Goal: Task Accomplishment & Management: Manage account settings

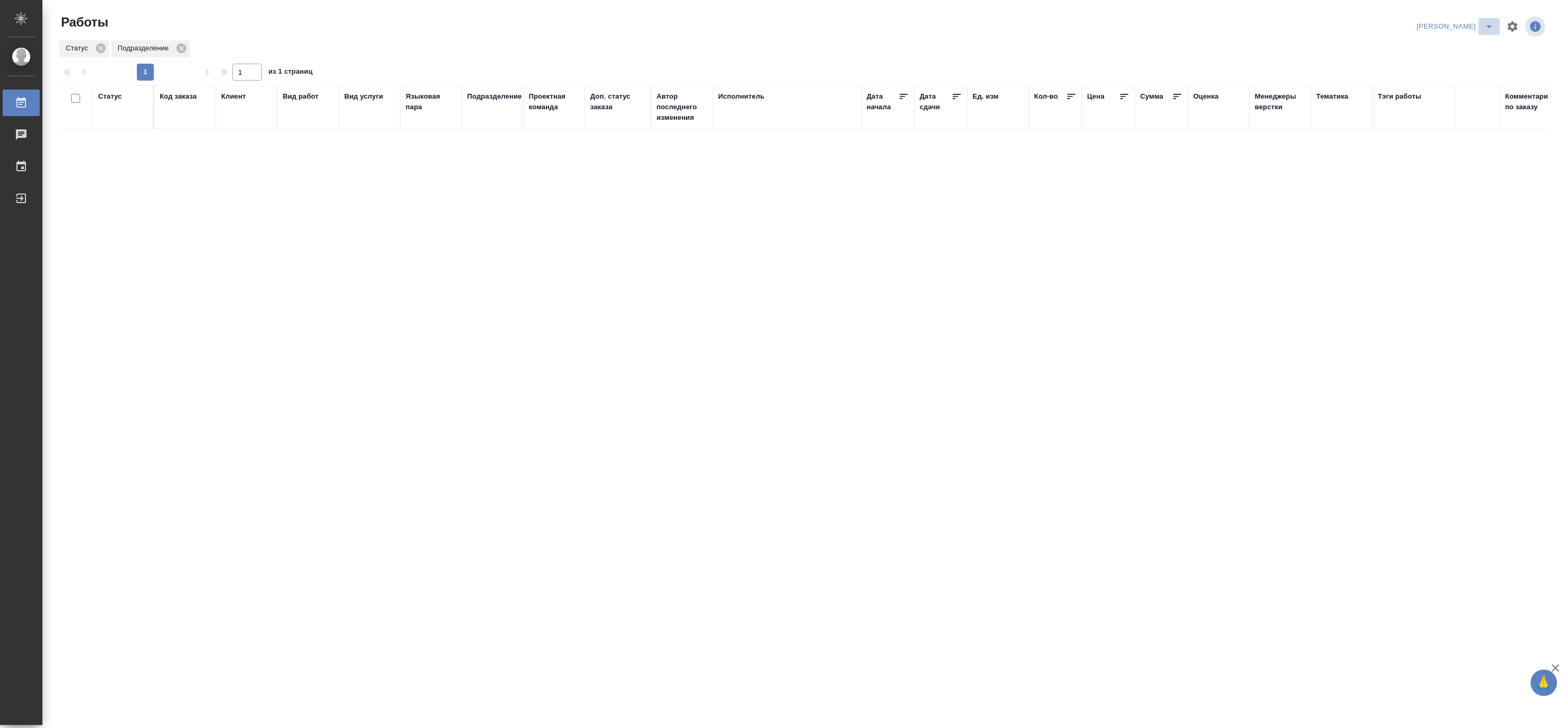
click at [1491, 21] on icon "split button" at bounding box center [1490, 26] width 13 height 13
click at [1464, 42] on li "Матвеева_В работе" at bounding box center [1449, 48] width 102 height 17
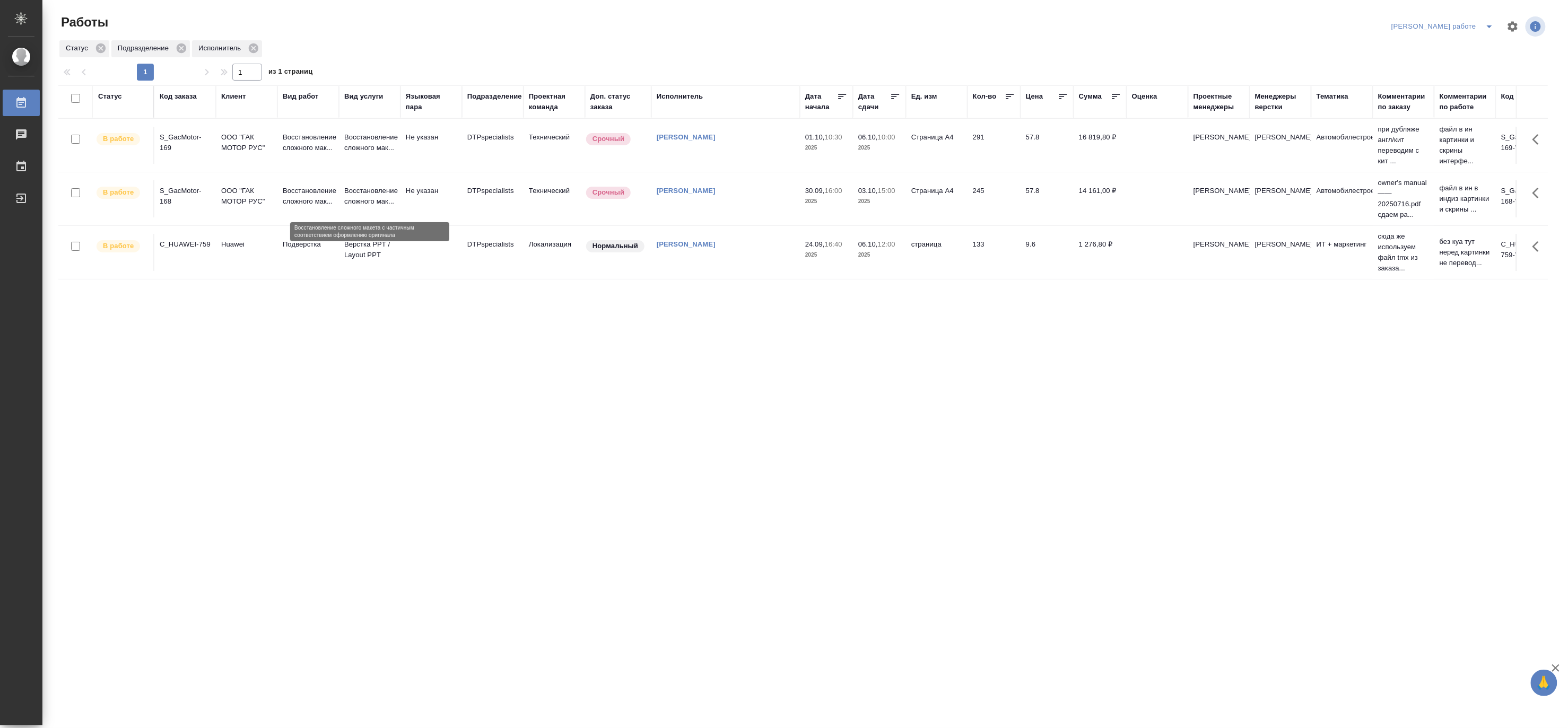
click at [370, 195] on p "Восстановление сложного мак..." at bounding box center [369, 196] width 51 height 21
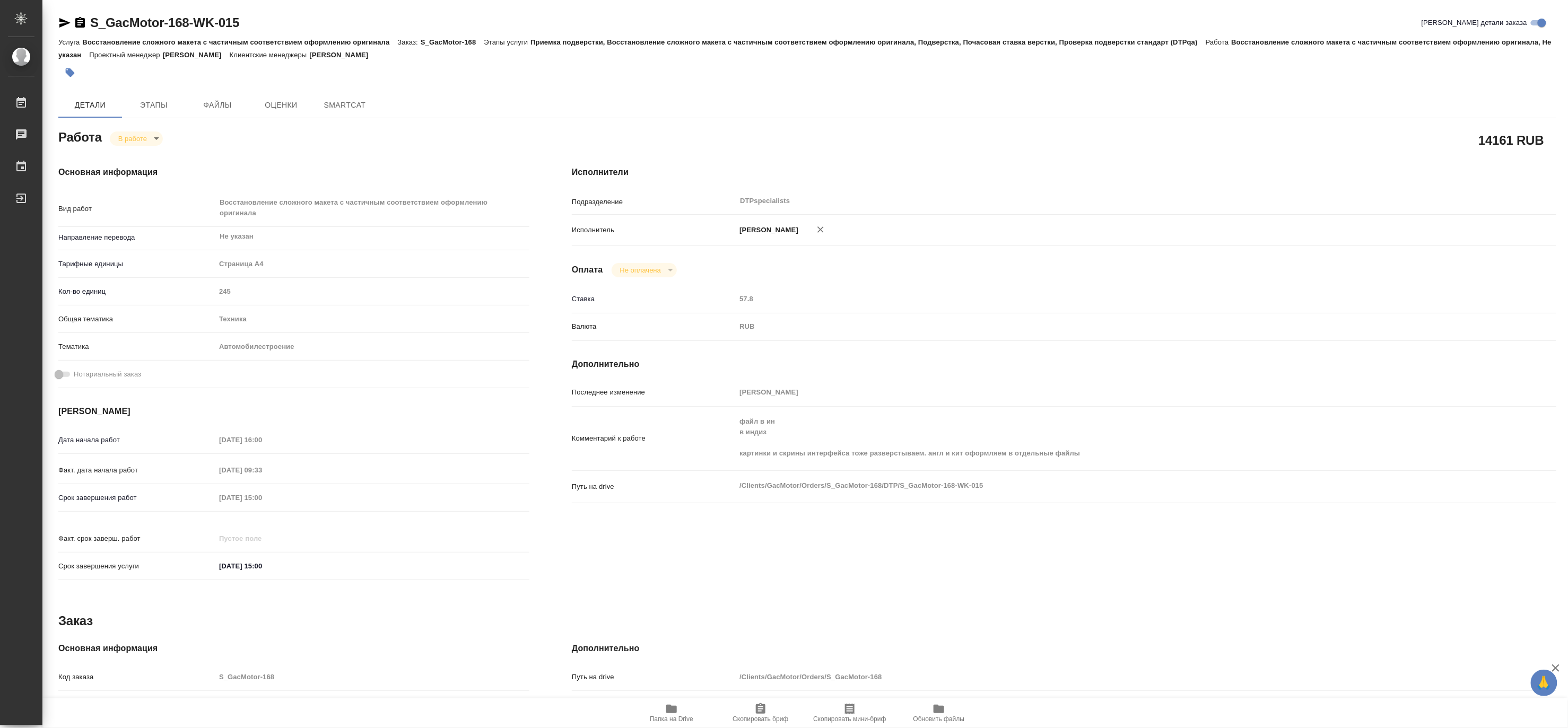
type textarea "x"
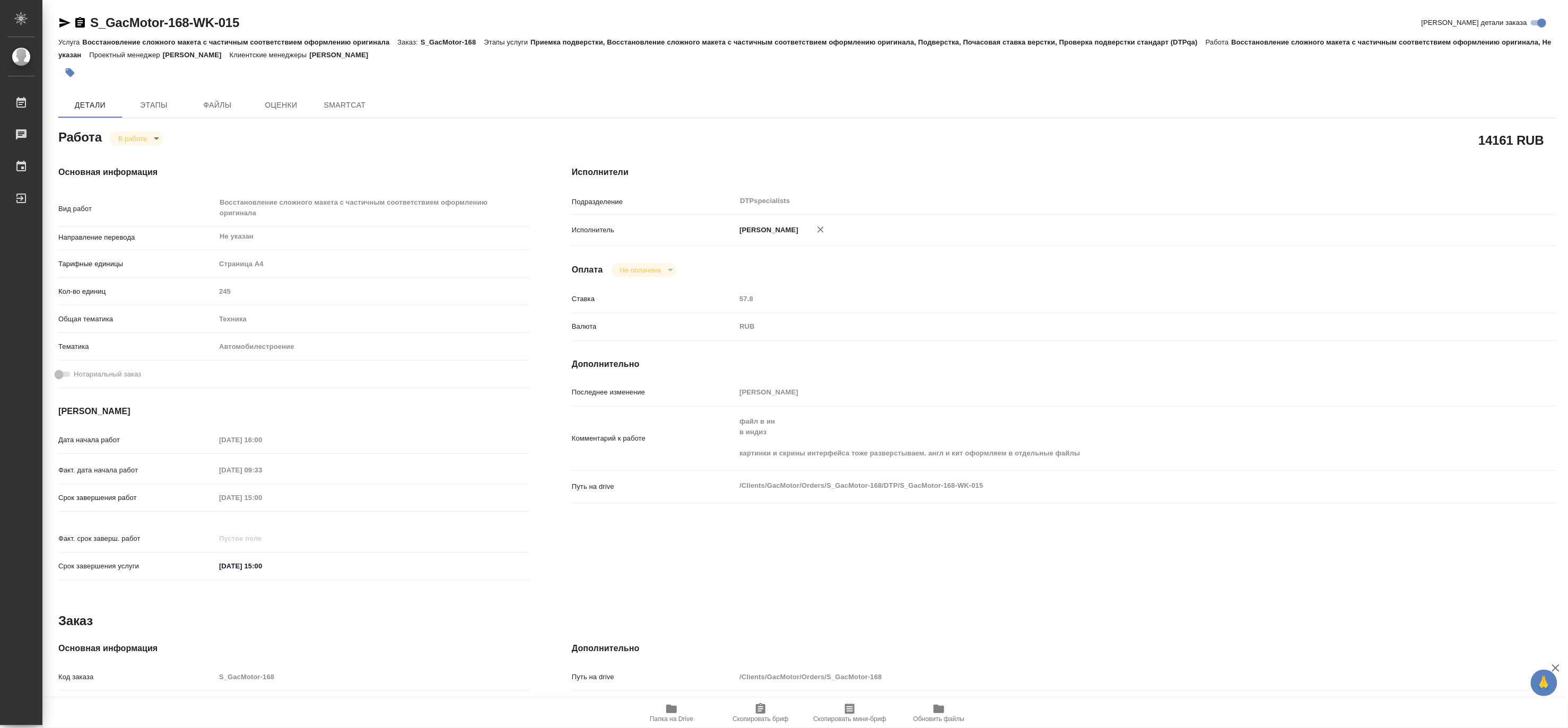
type textarea "x"
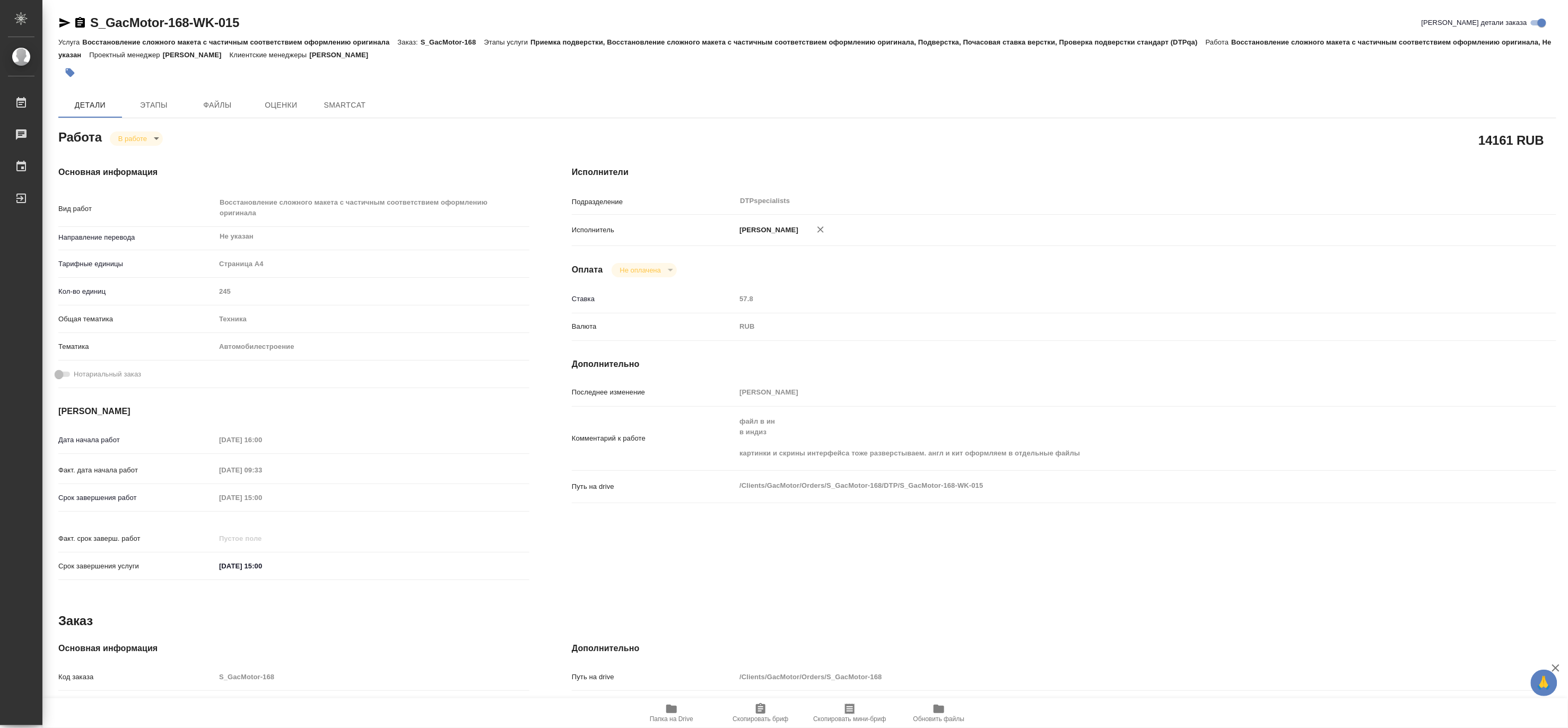
type textarea "x"
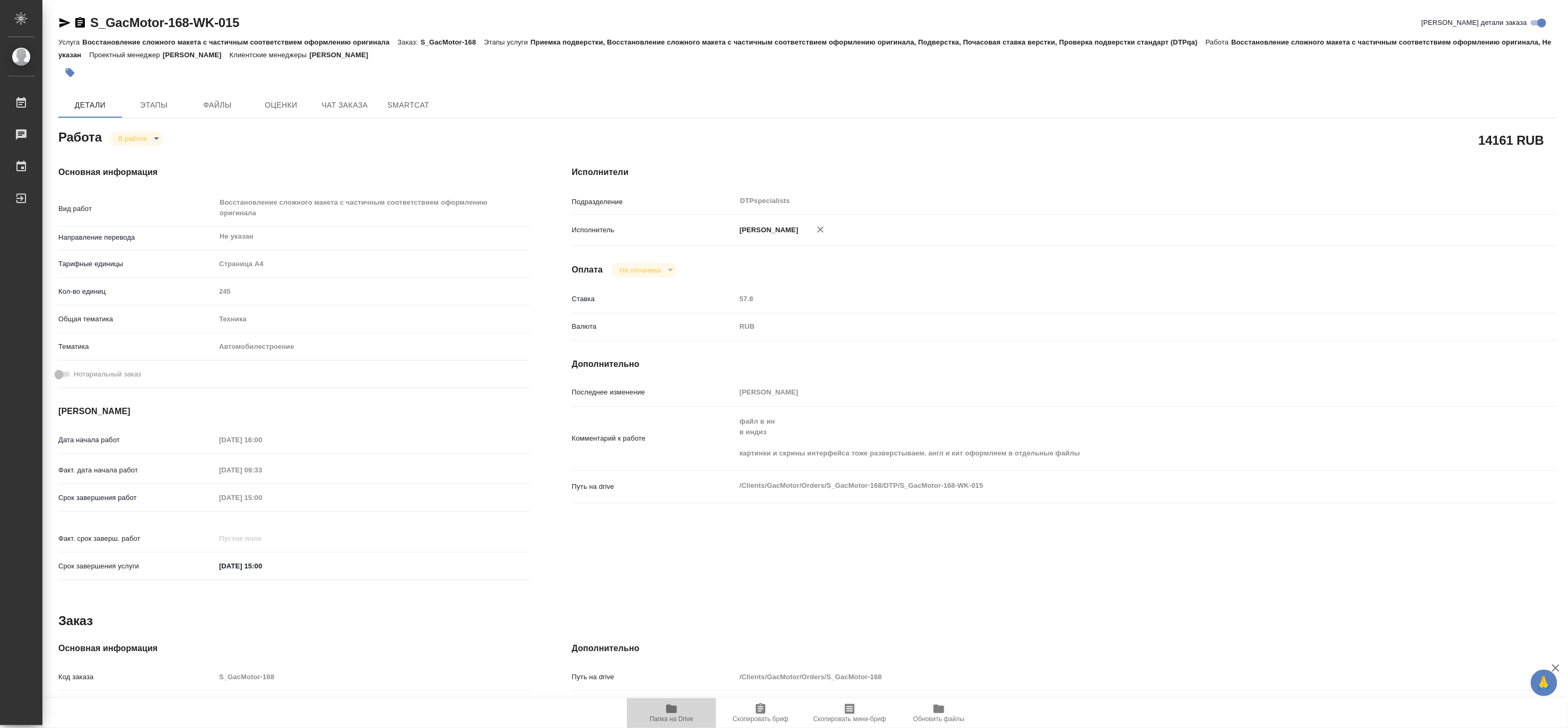
click at [678, 703] on span "Папка на Drive" at bounding box center [671, 713] width 76 height 20
type textarea "x"
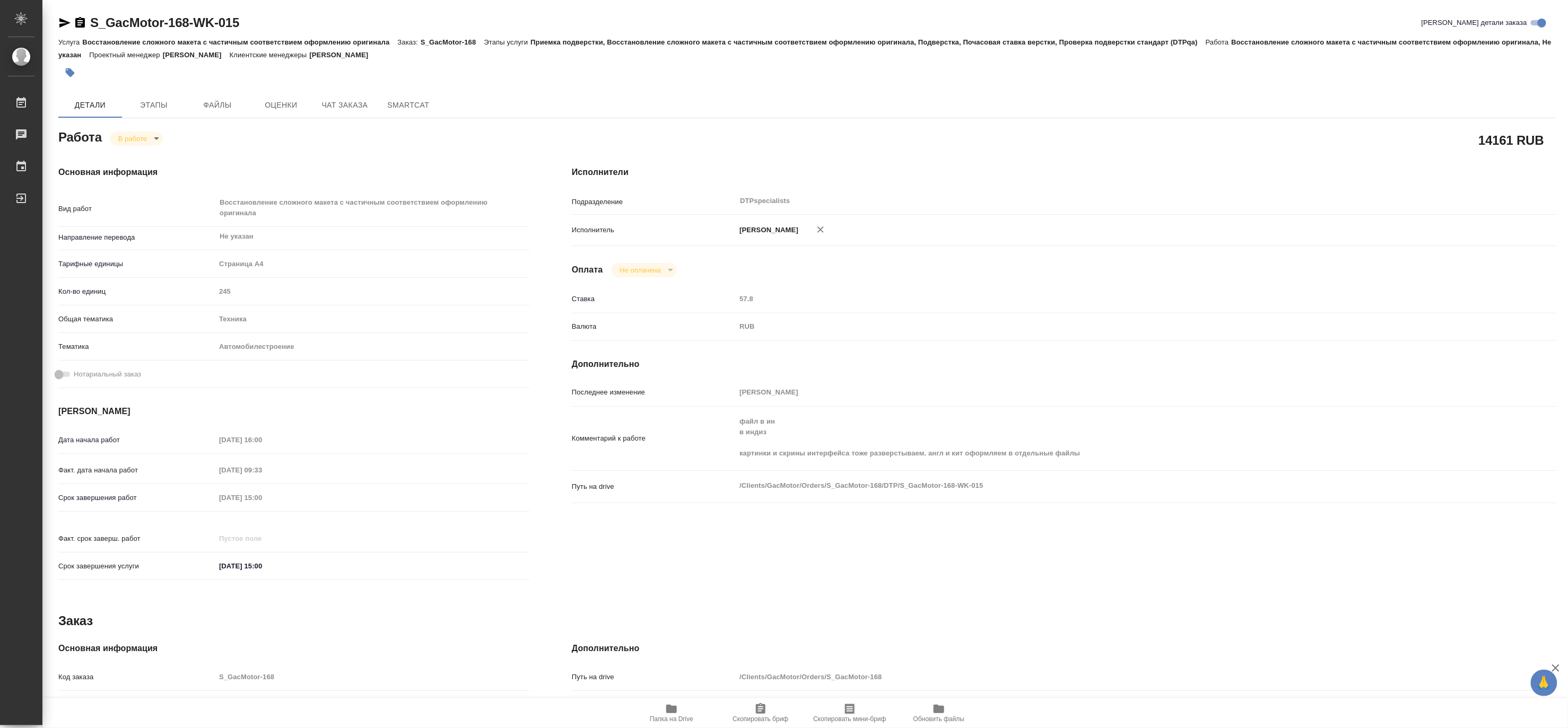
type textarea "x"
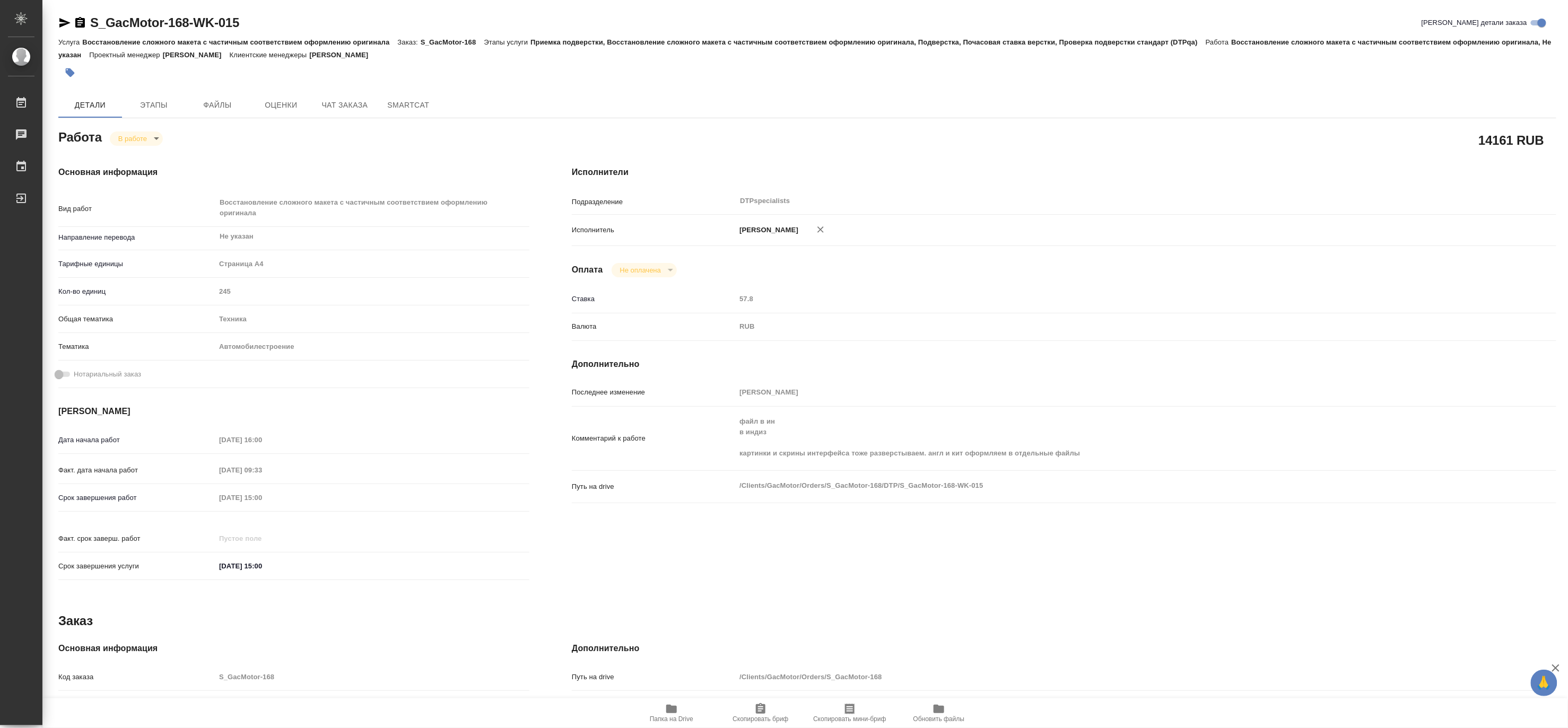
type textarea "x"
click at [664, 711] on span "Папка на Drive" at bounding box center [671, 713] width 76 height 20
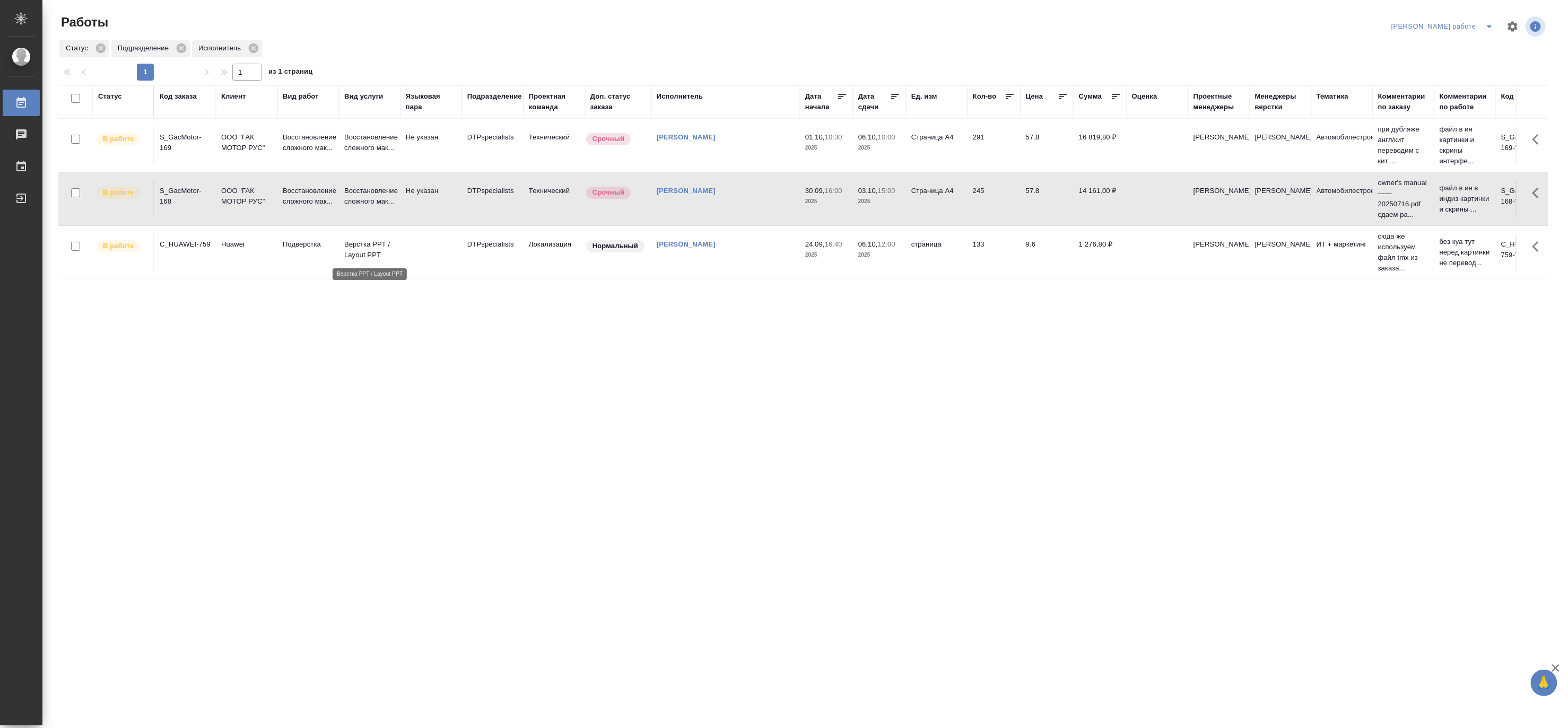
click at [387, 255] on p "Верстка PPT / Layout PPT" at bounding box center [369, 250] width 51 height 21
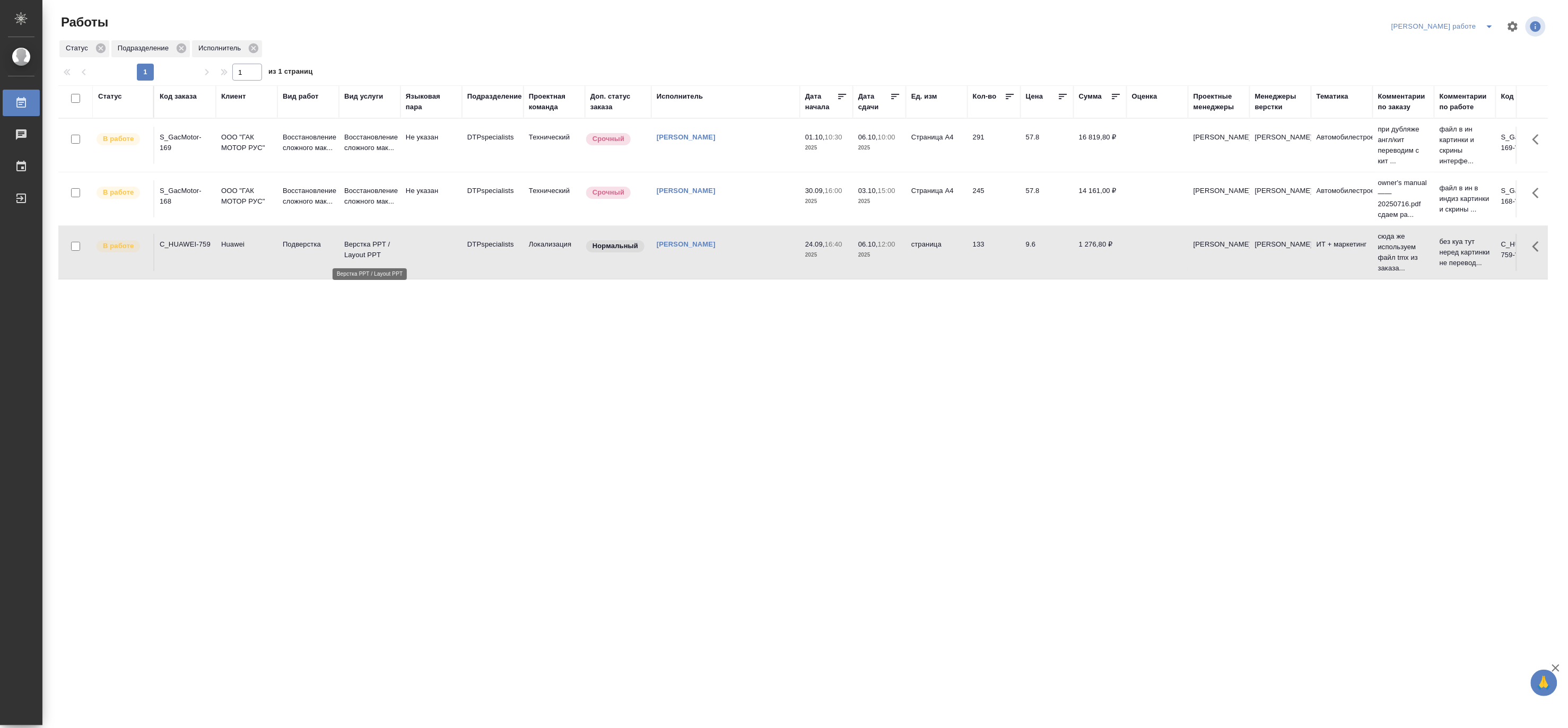
click at [387, 255] on p "Верстка PPT / Layout PPT" at bounding box center [369, 250] width 51 height 21
click at [362, 202] on p "Восстановление сложного мак..." at bounding box center [369, 196] width 51 height 21
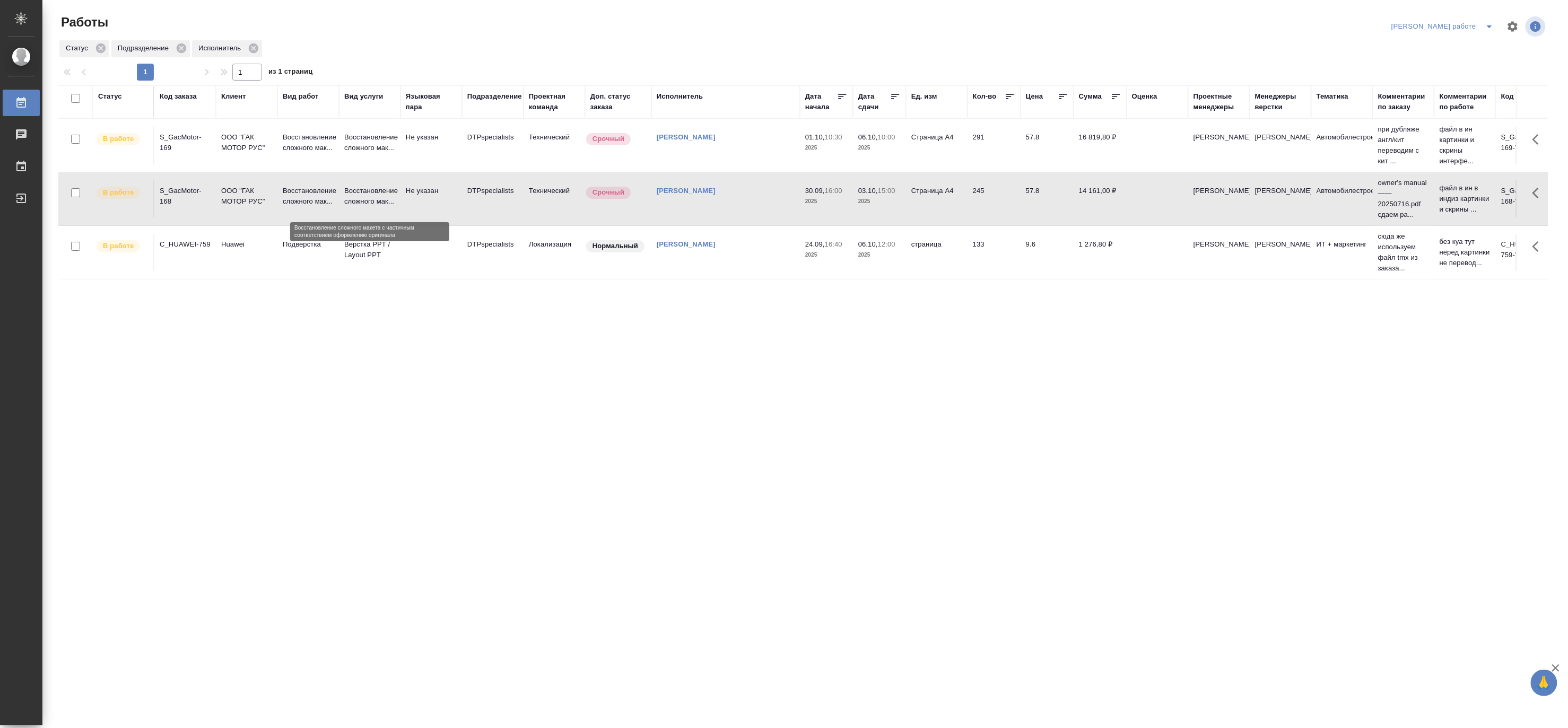
click at [362, 202] on p "Восстановление сложного мак..." at bounding box center [369, 196] width 51 height 21
click at [1487, 20] on icon "split button" at bounding box center [1490, 26] width 13 height 13
click at [1446, 96] on li "Верстка и Дизайн" at bounding box center [1452, 98] width 96 height 17
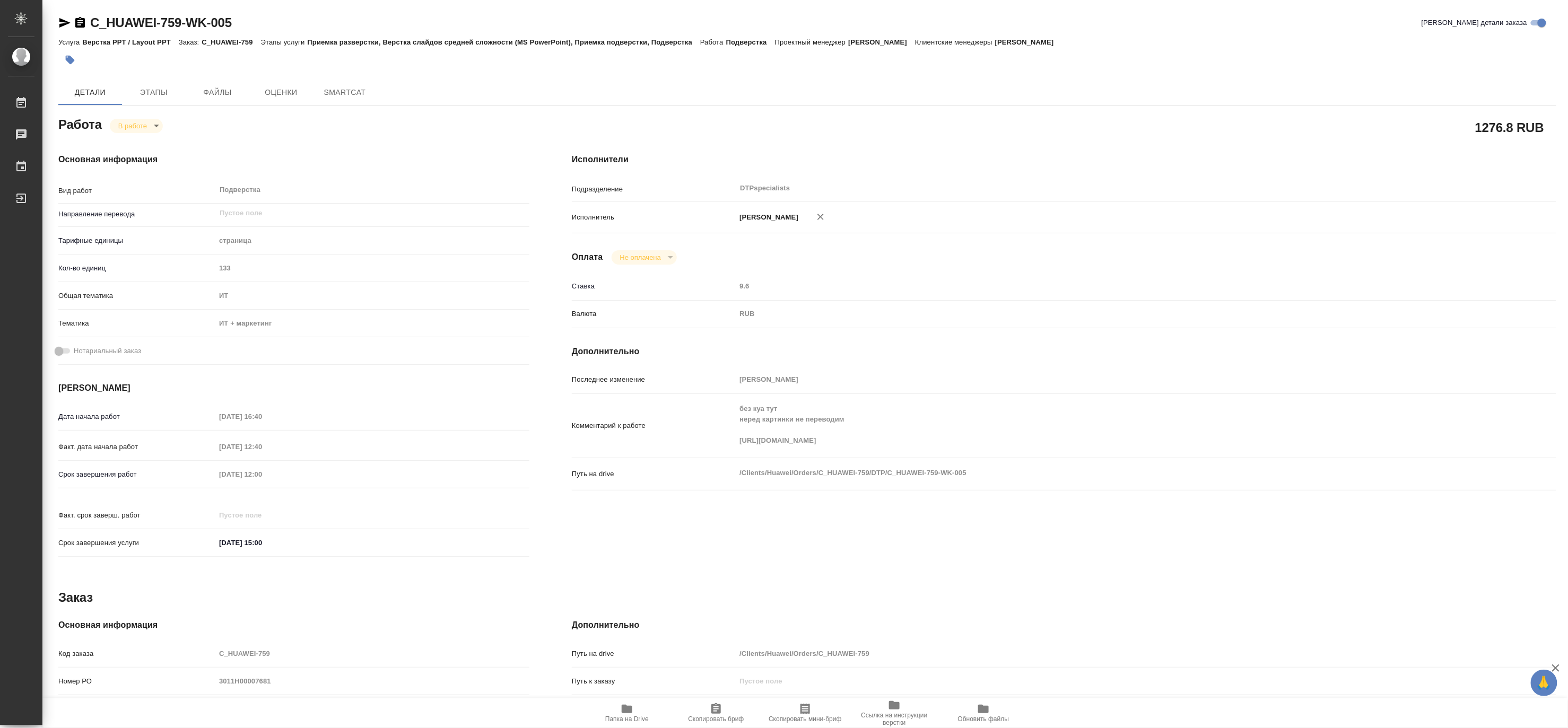
type textarea "x"
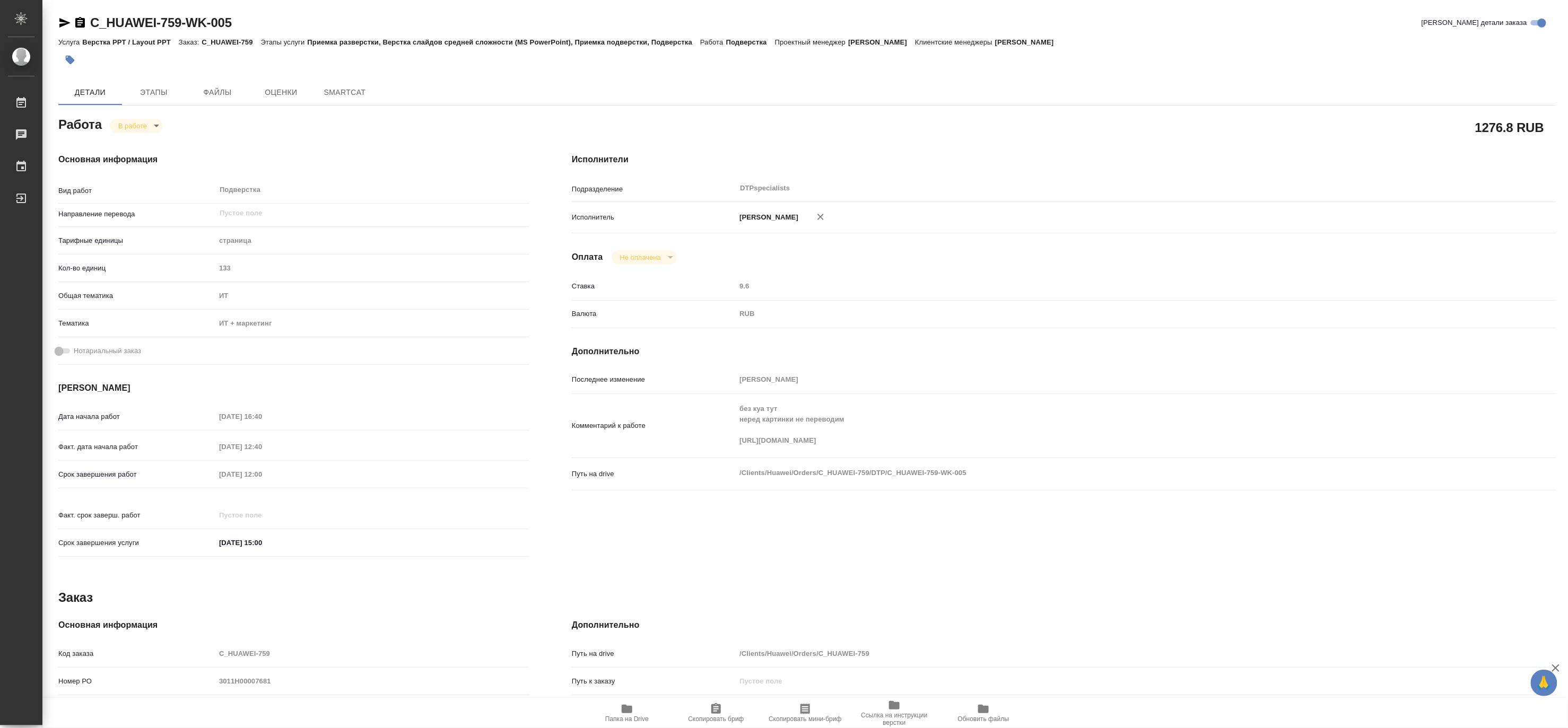
type textarea "x"
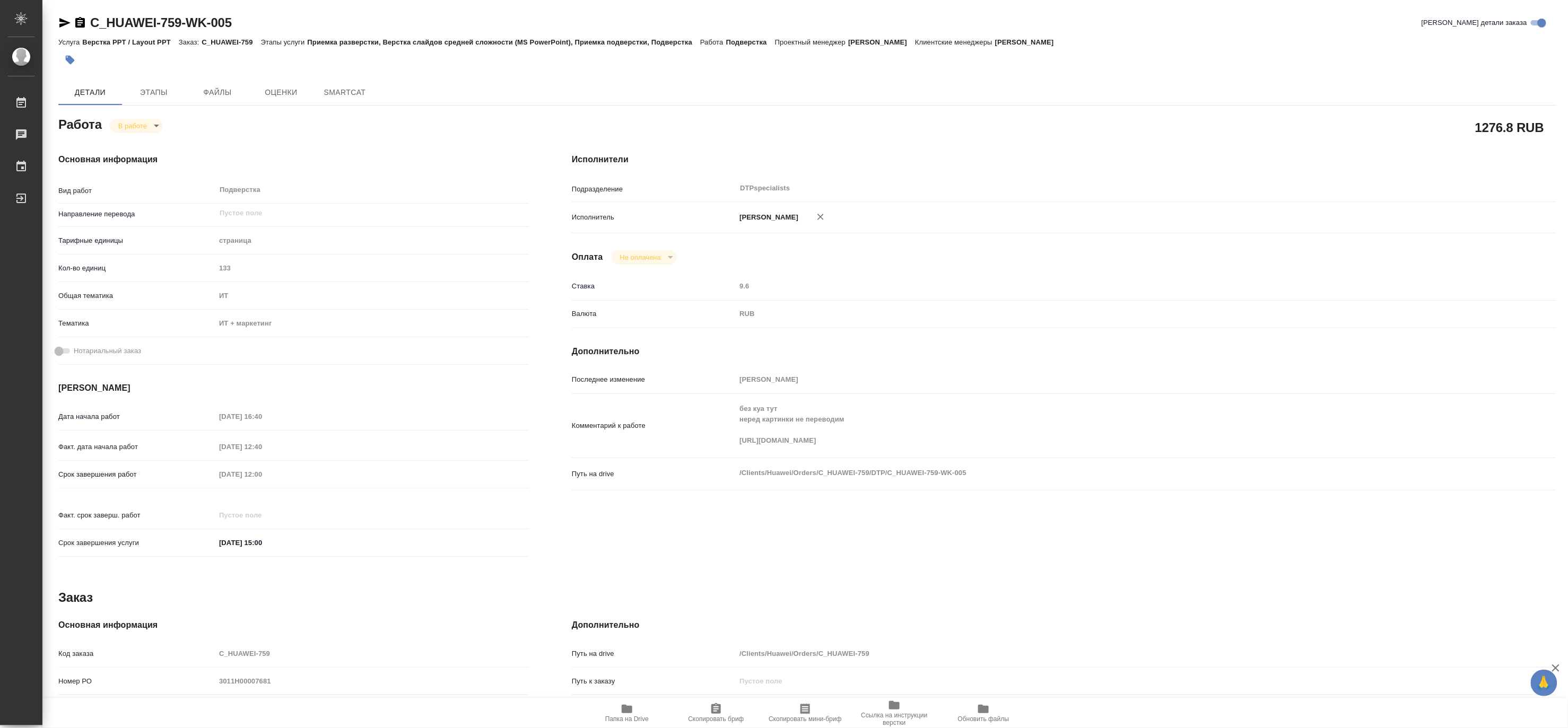
type textarea "x"
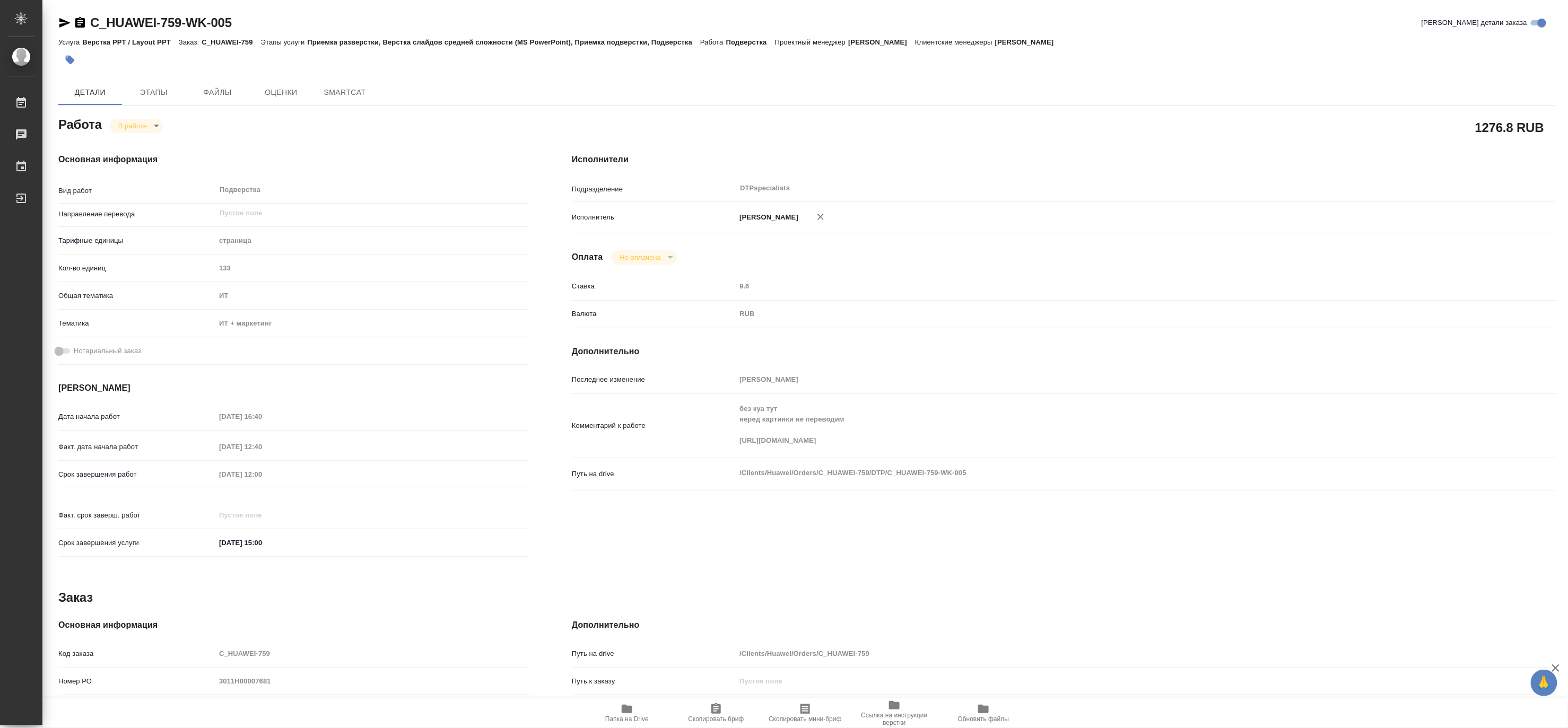
type textarea "x"
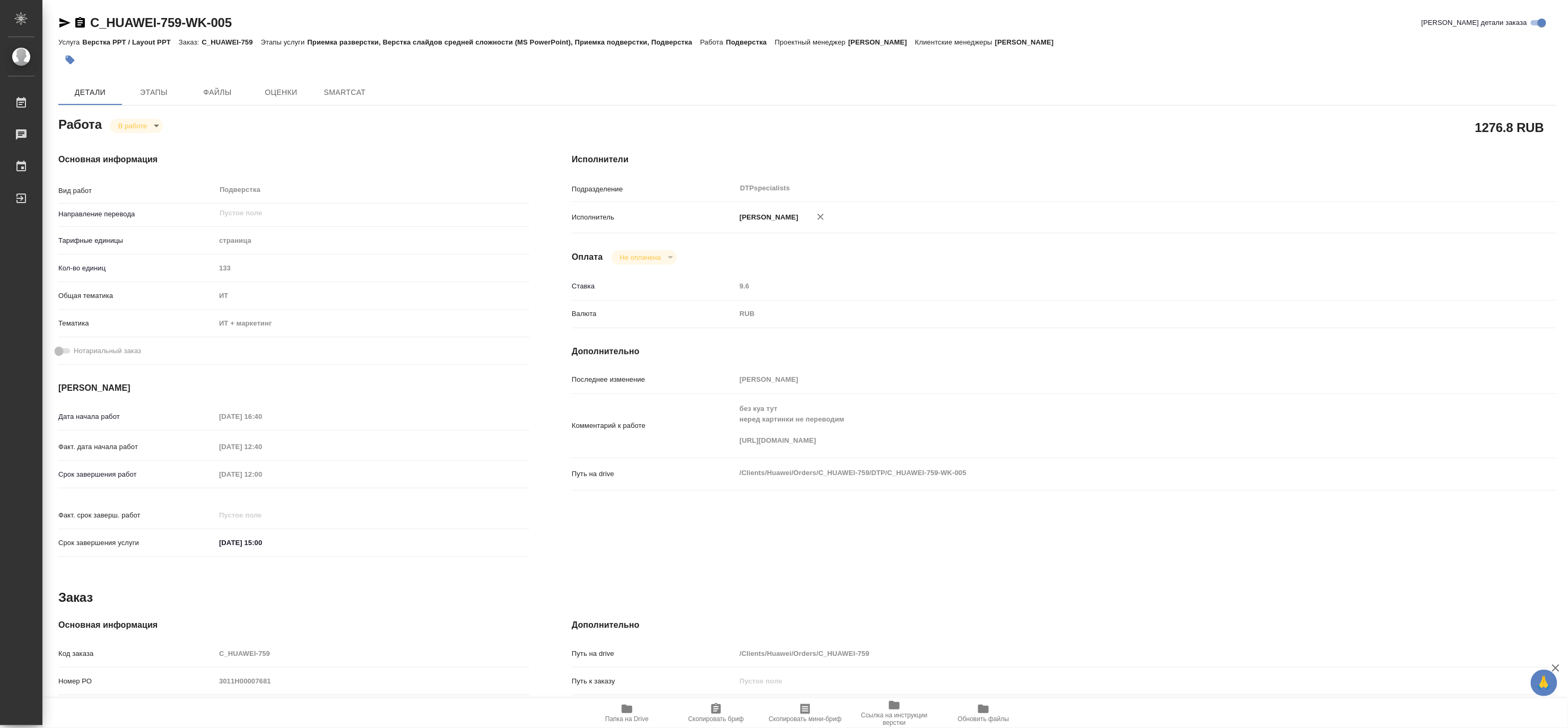
type textarea "x"
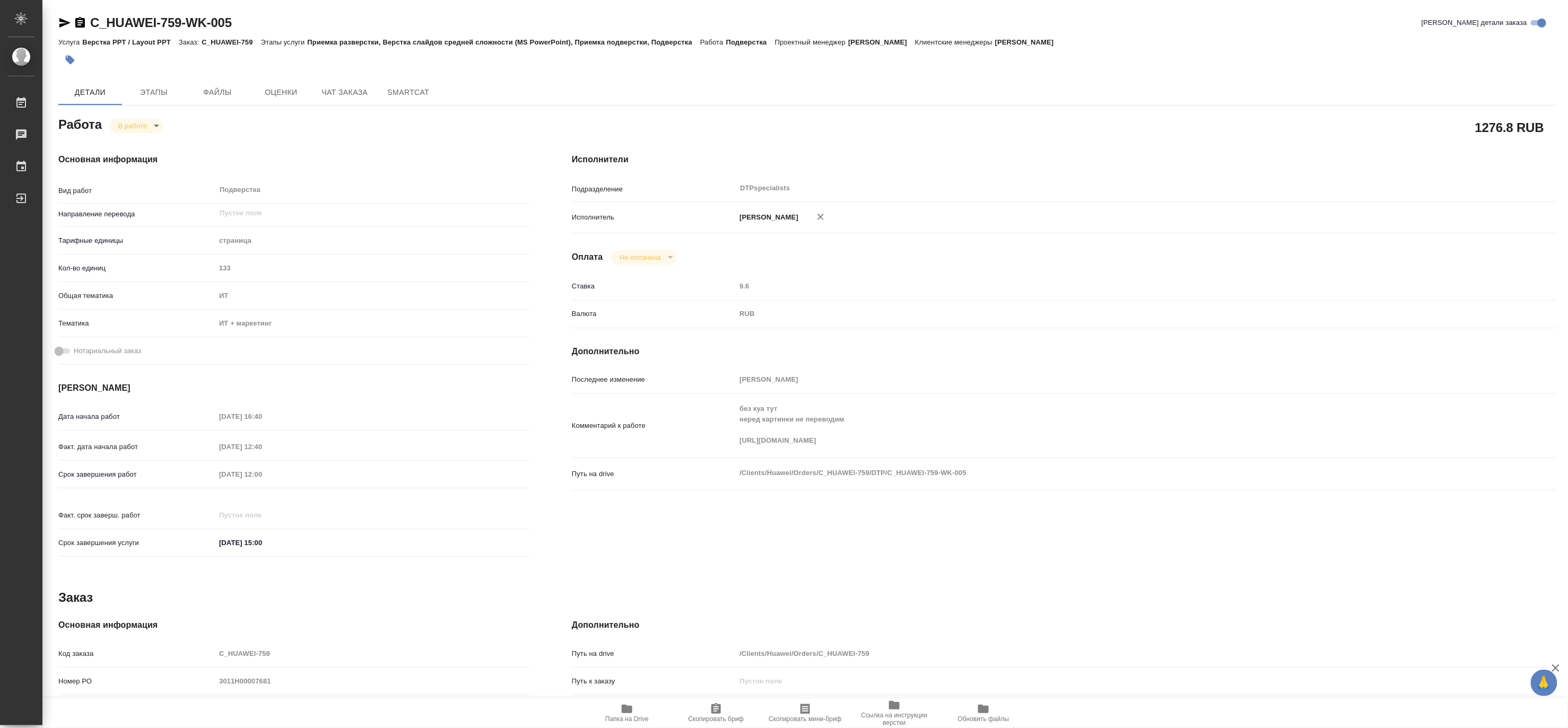
type textarea "x"
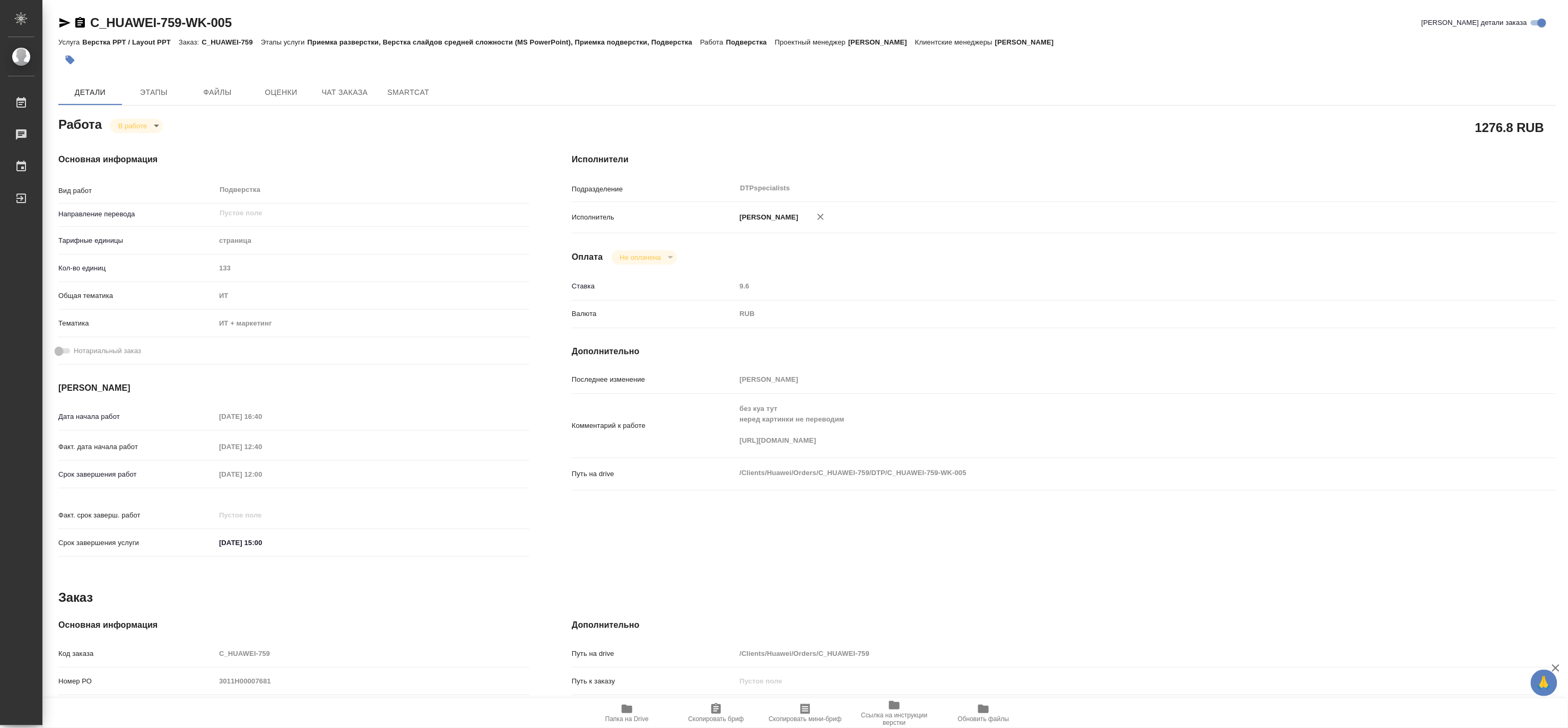
type textarea "x"
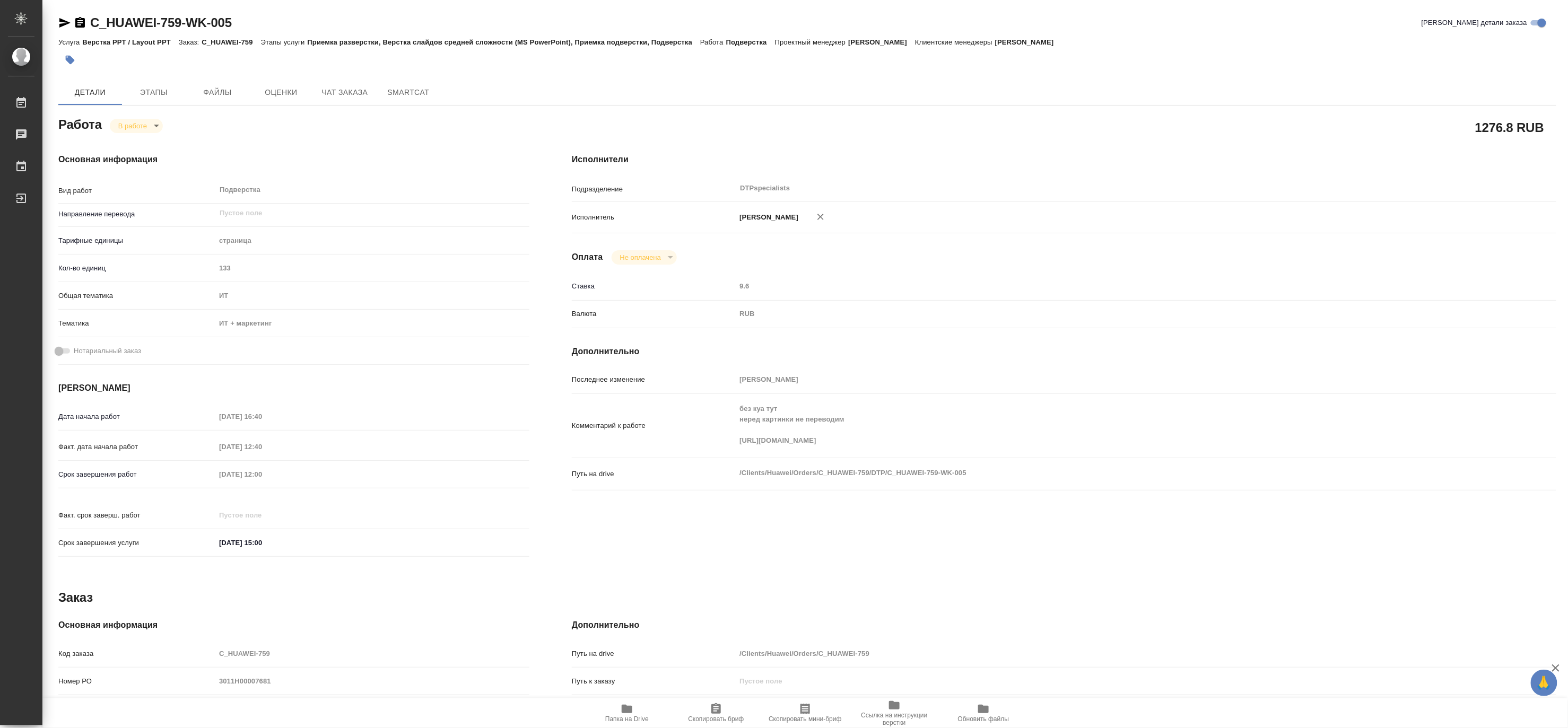
click at [628, 708] on icon "button" at bounding box center [627, 709] width 11 height 8
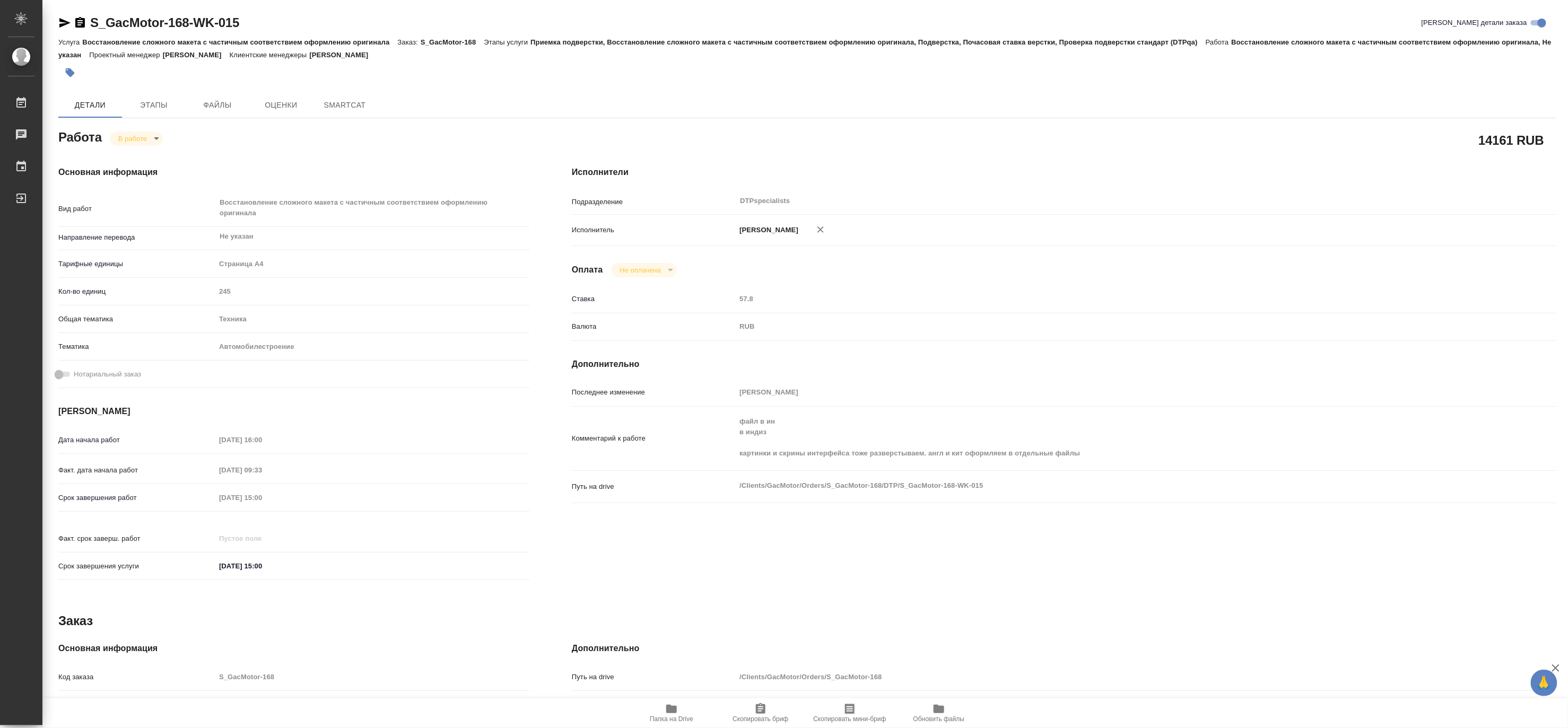
type textarea "x"
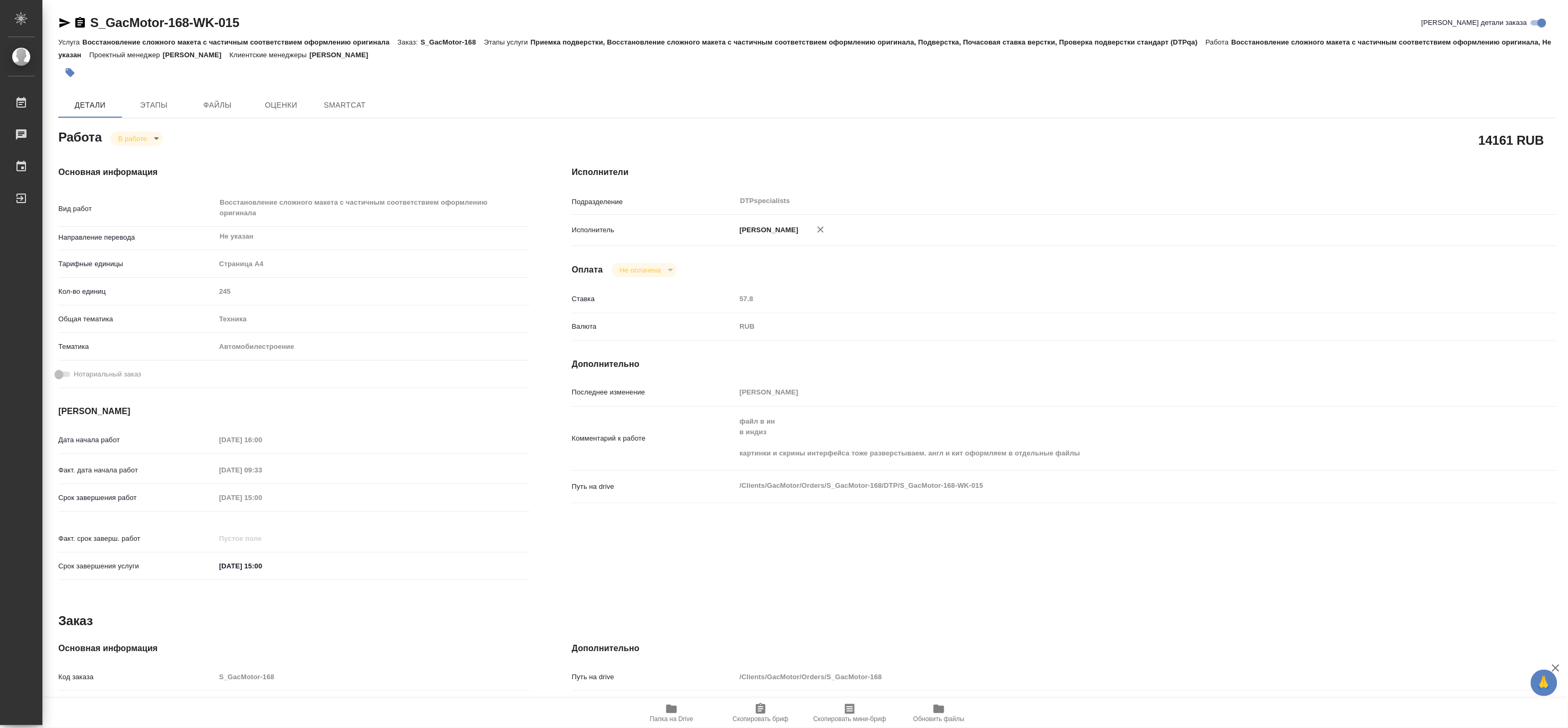
type textarea "x"
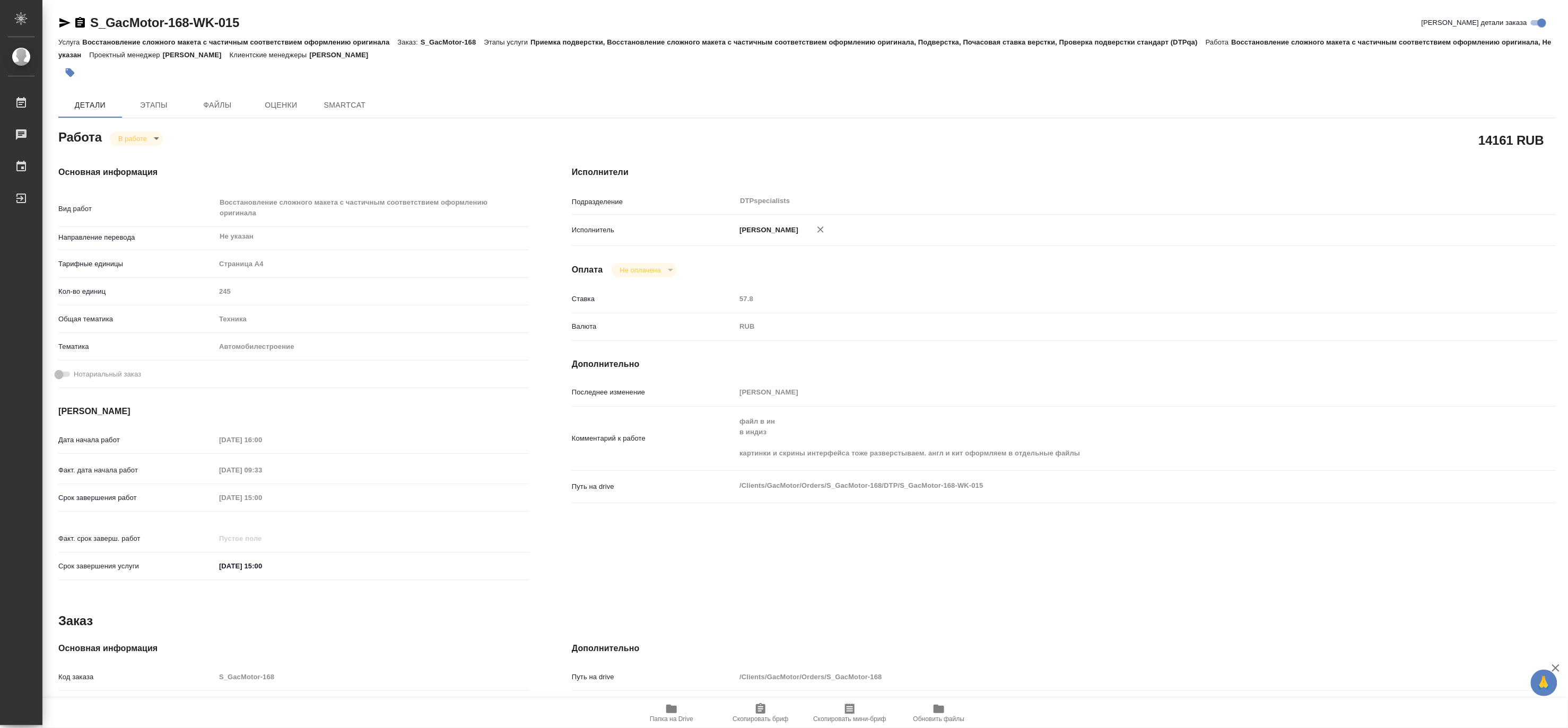
type textarea "x"
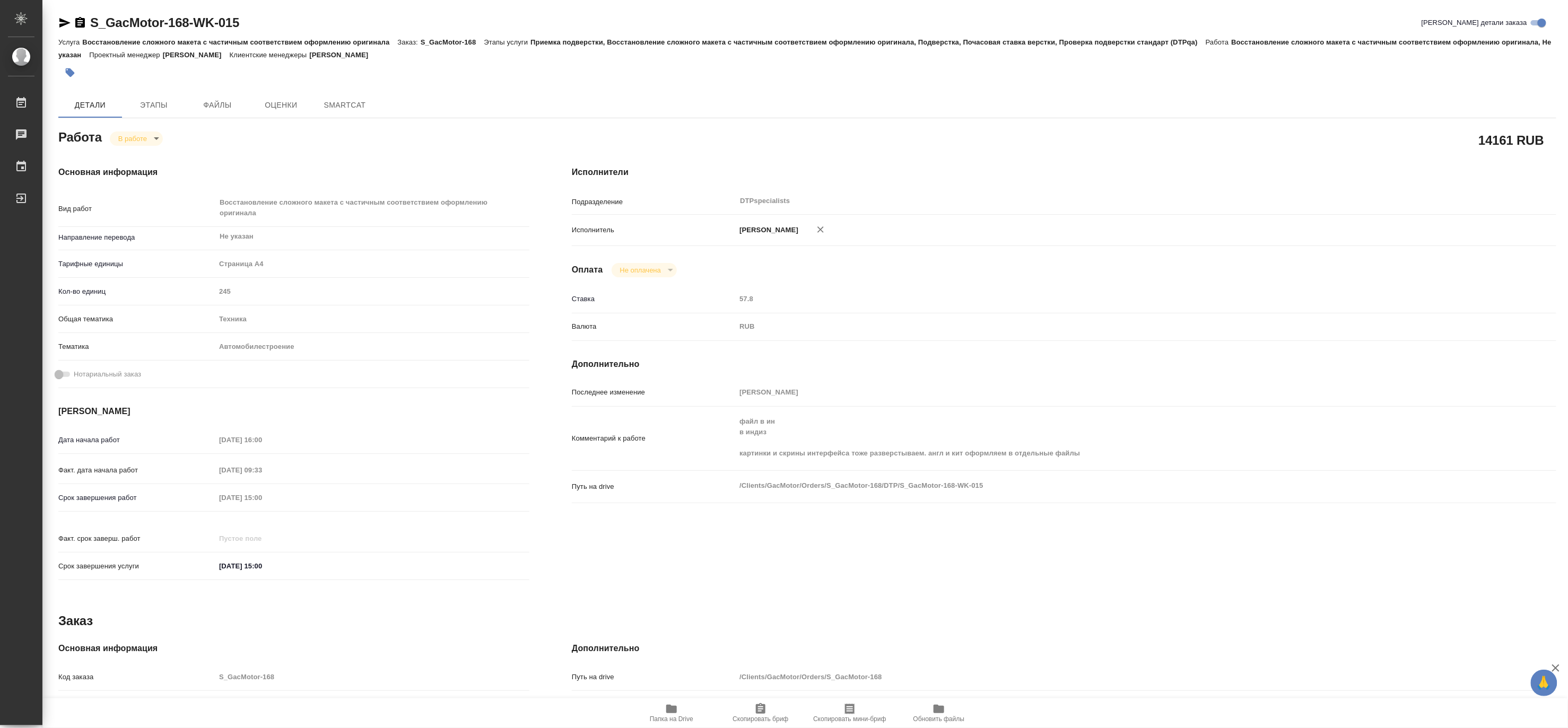
type textarea "x"
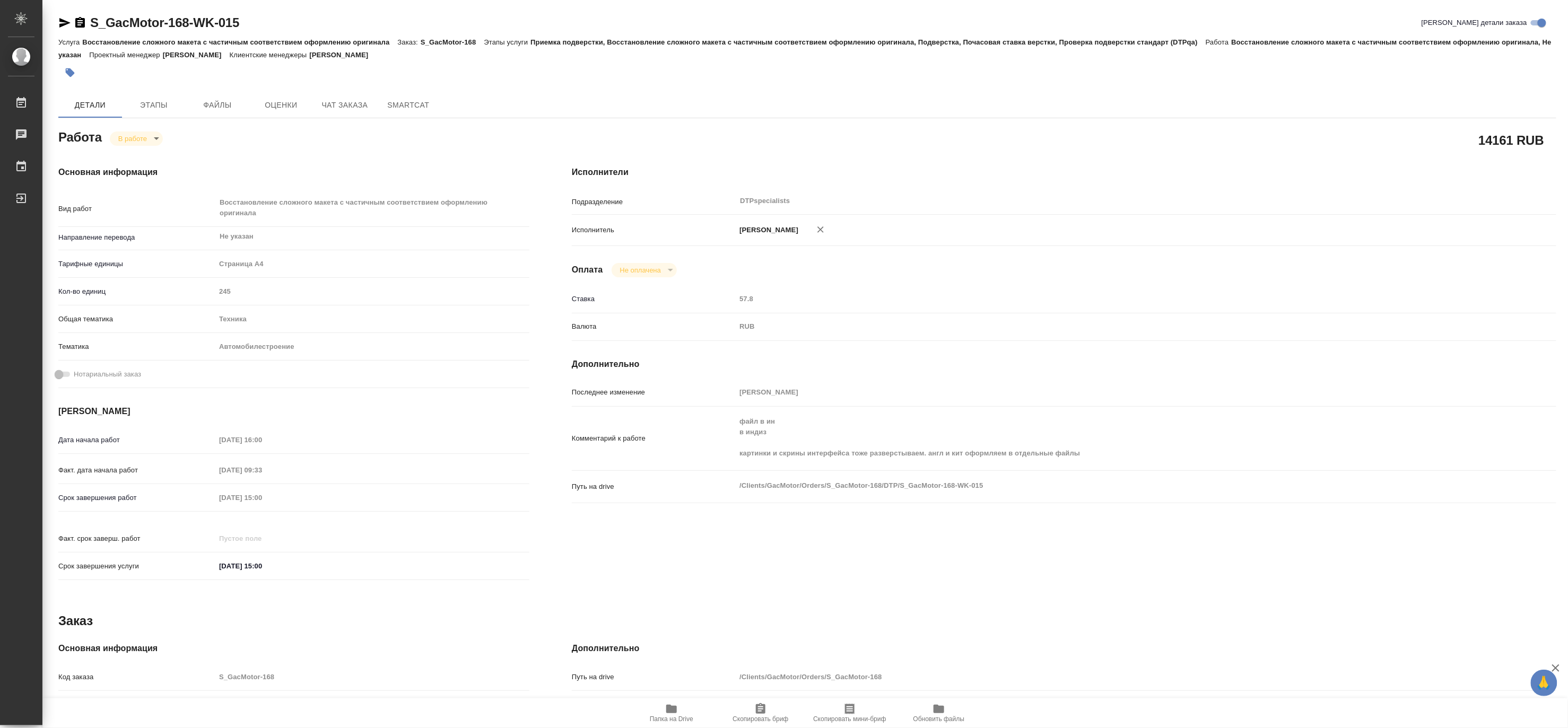
type textarea "x"
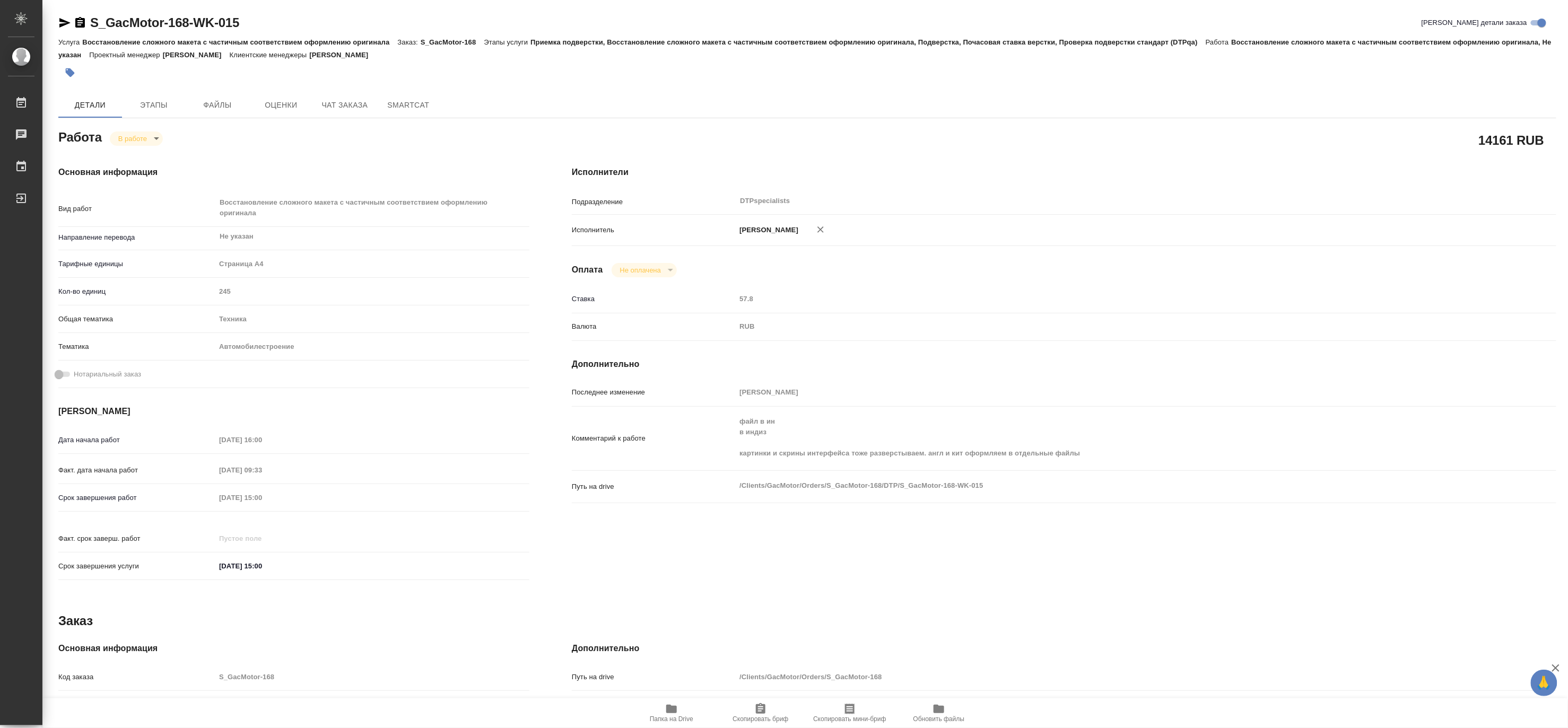
type textarea "x"
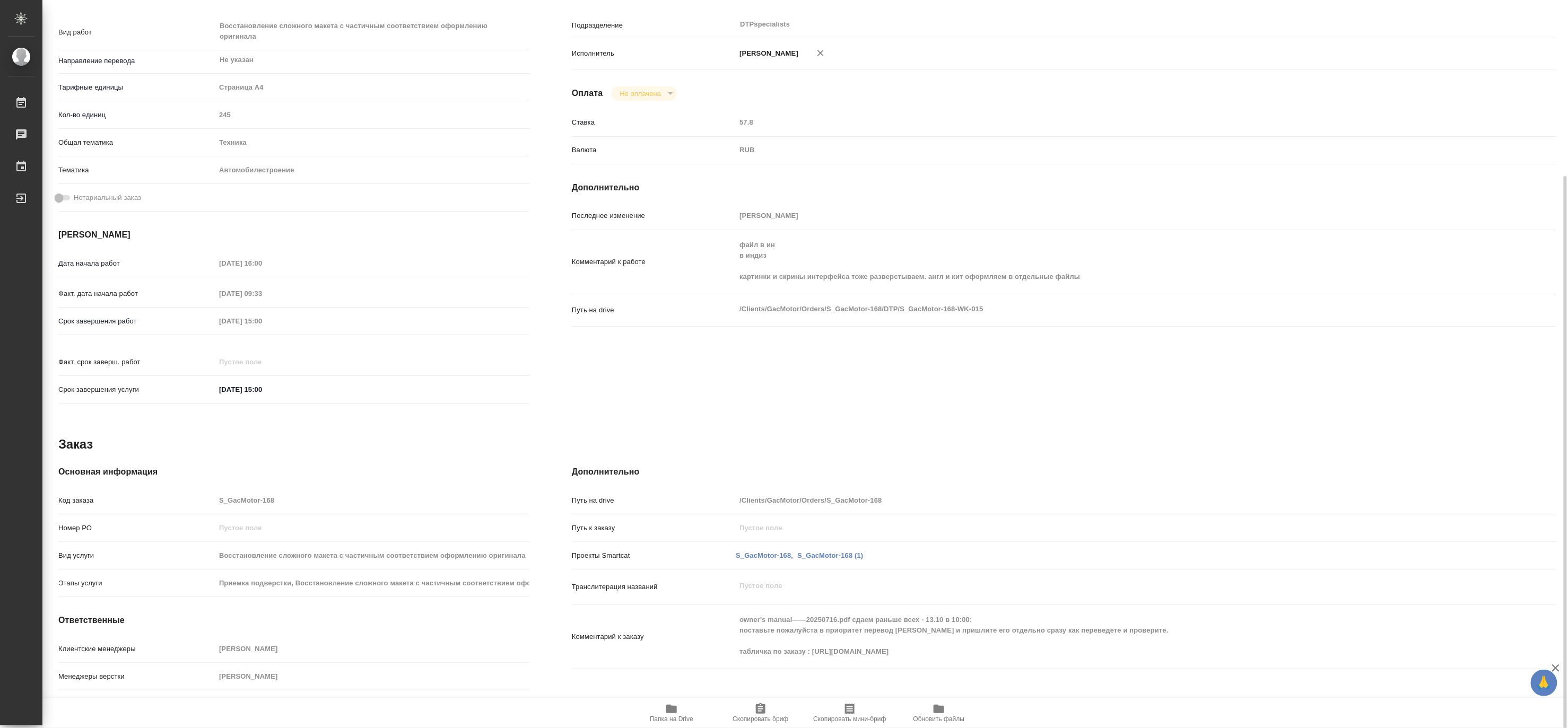
scroll to position [197, 0]
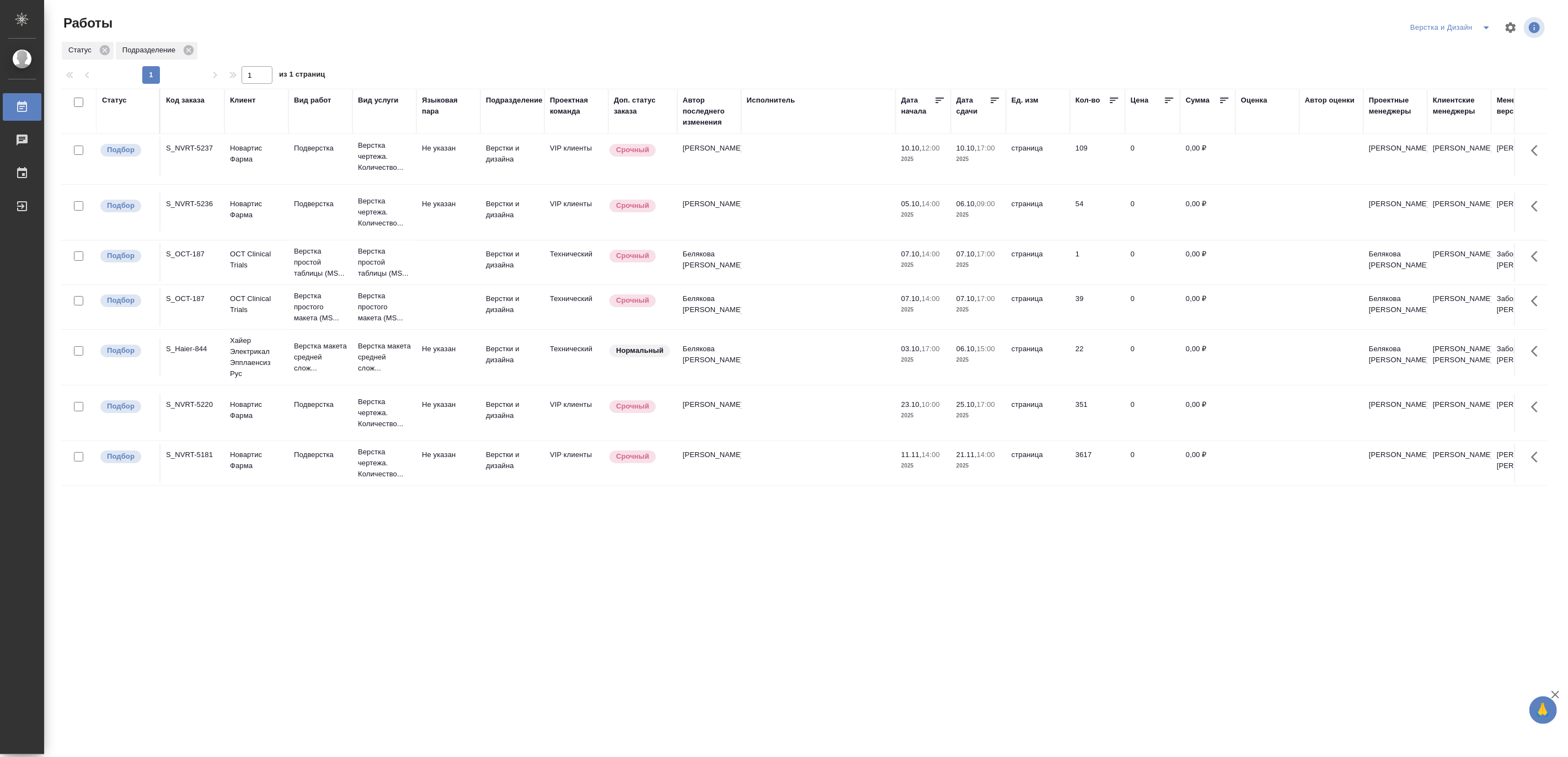
scroll to position [81, 0]
click at [318, 341] on p "Верстка макета средней слож..." at bounding box center [320, 358] width 53 height 33
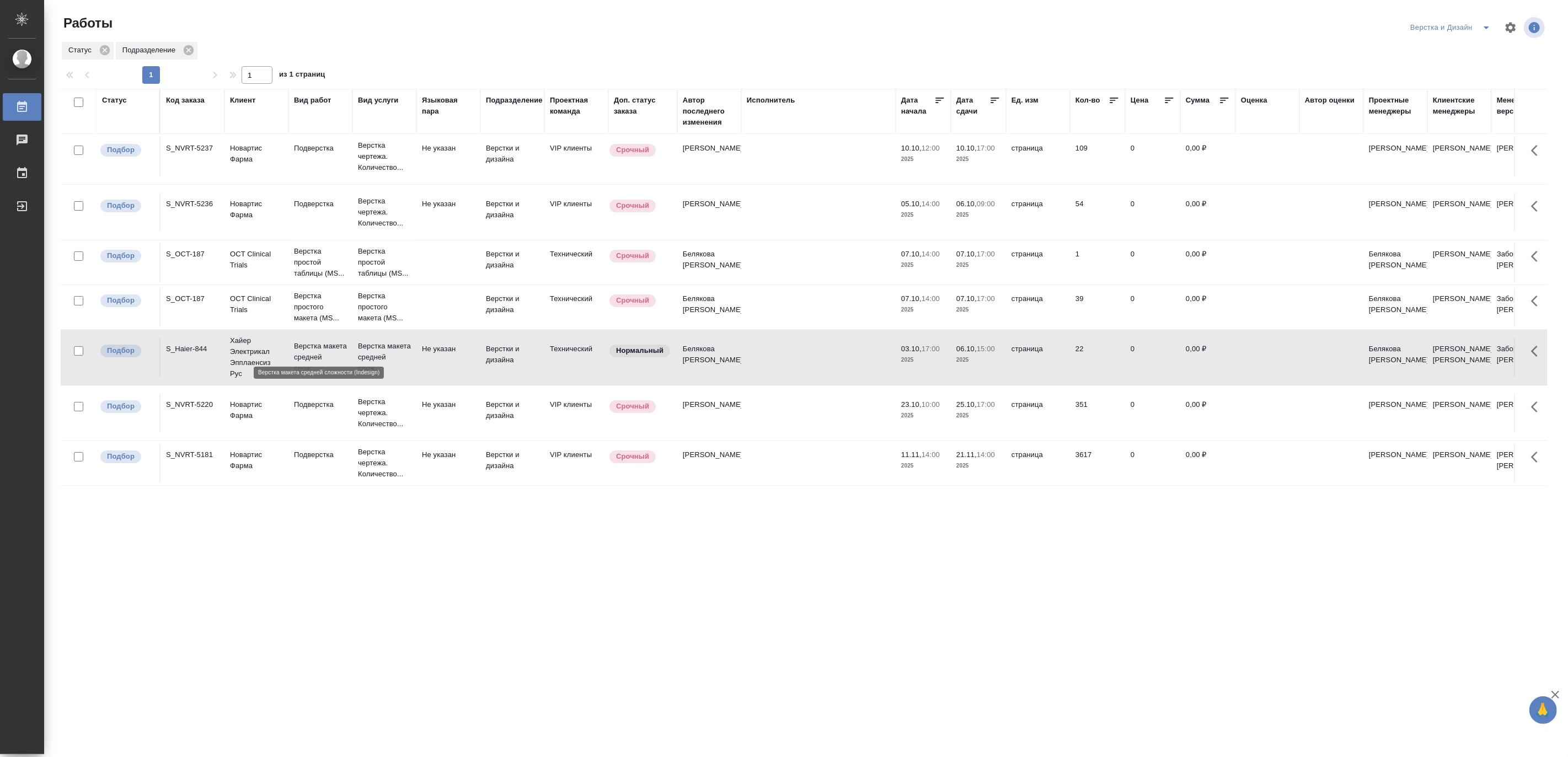
click at [318, 341] on p "Верстка макета средней слож..." at bounding box center [320, 358] width 53 height 33
click at [189, 103] on div "Код заказа" at bounding box center [186, 100] width 39 height 11
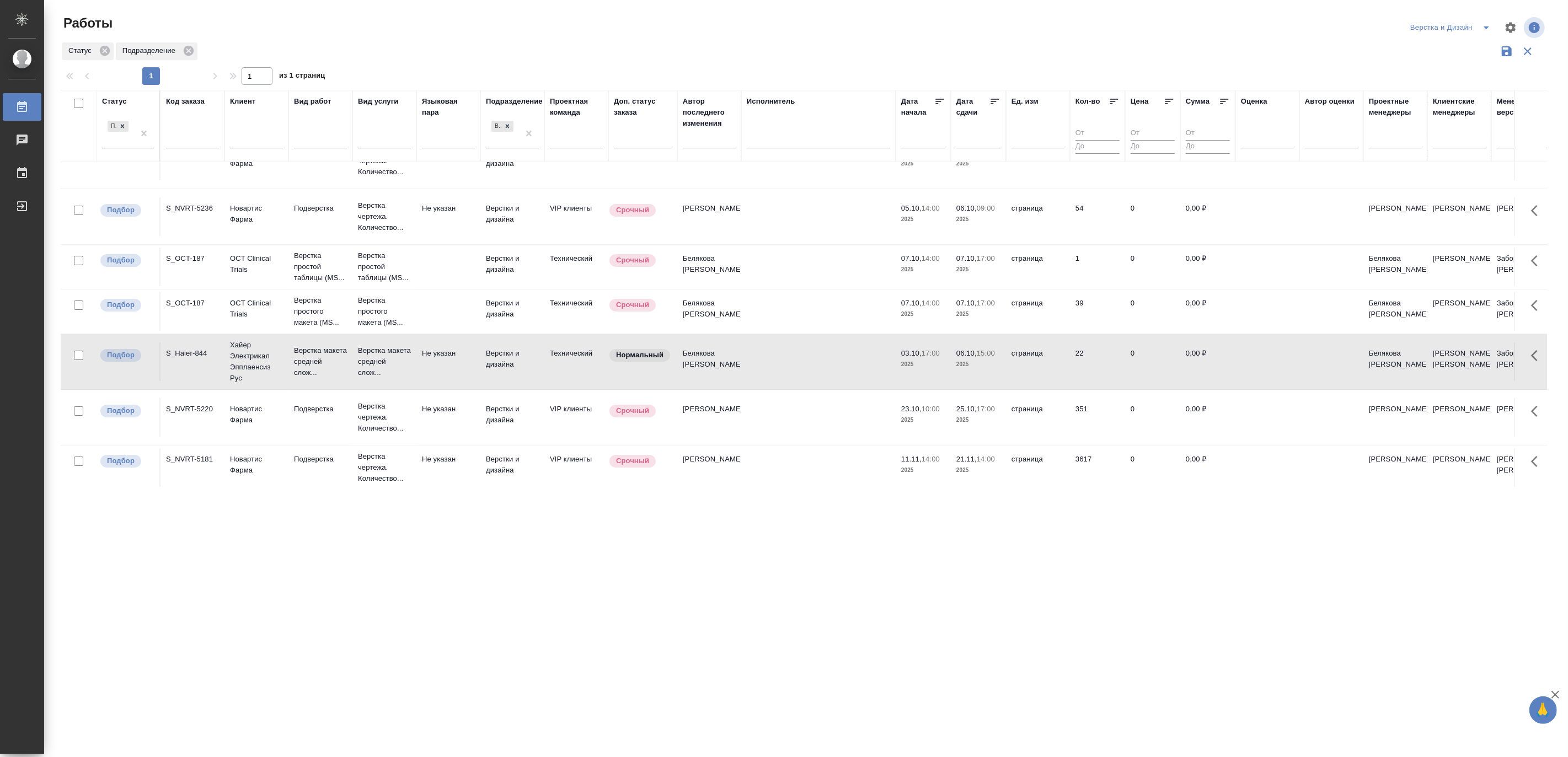
scroll to position [109, 0]
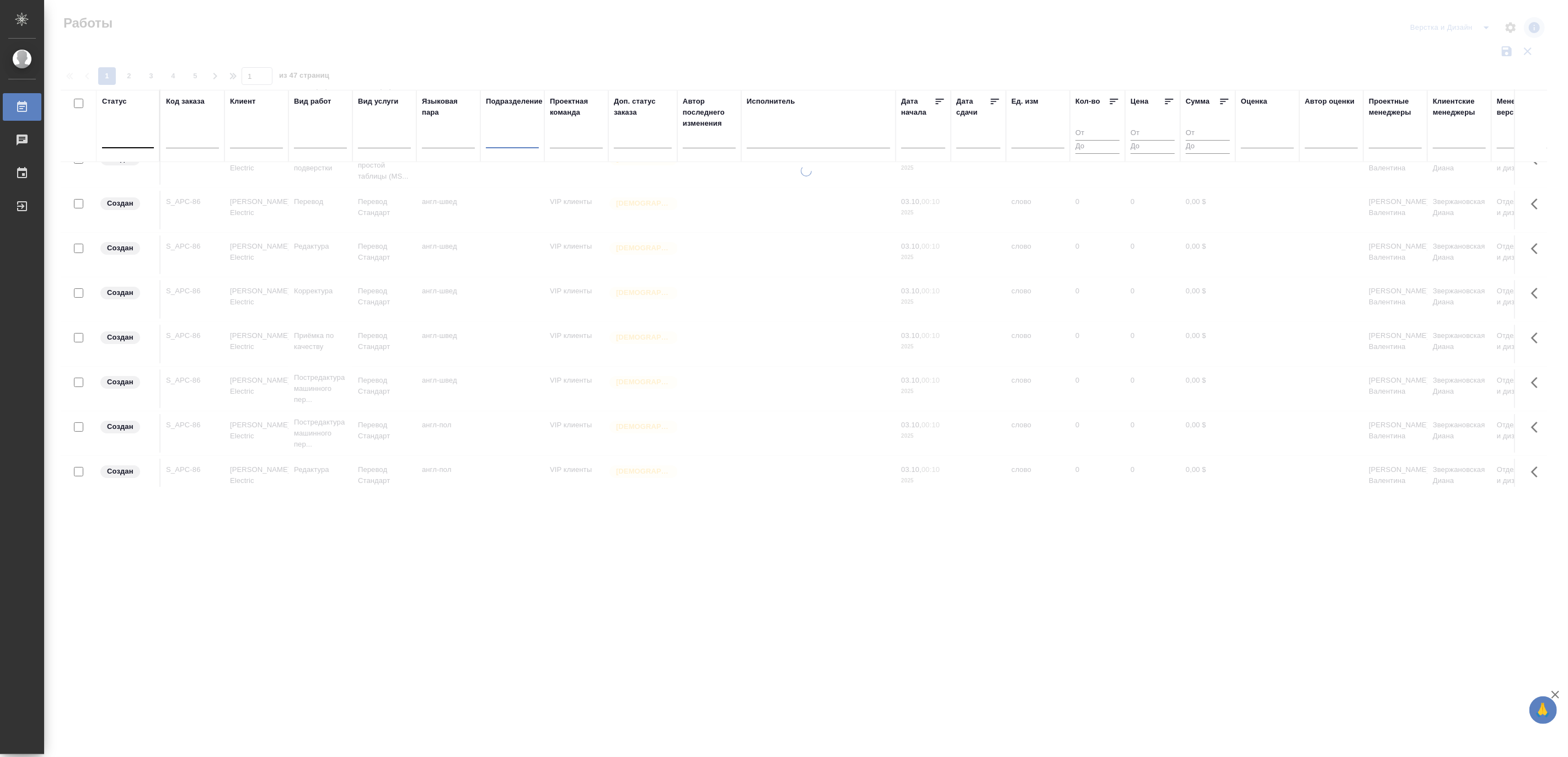
click at [186, 144] on input "text" at bounding box center [192, 142] width 53 height 14
paste input "KZH_Abbottkz-270"
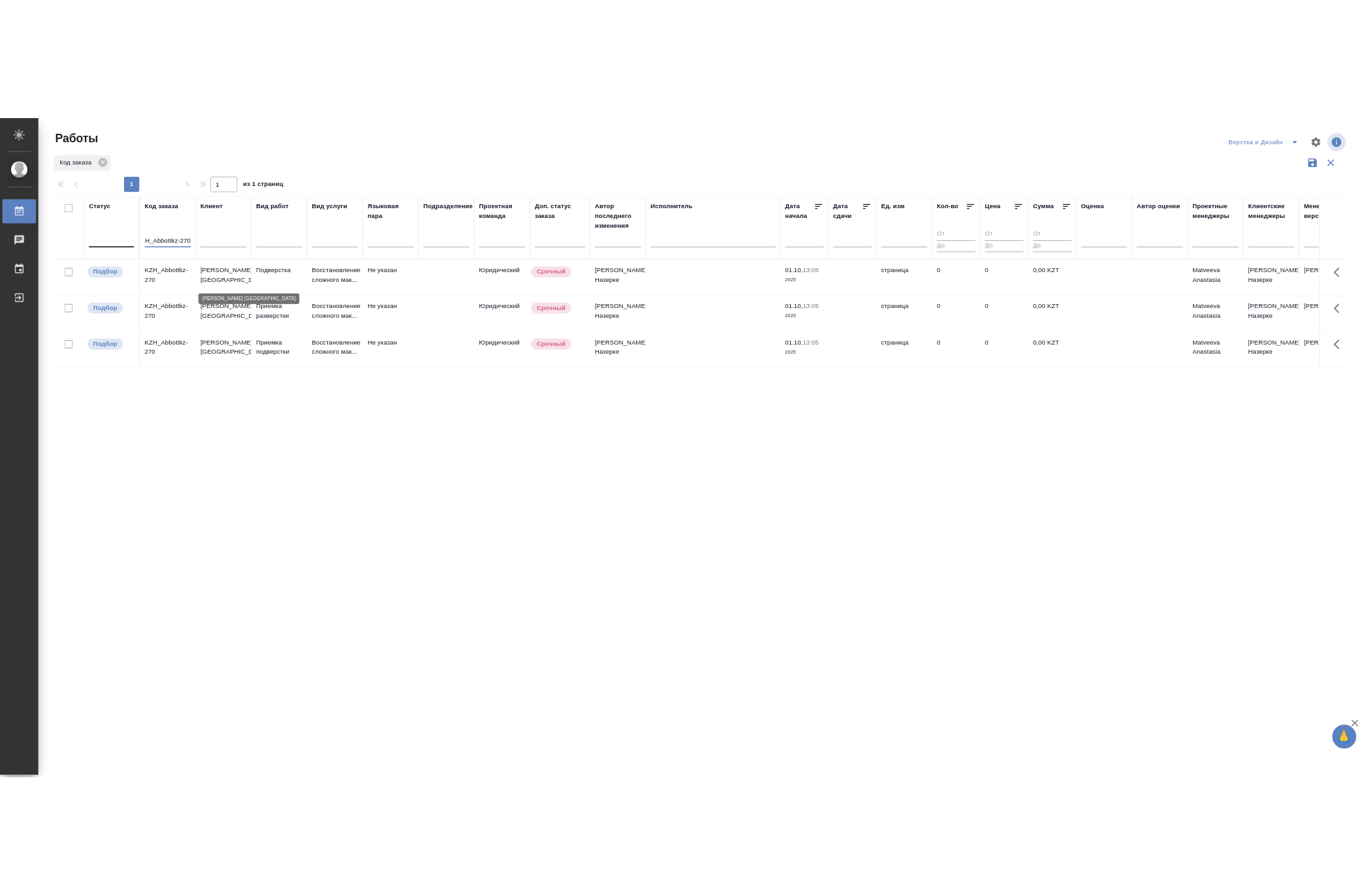
scroll to position [0, 0]
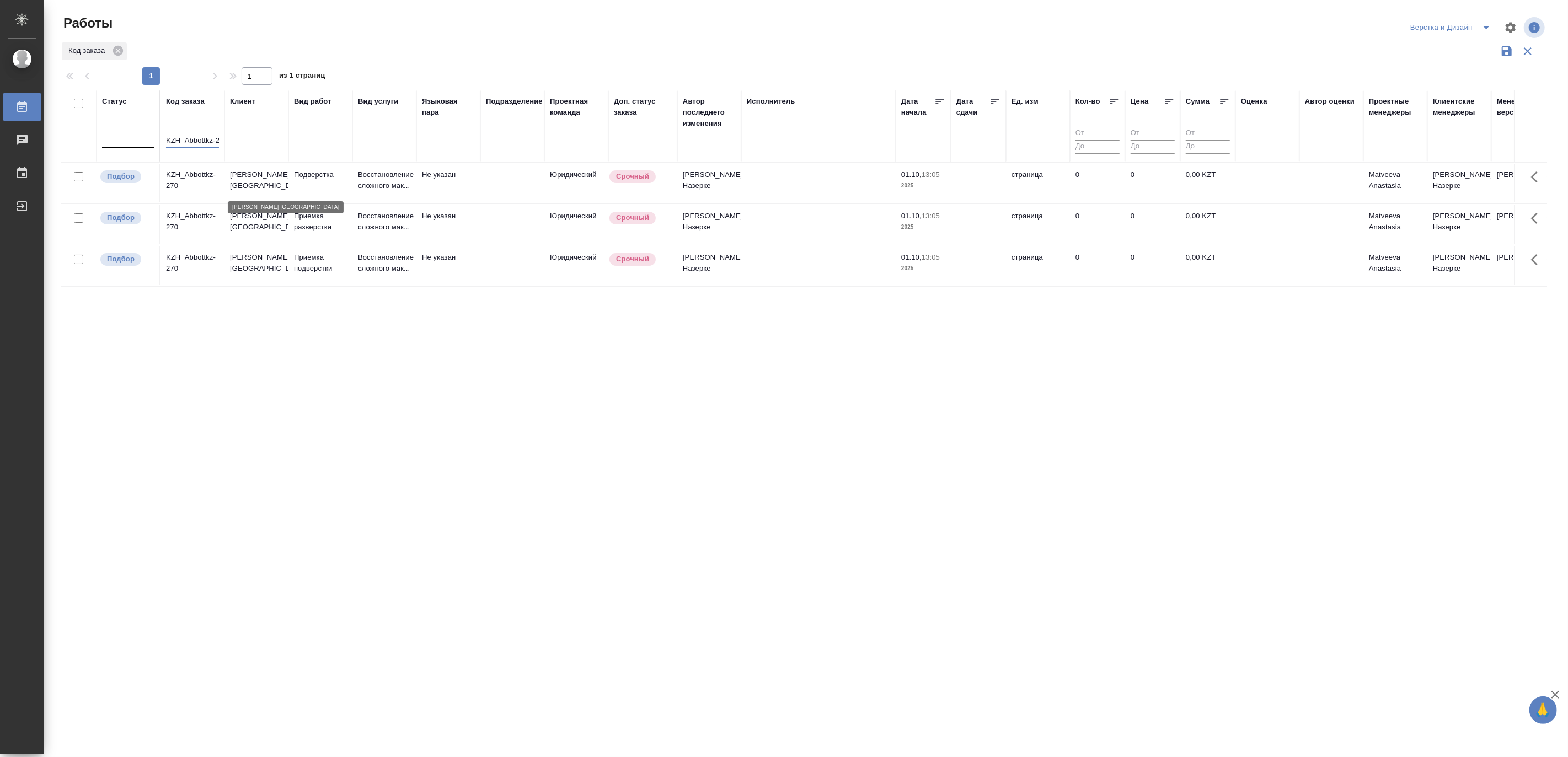
click at [255, 186] on p "Abbott Kazakhstan" at bounding box center [256, 180] width 53 height 22
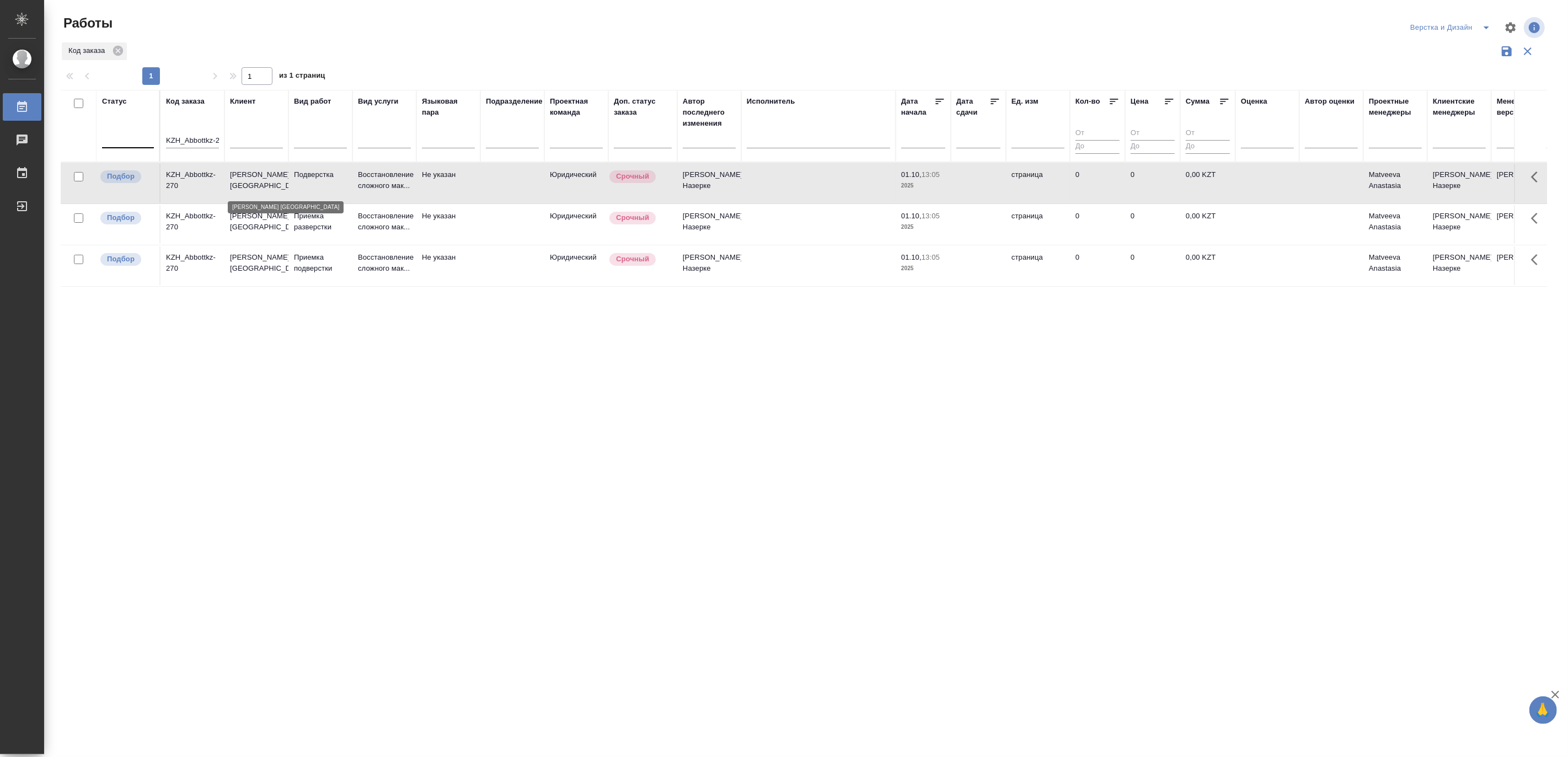
click at [255, 186] on p "Abbott Kazakhstan" at bounding box center [256, 180] width 53 height 22
click at [202, 137] on input "KZH_Abbottkz-270" at bounding box center [192, 142] width 53 height 14
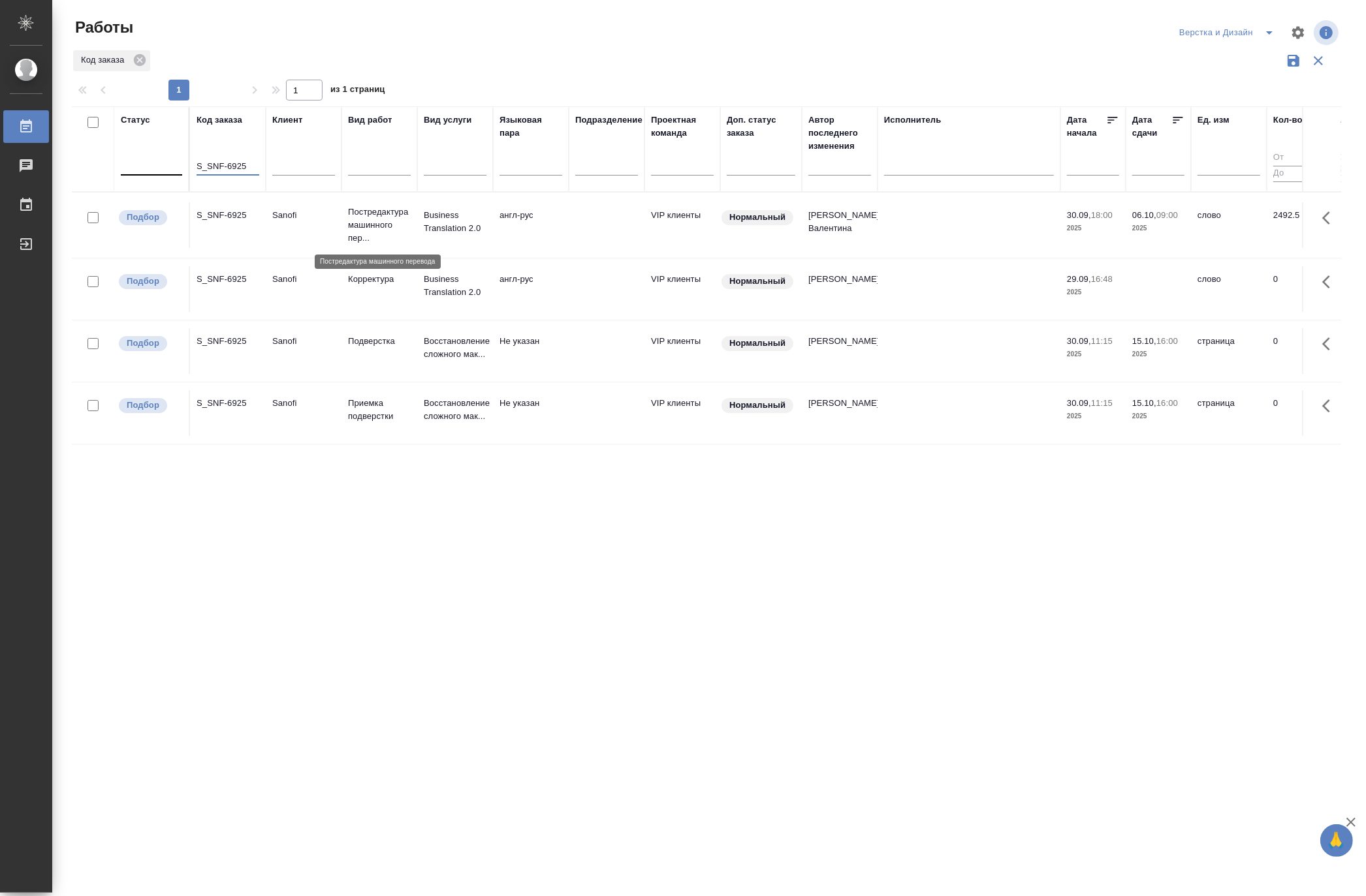
type input "S_SNF-6925"
click at [376, 214] on p "Постредактура машинного пер..." at bounding box center [379, 225] width 62 height 40
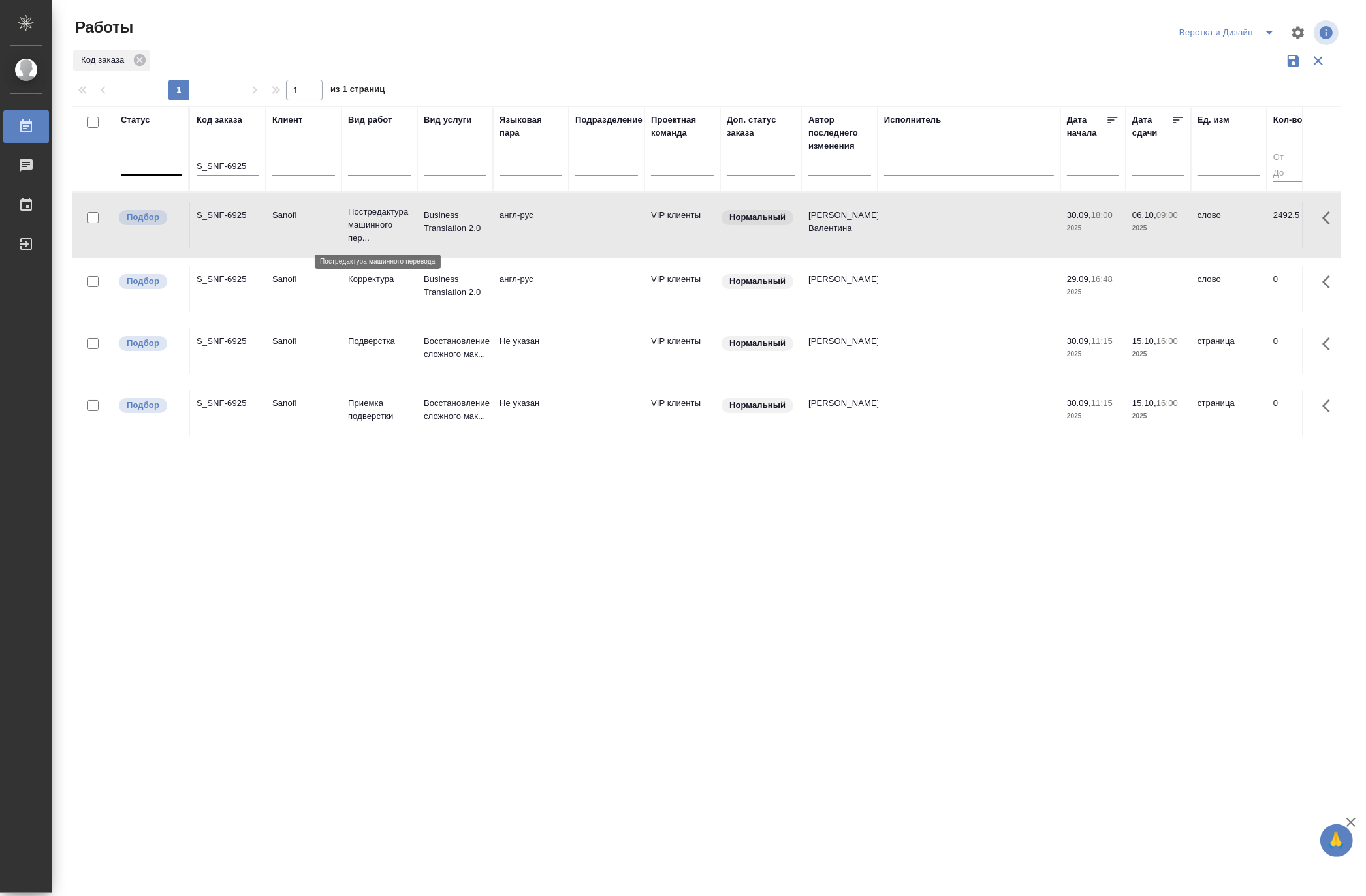
click at [376, 214] on p "Постредактура машинного пер..." at bounding box center [379, 225] width 62 height 40
click at [1318, 63] on icon "button" at bounding box center [1319, 61] width 16 height 16
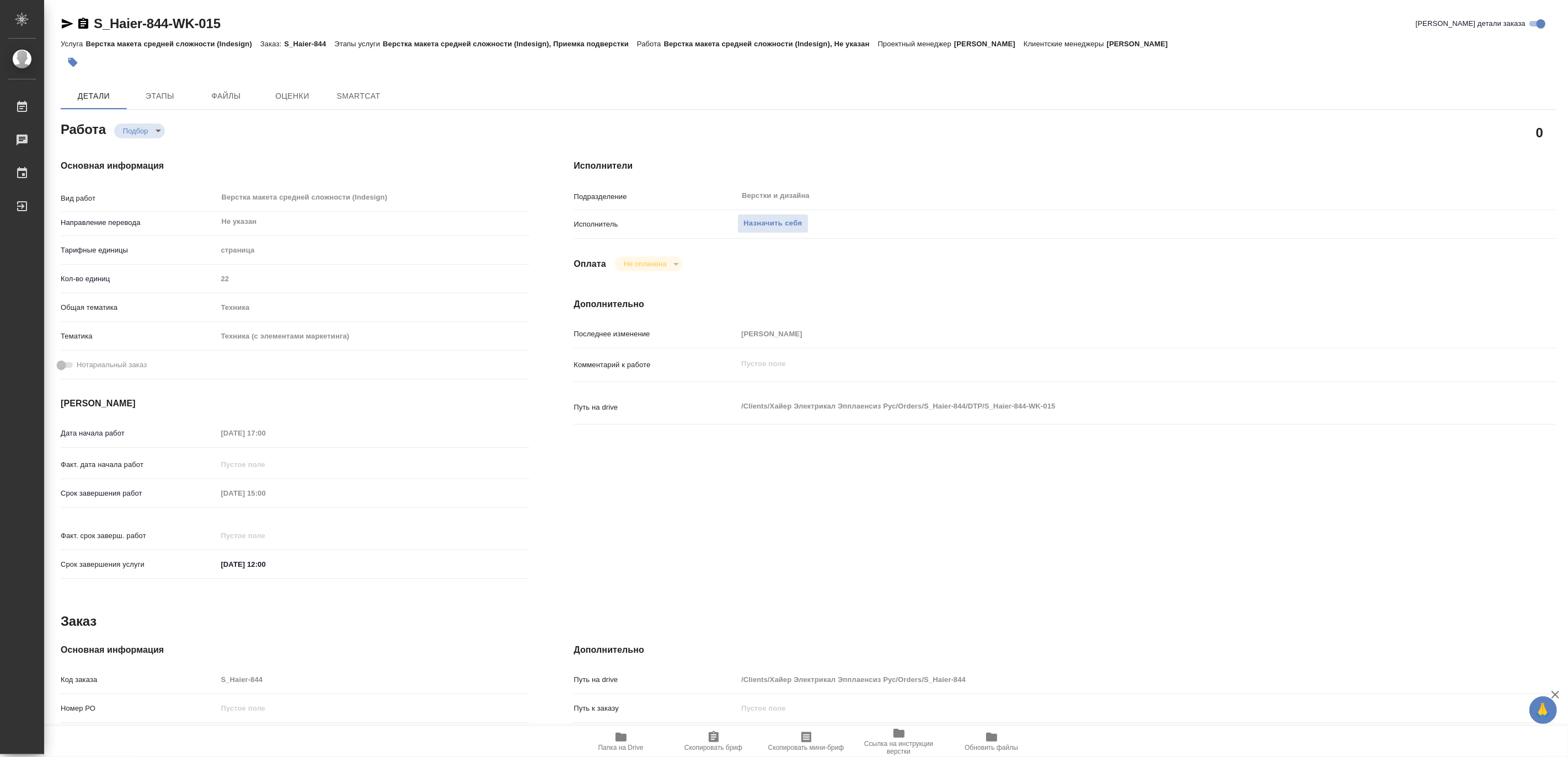
type textarea "x"
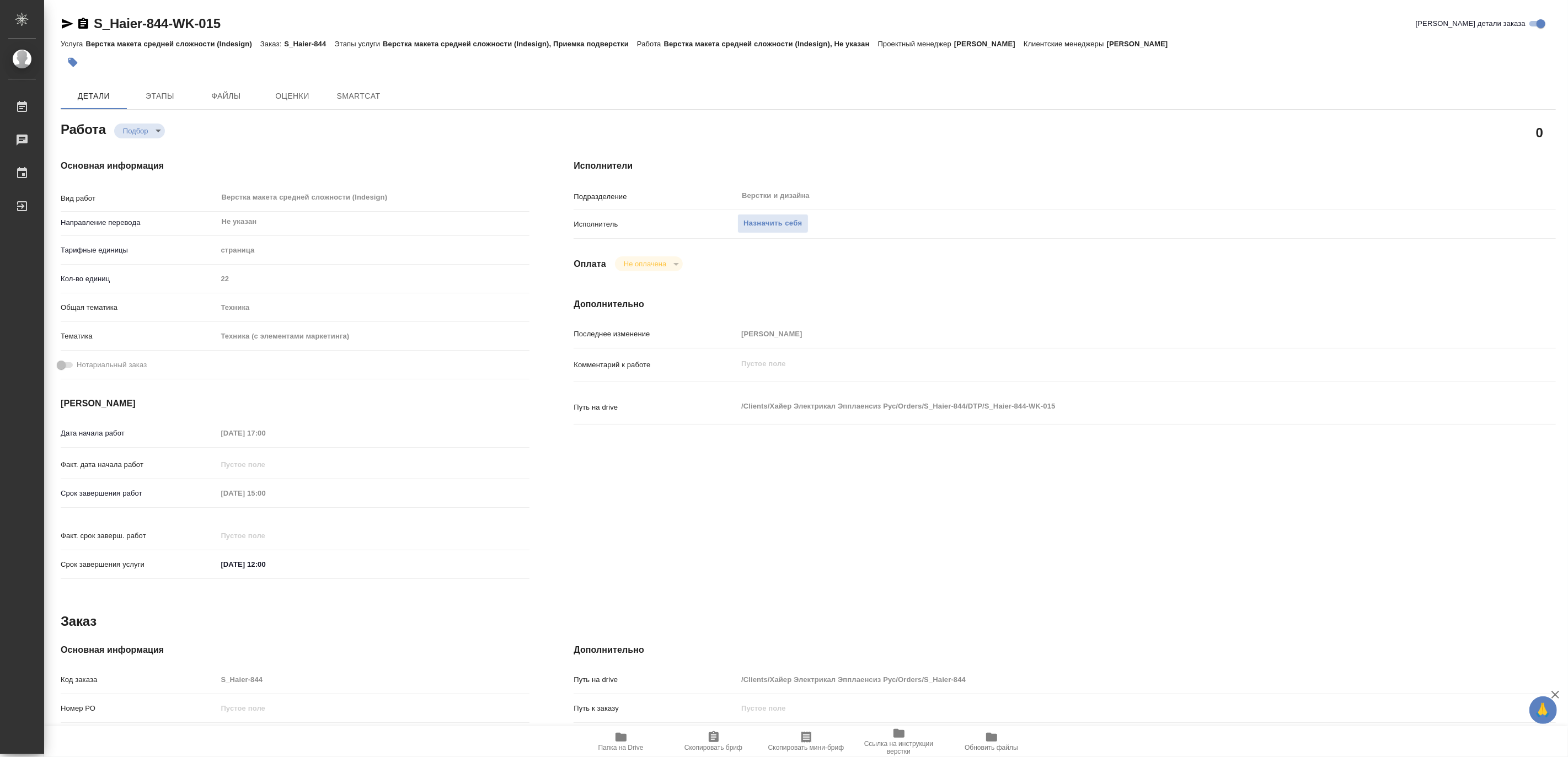
type textarea "x"
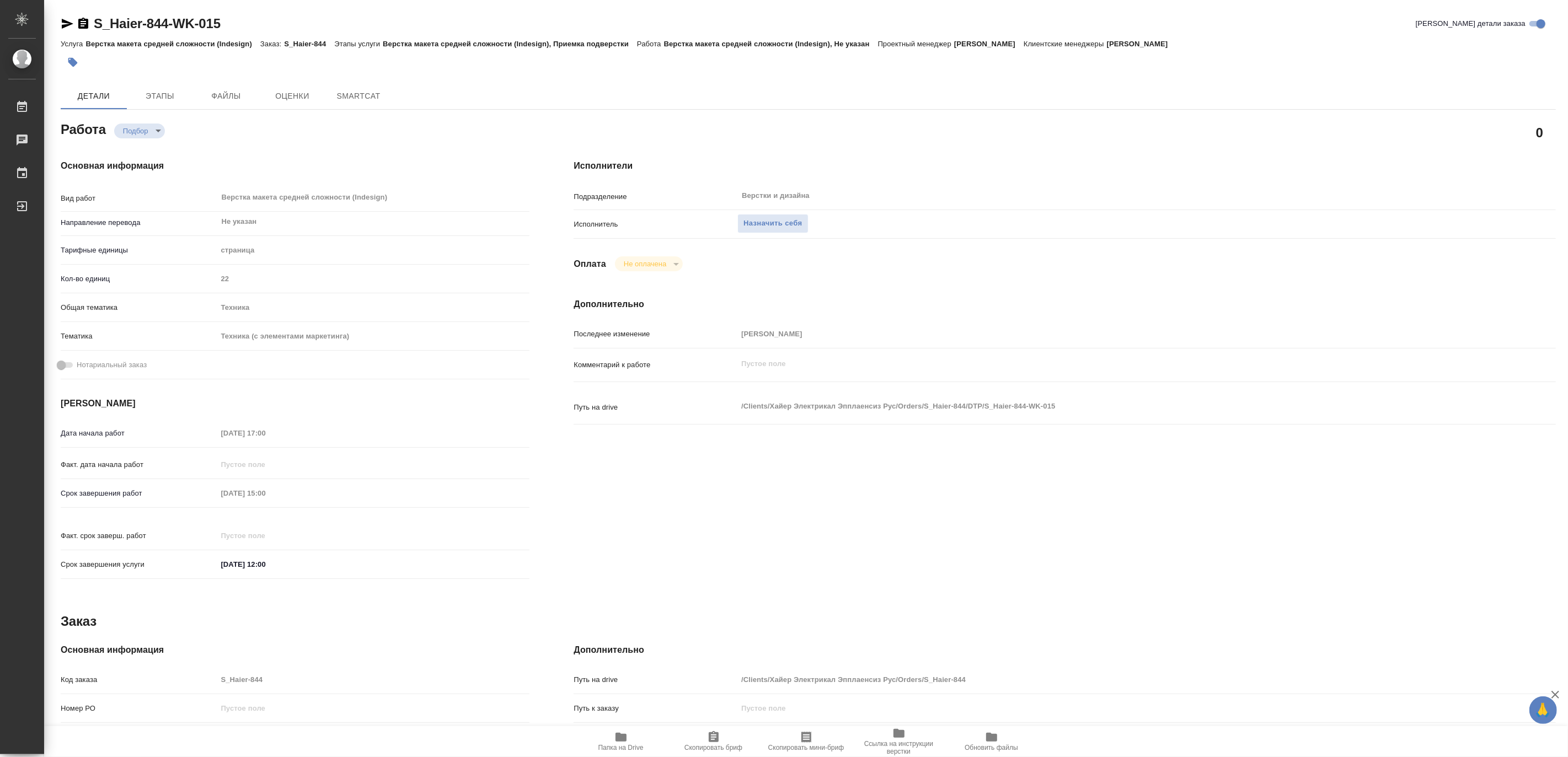
type textarea "x"
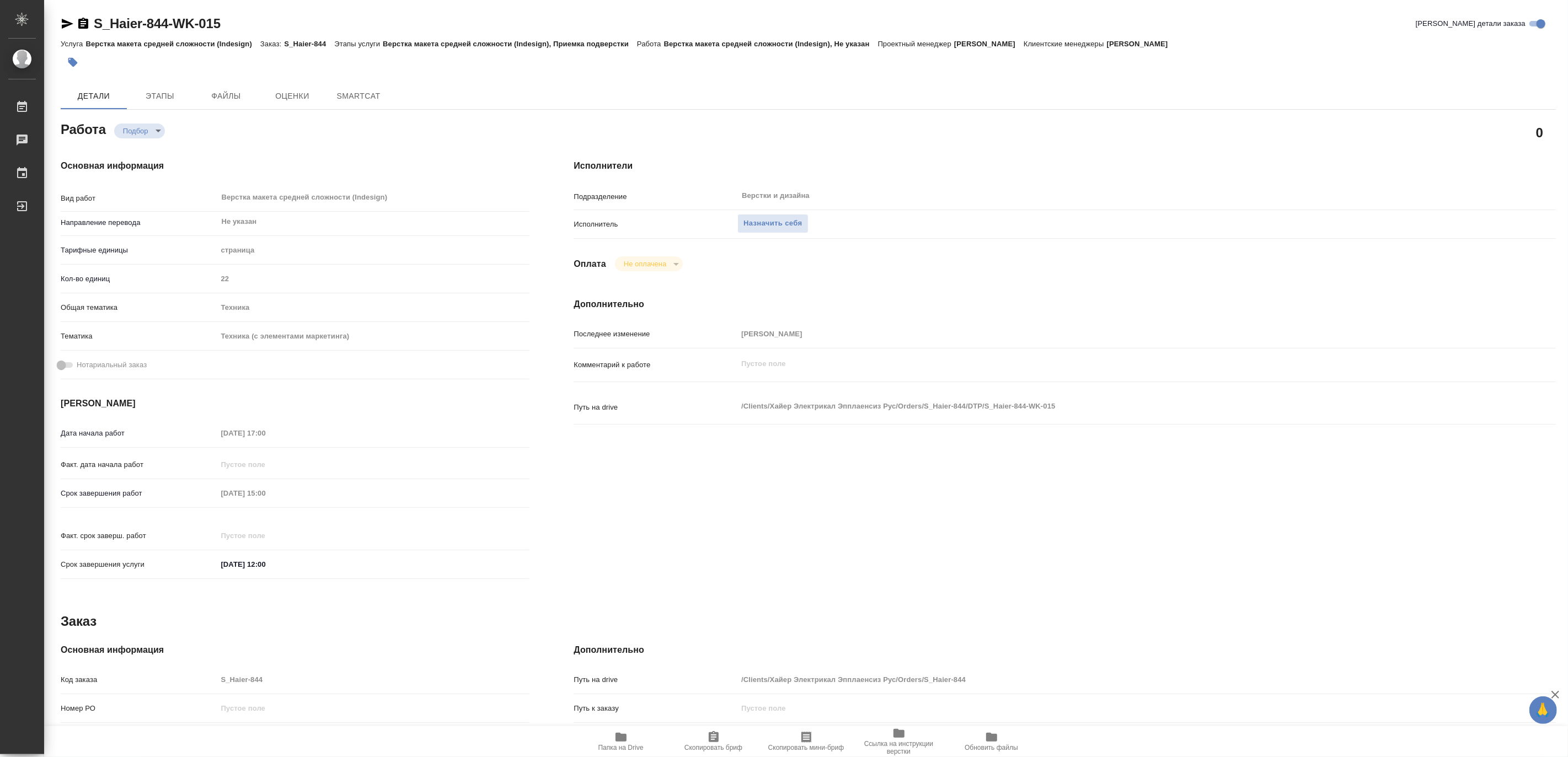
type textarea "x"
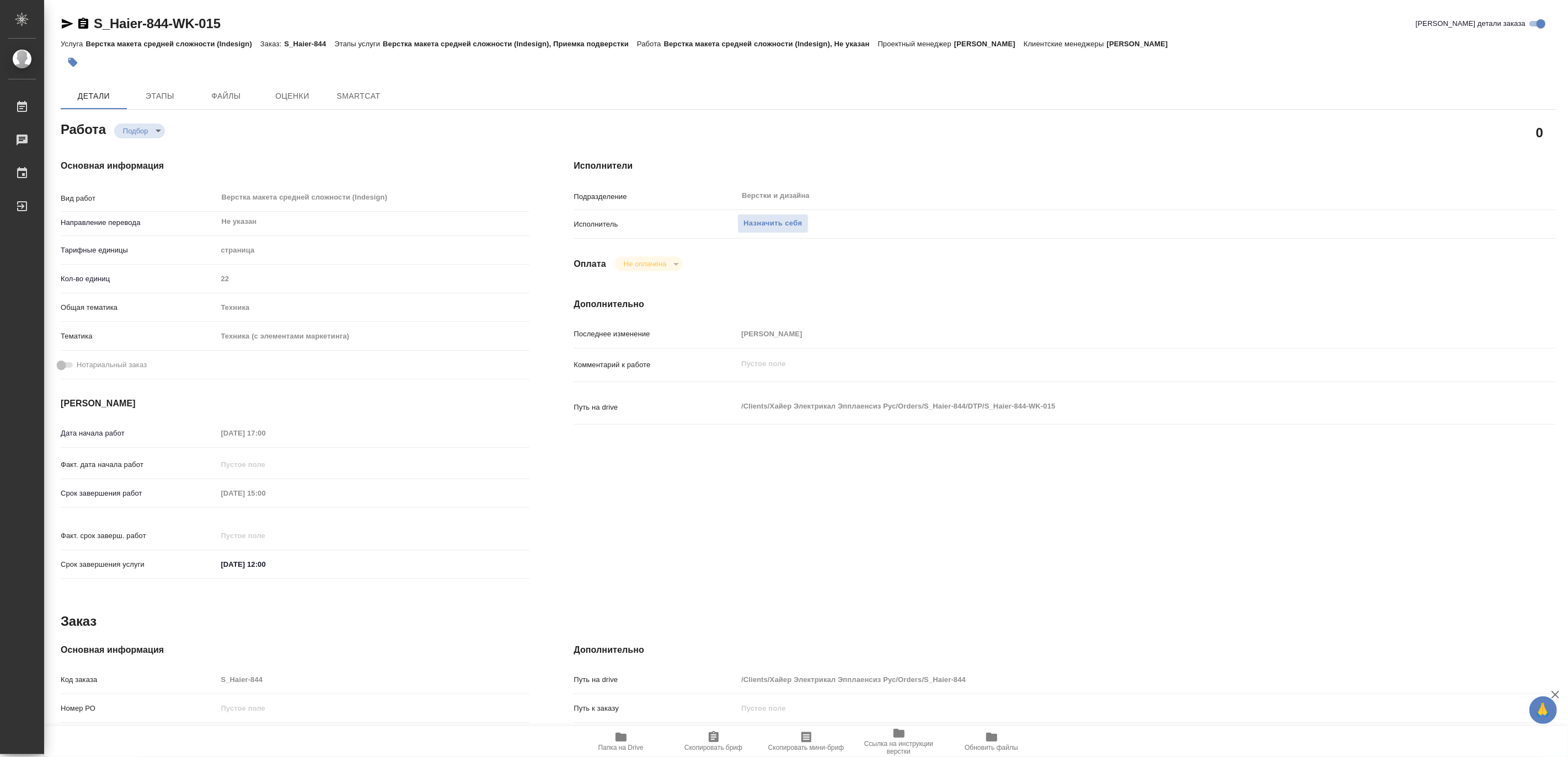
type textarea "x"
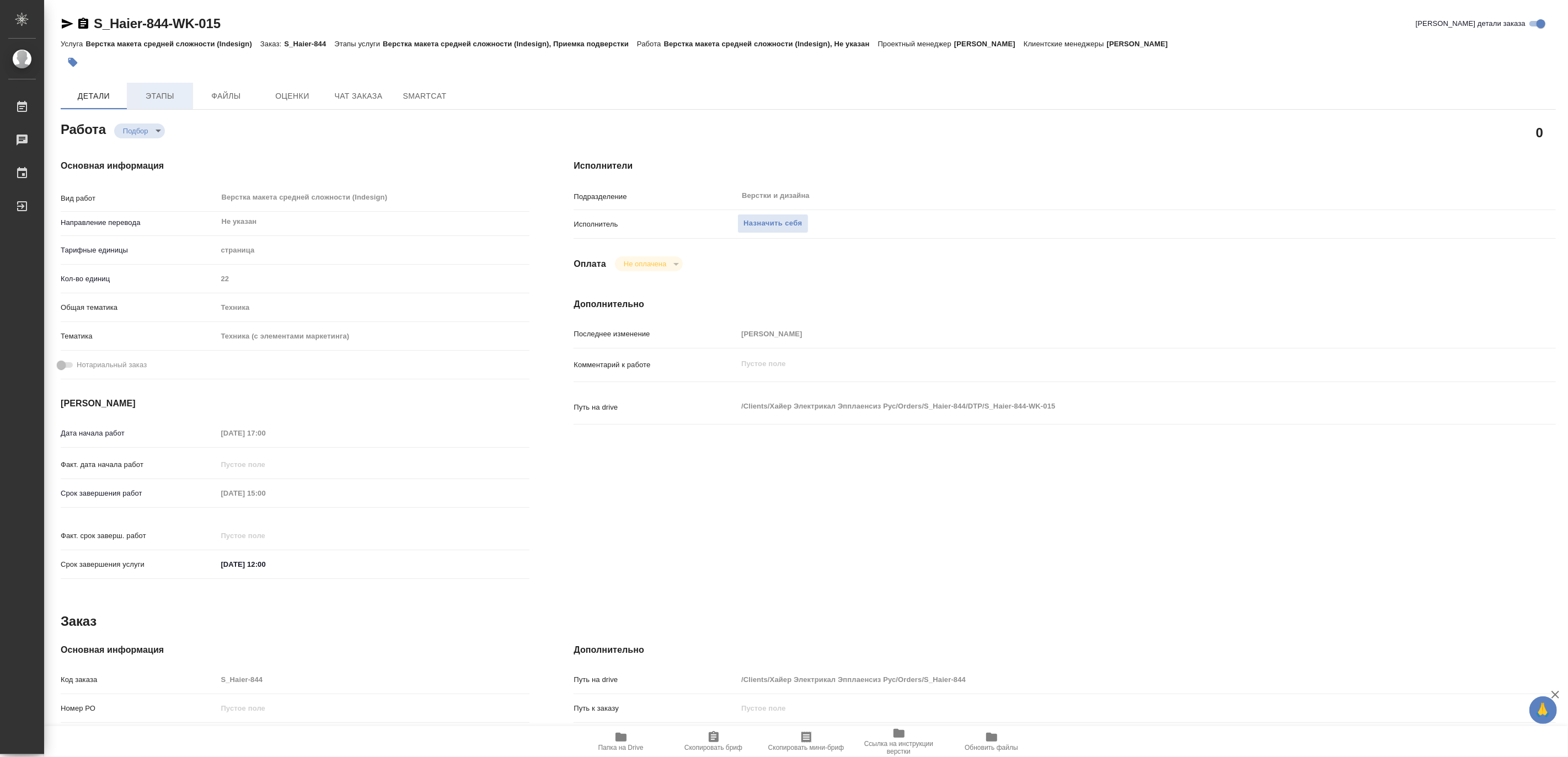
type textarea "x"
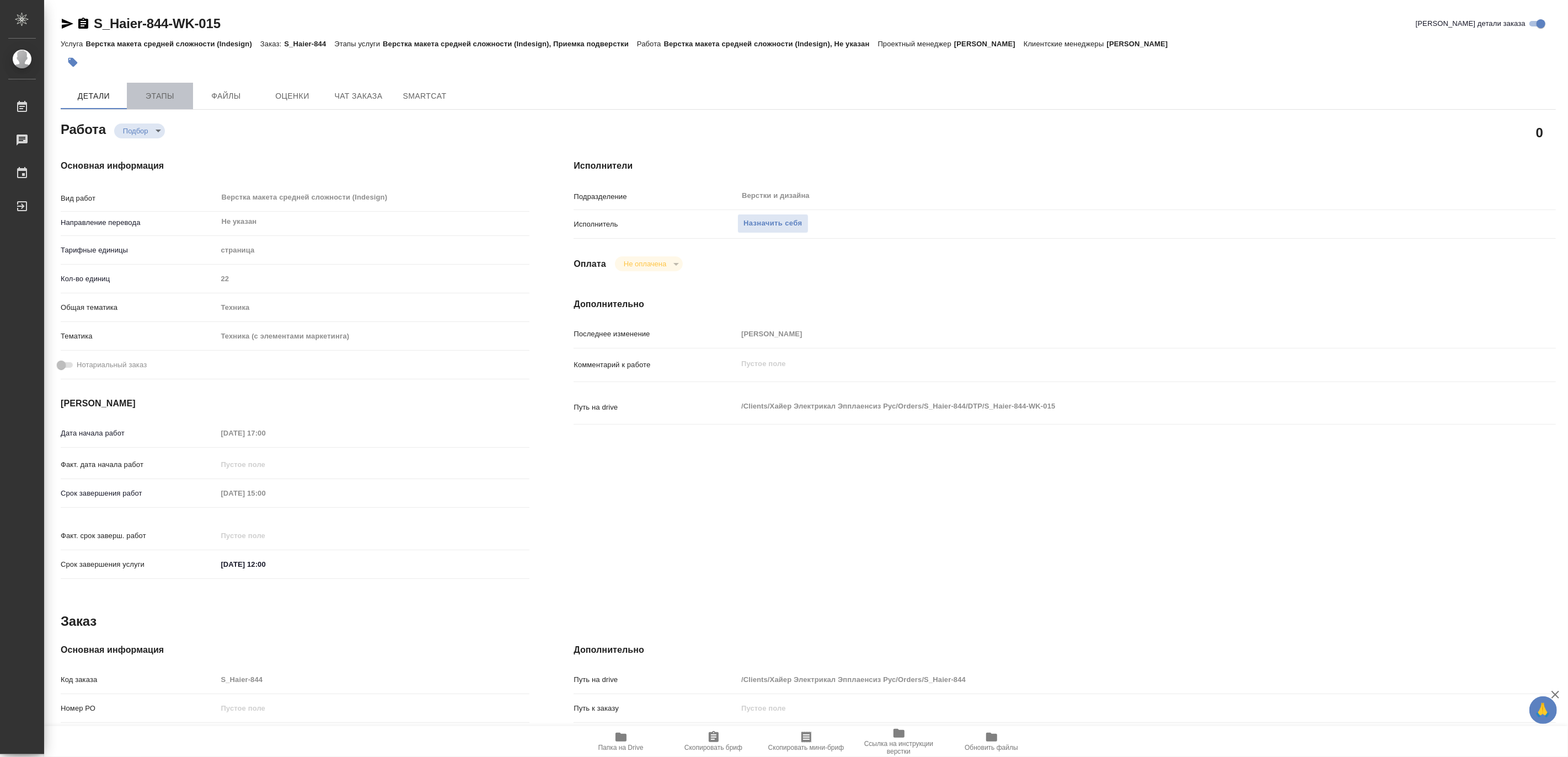
click at [164, 95] on span "Этапы" at bounding box center [160, 96] width 53 height 14
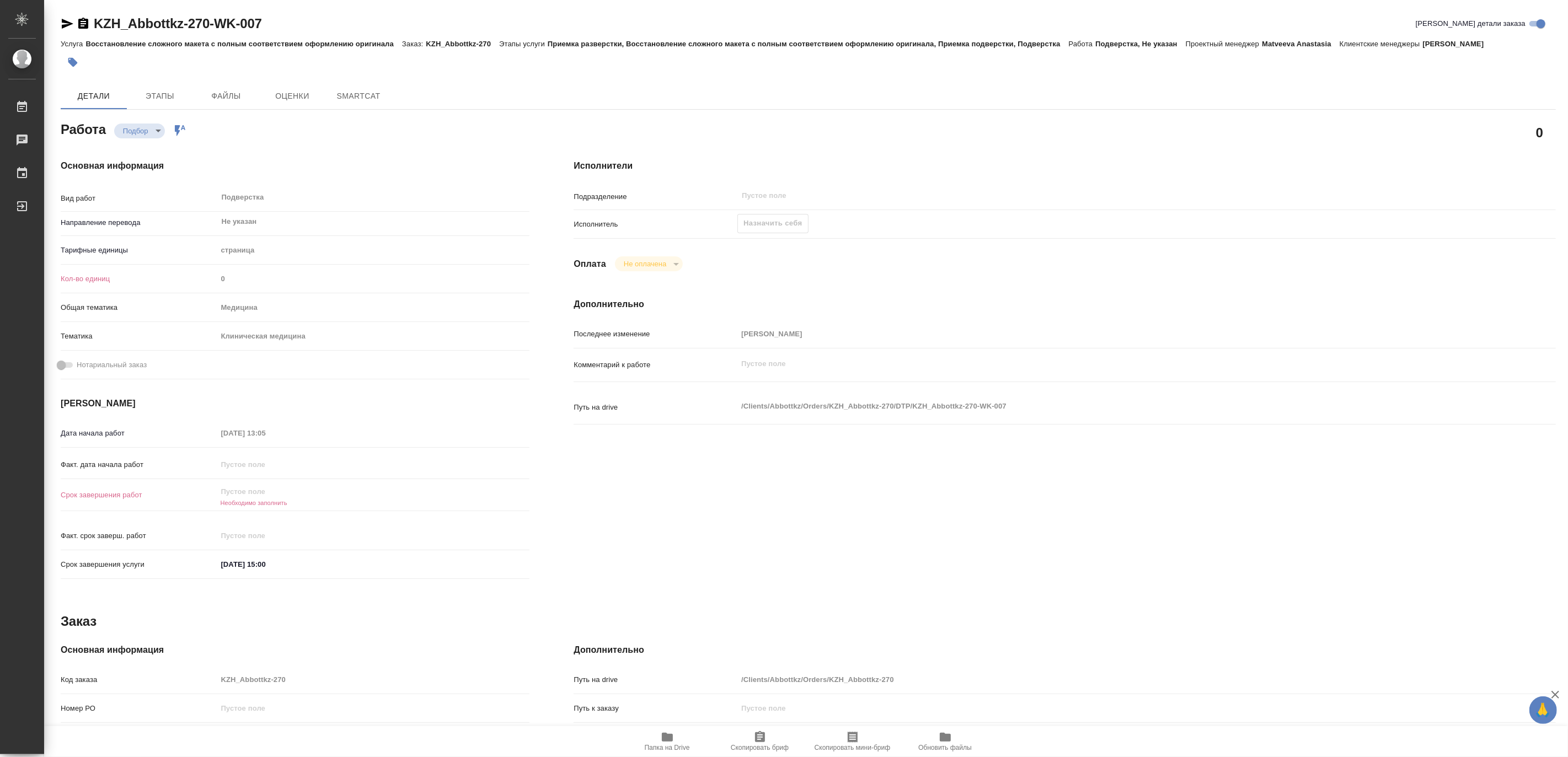
type textarea "x"
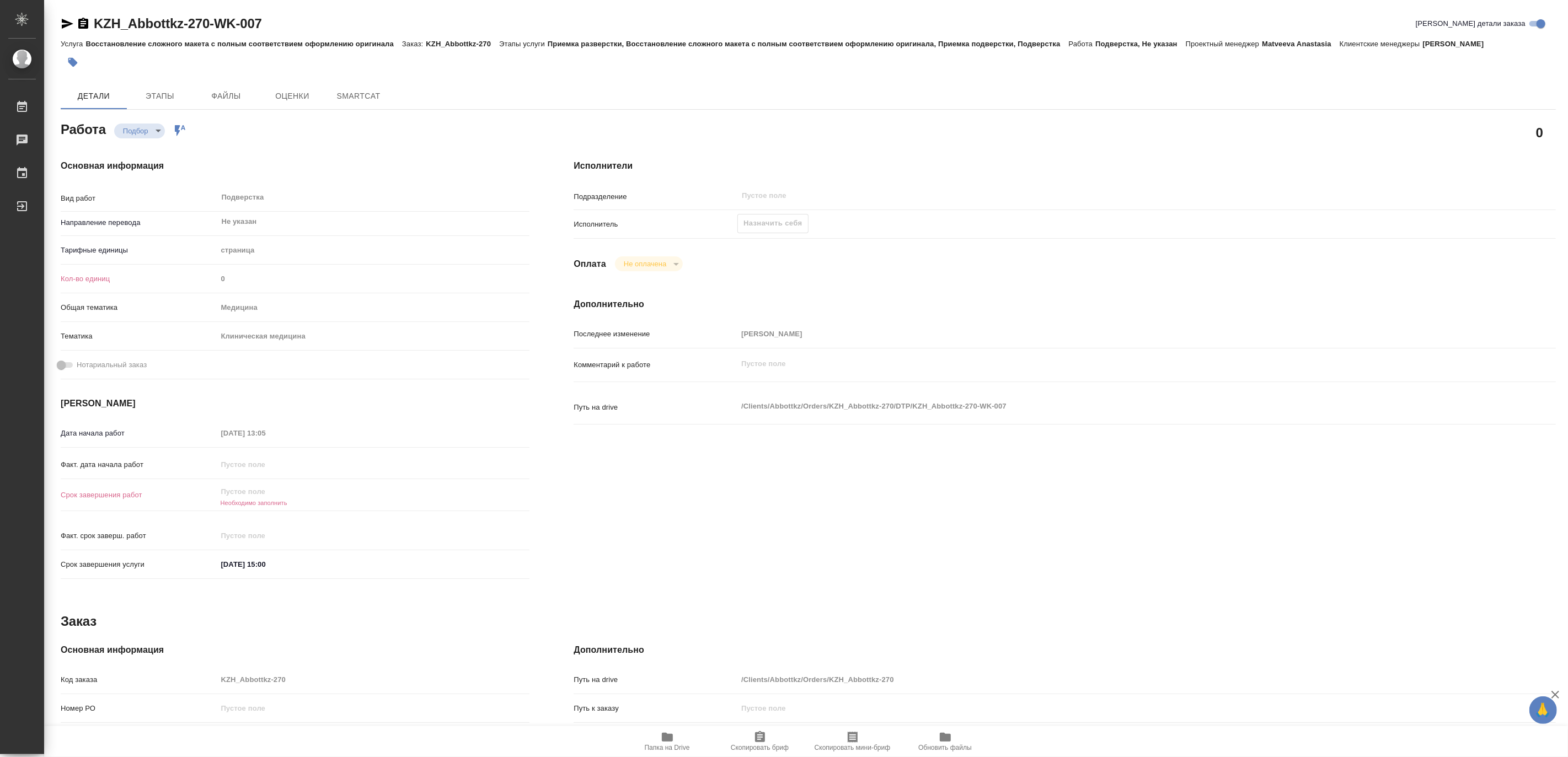
type textarea "x"
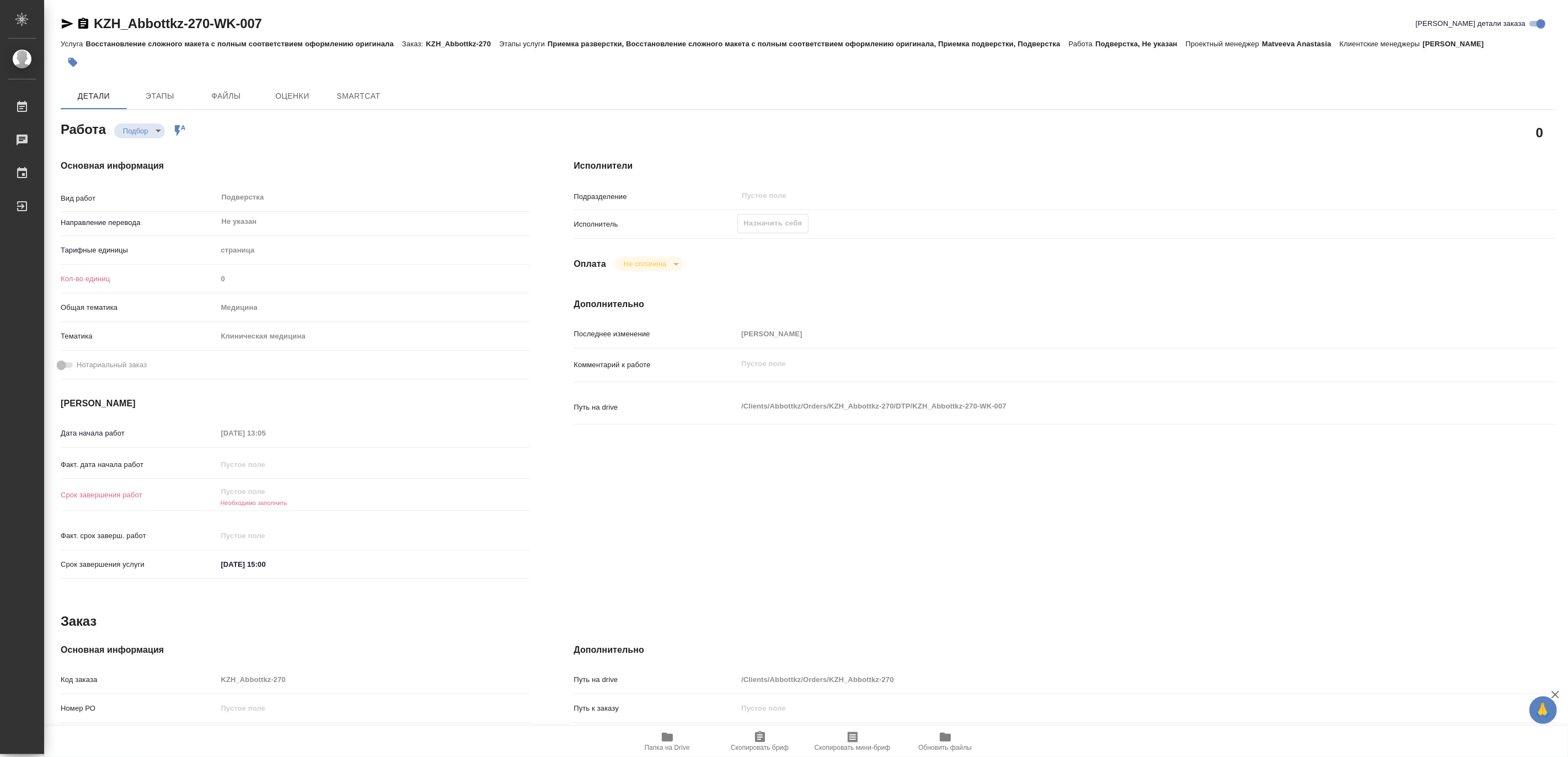
type textarea "x"
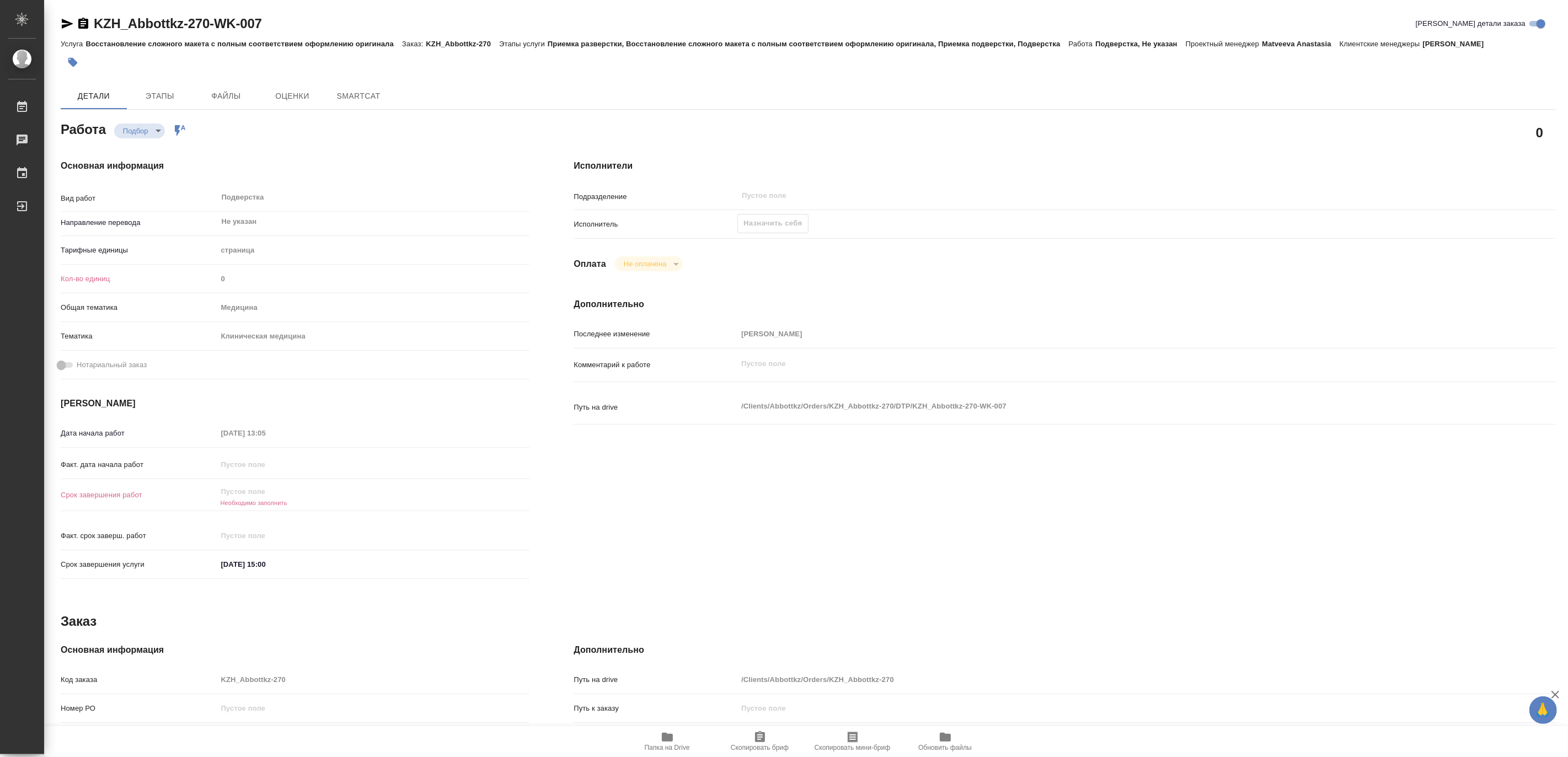
type textarea "x"
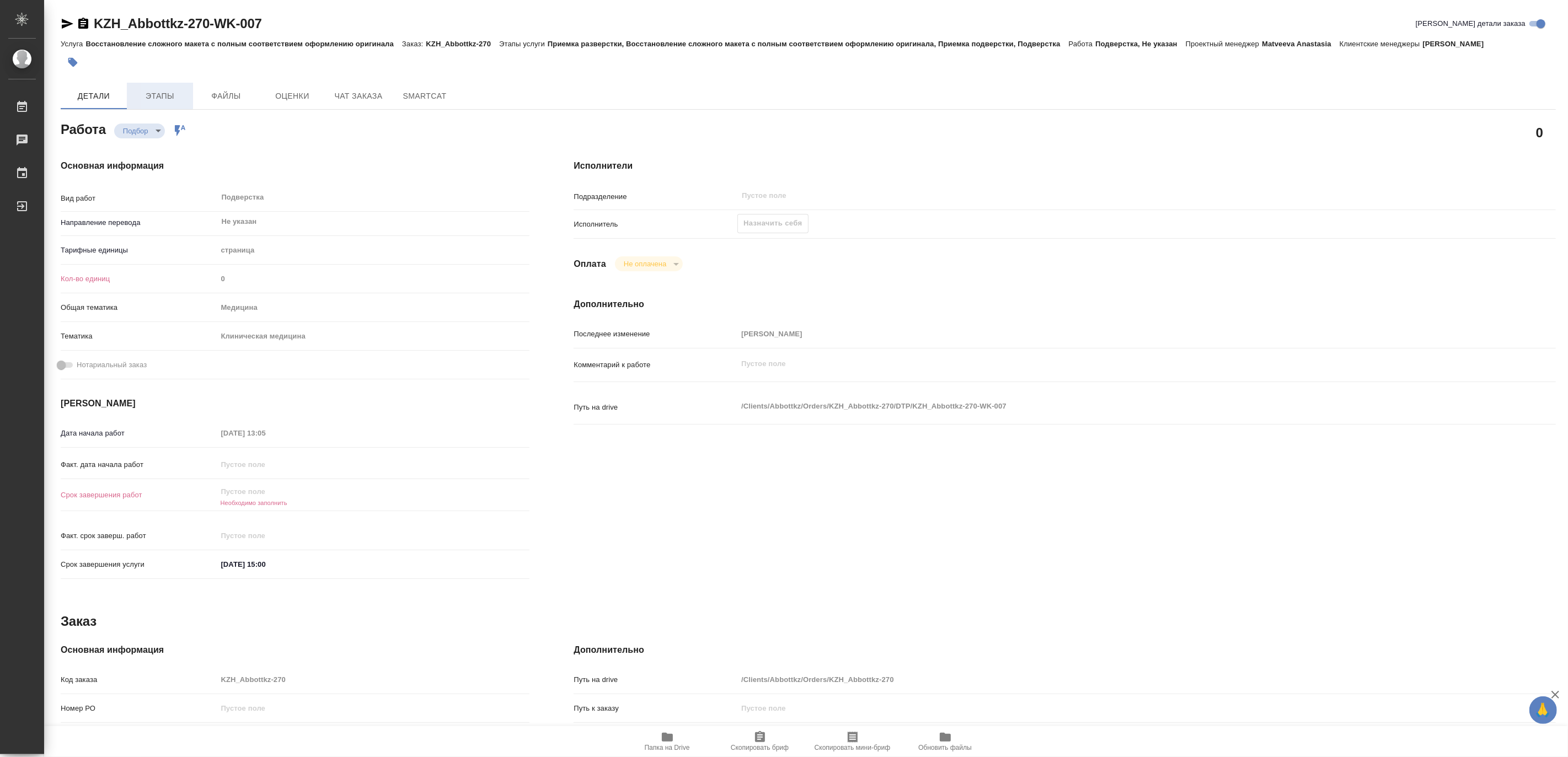
type textarea "x"
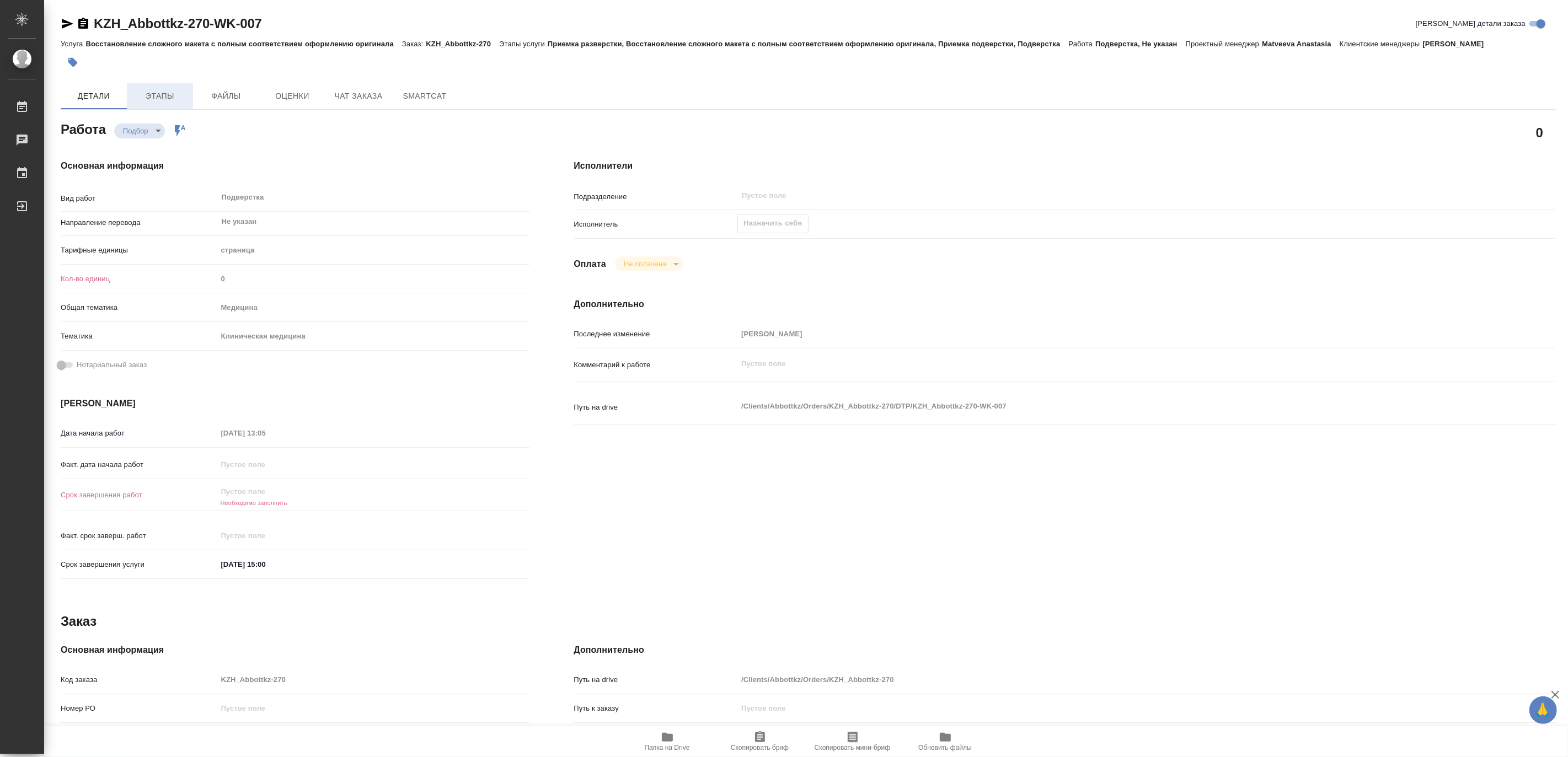
click at [166, 95] on span "Этапы" at bounding box center [160, 96] width 53 height 14
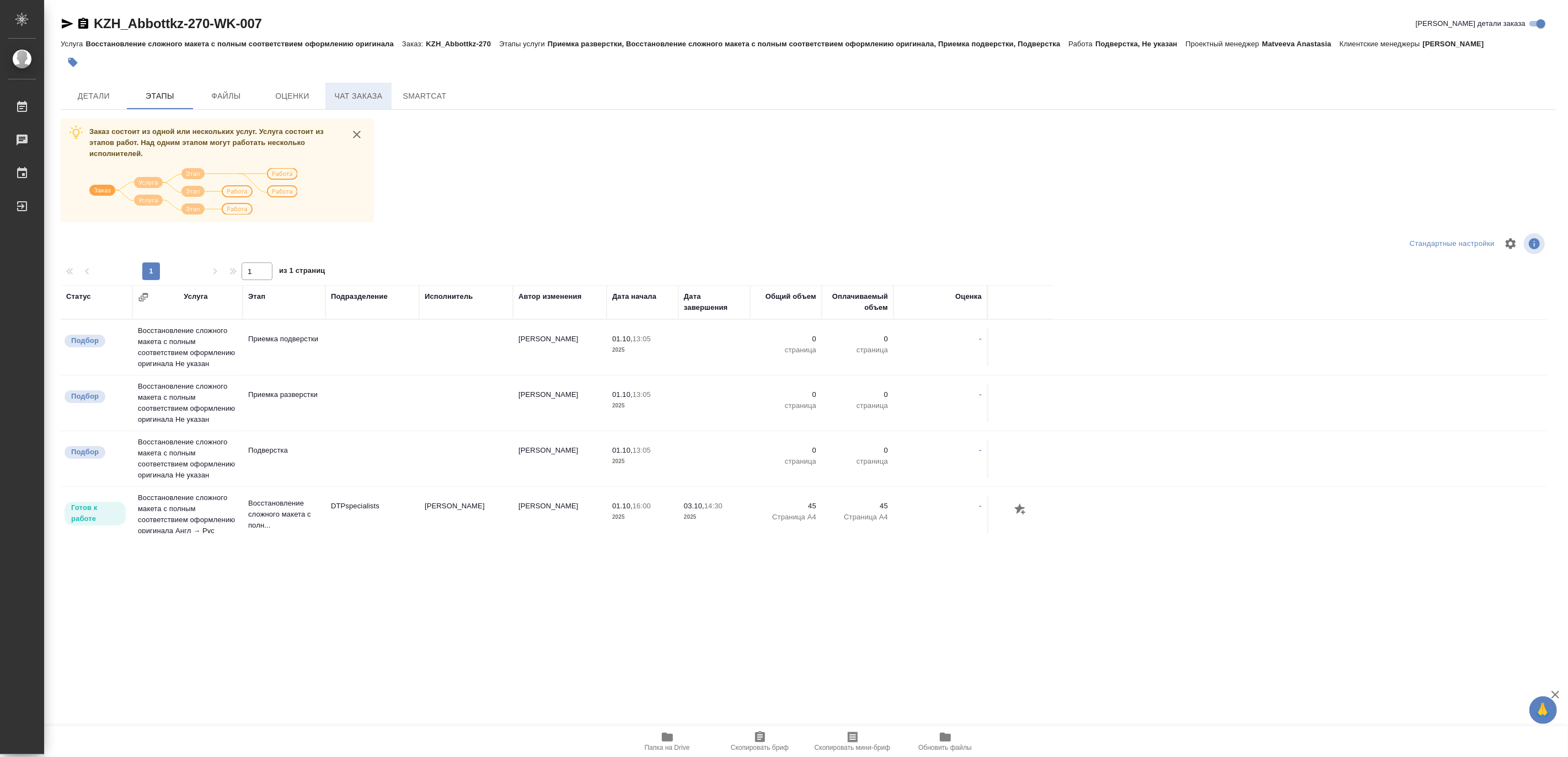
click at [359, 90] on span "Чат заказа" at bounding box center [358, 96] width 53 height 14
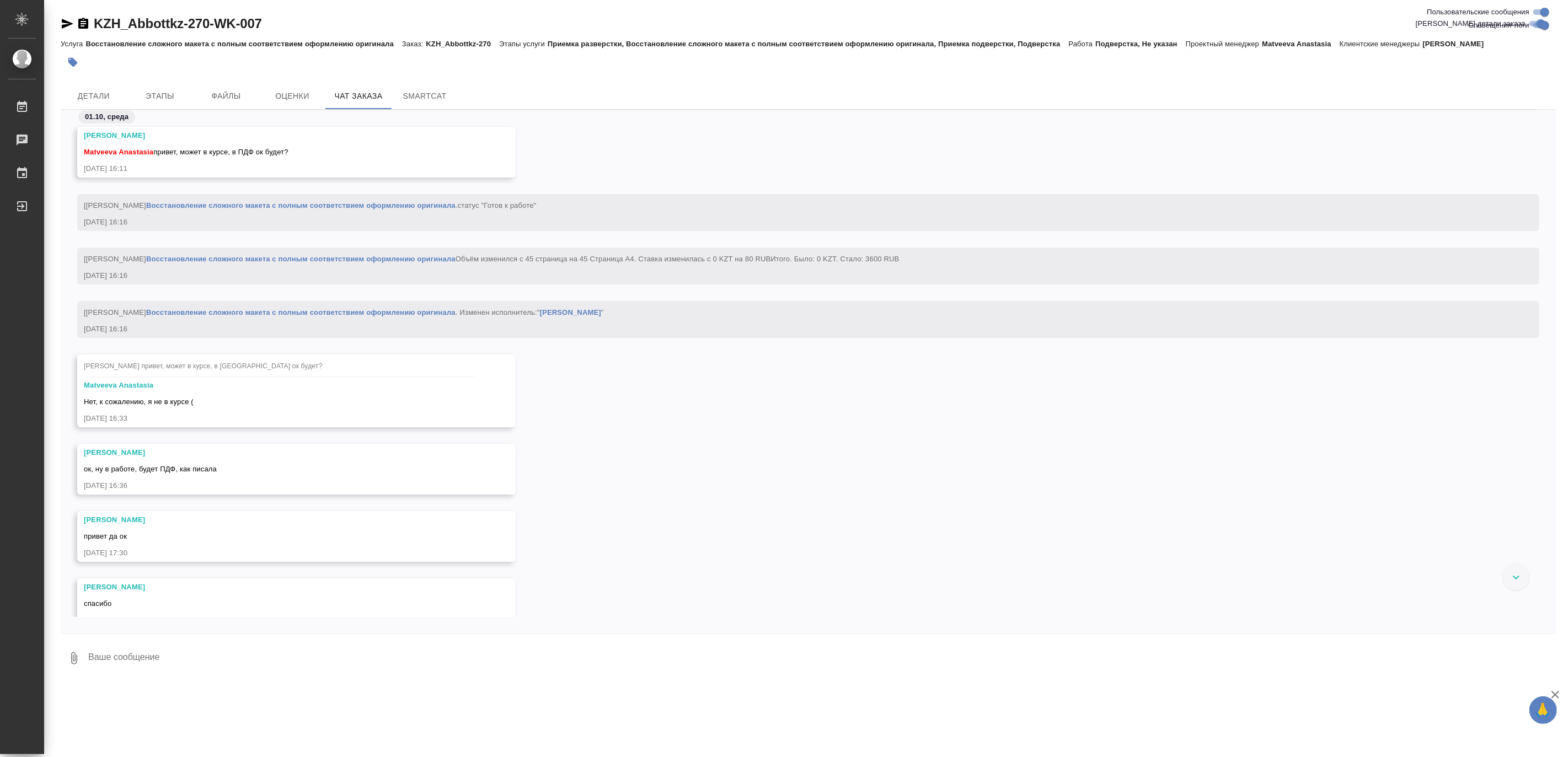
scroll to position [1756, 0]
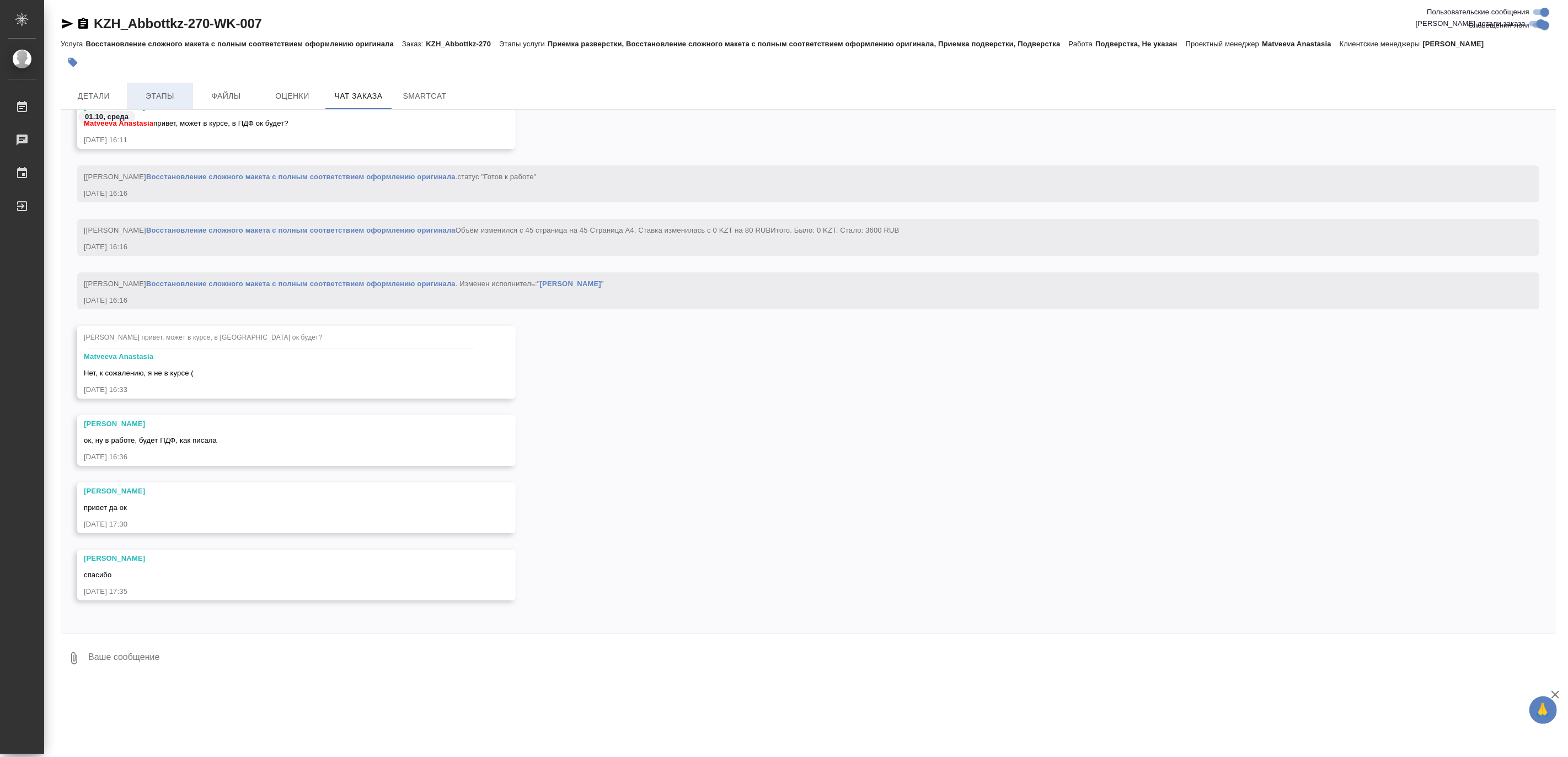
click at [154, 92] on span "Этапы" at bounding box center [160, 96] width 53 height 14
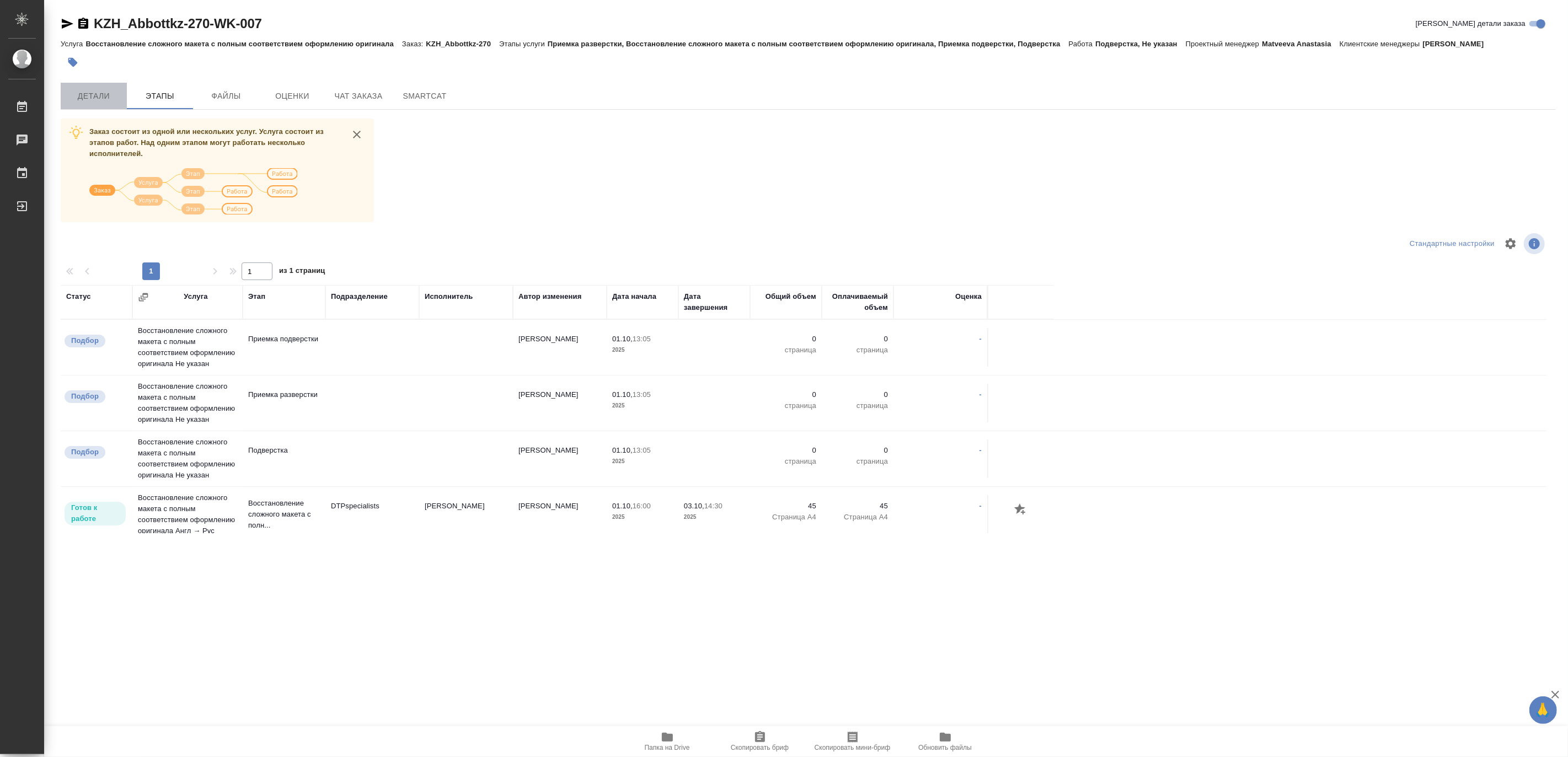
click at [113, 91] on span "Детали" at bounding box center [93, 96] width 53 height 14
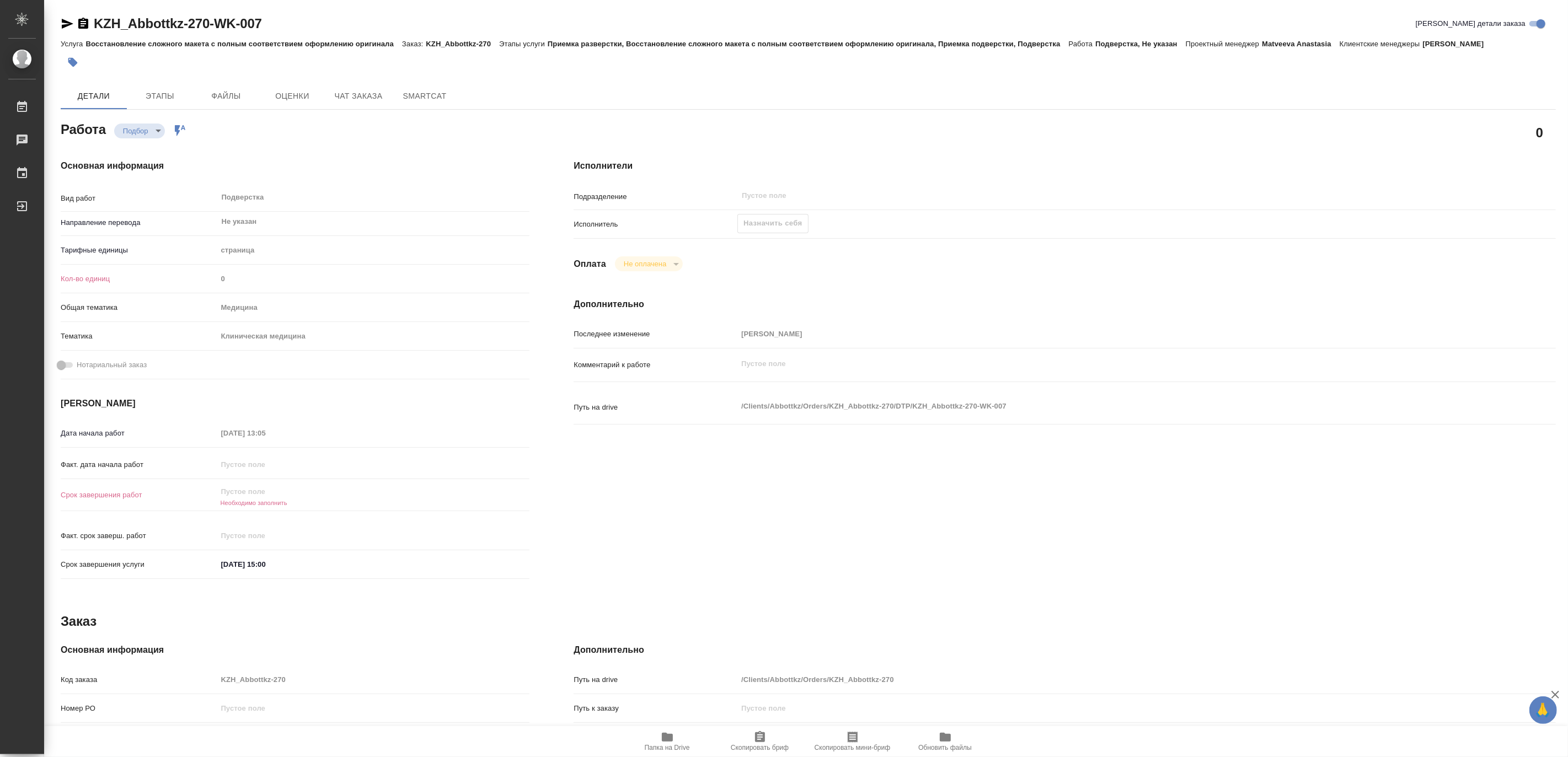
type textarea "x"
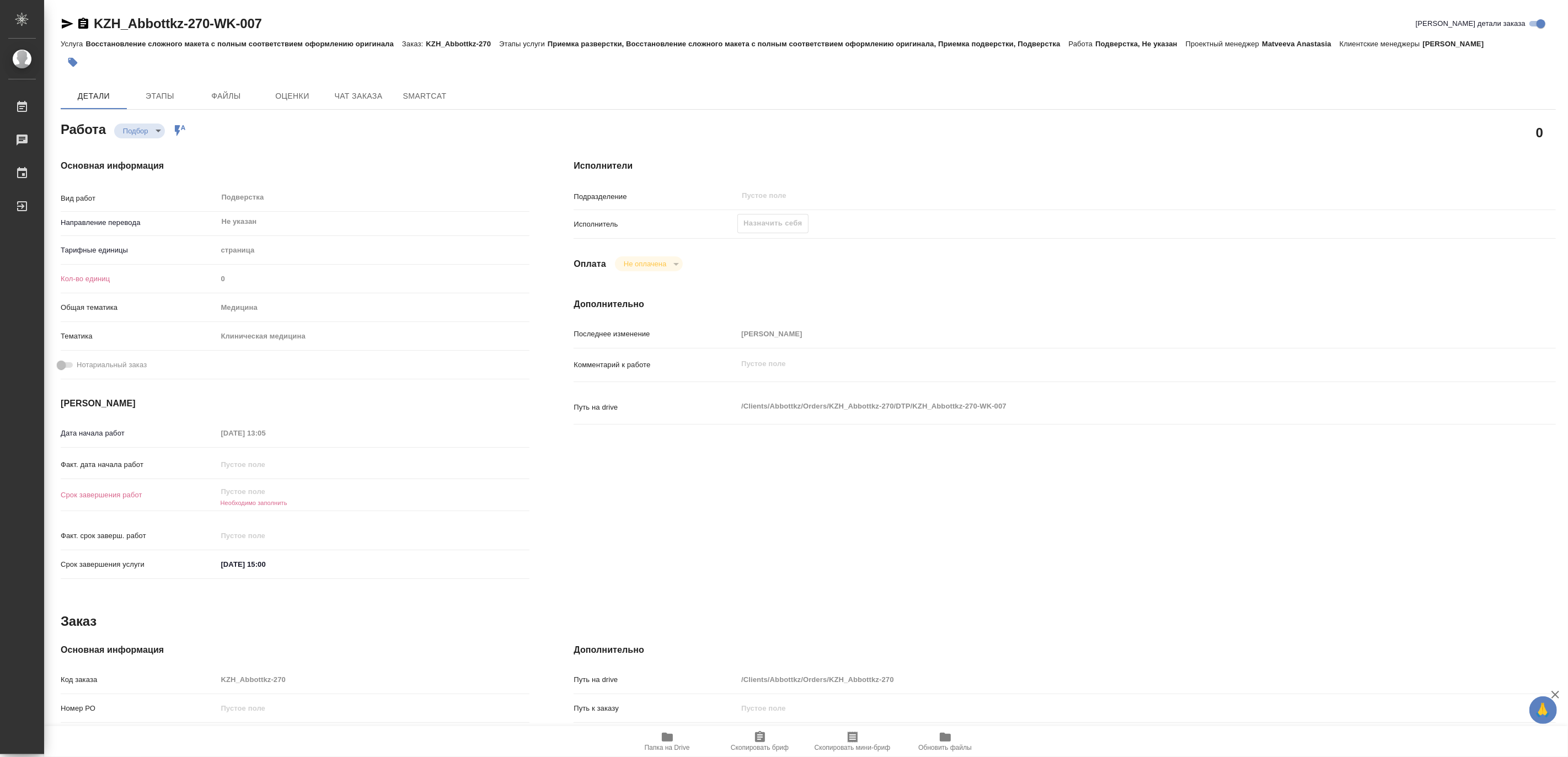
type textarea "x"
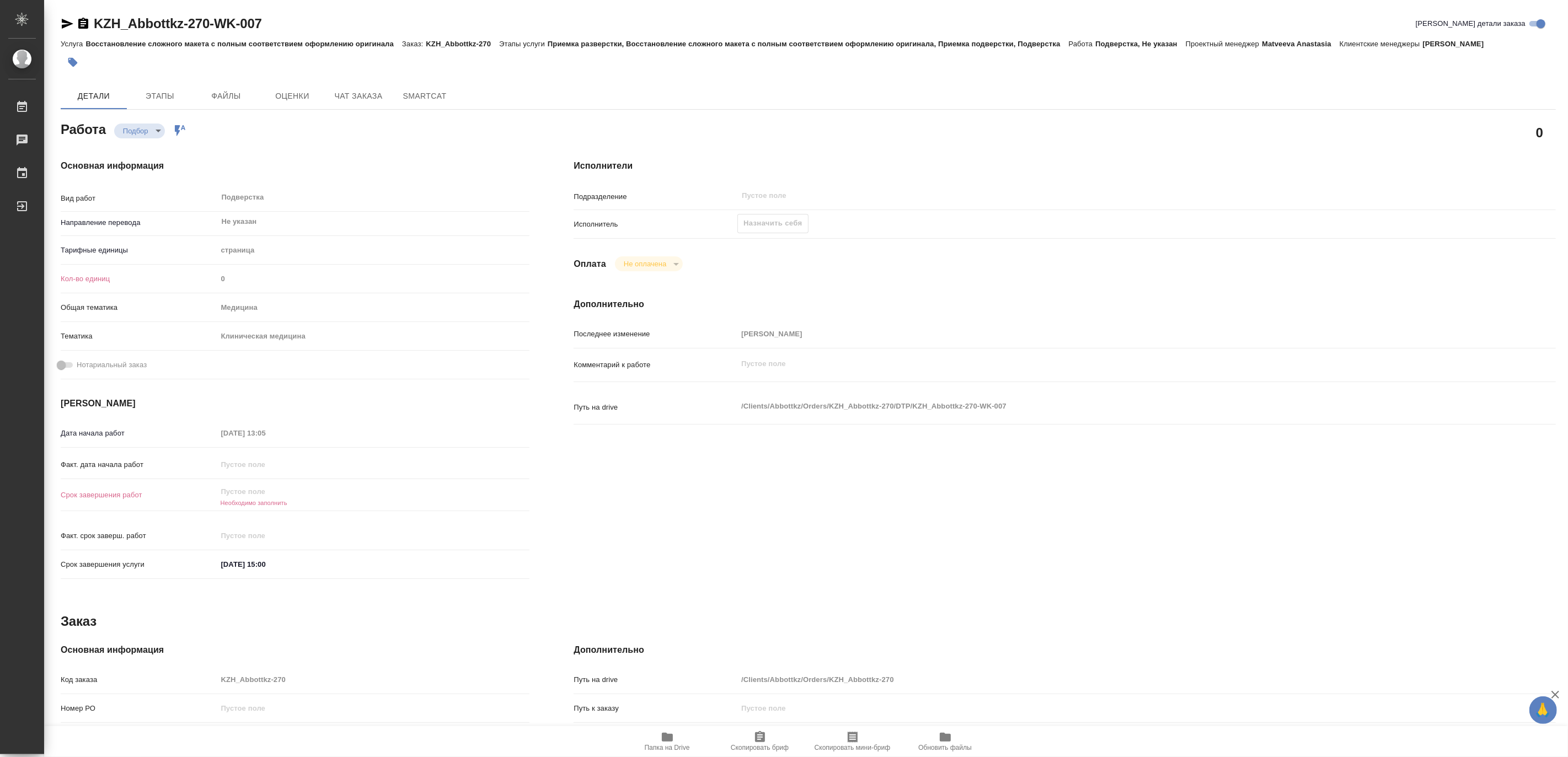
type textarea "x"
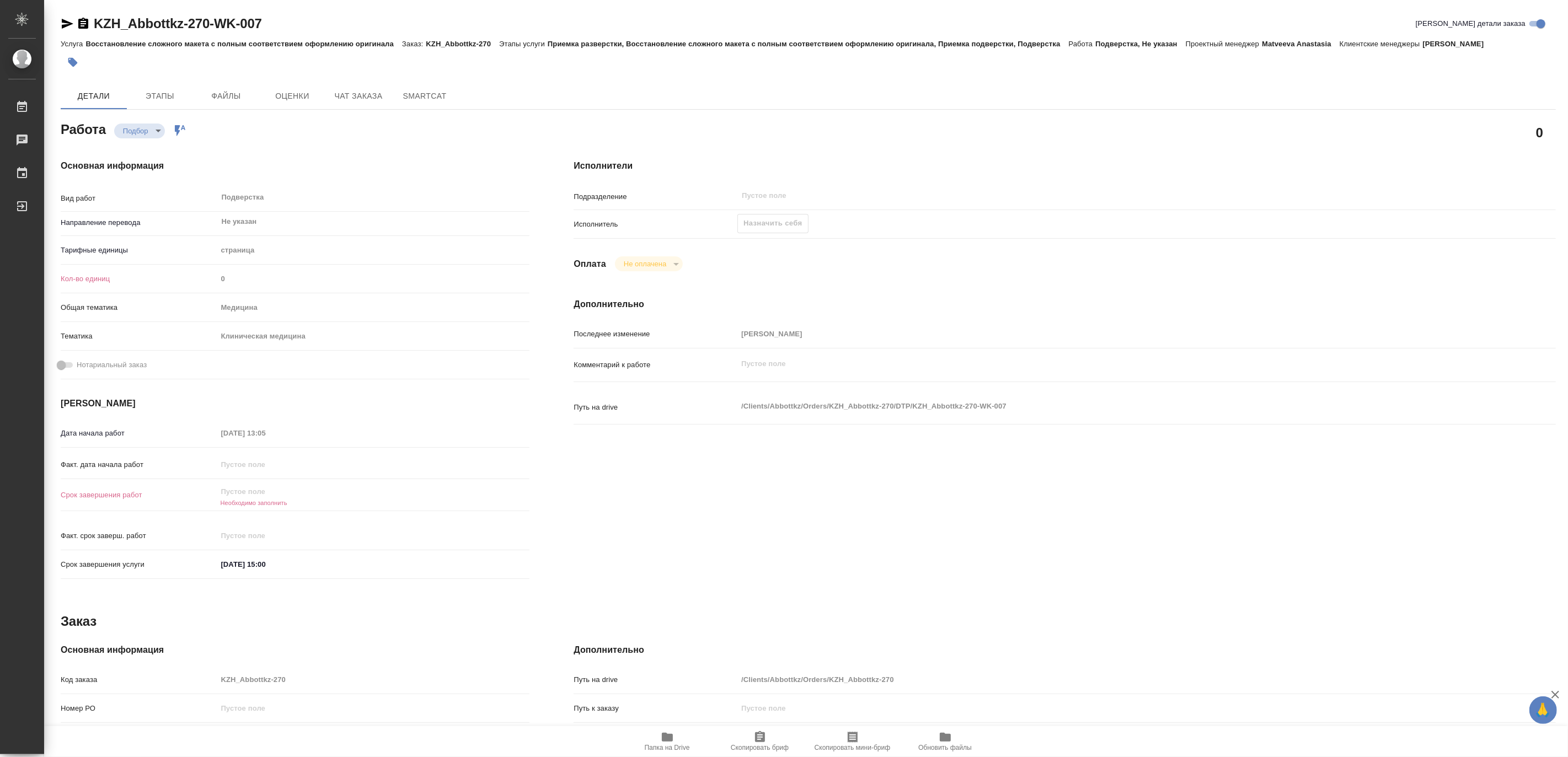
scroll to position [180, 0]
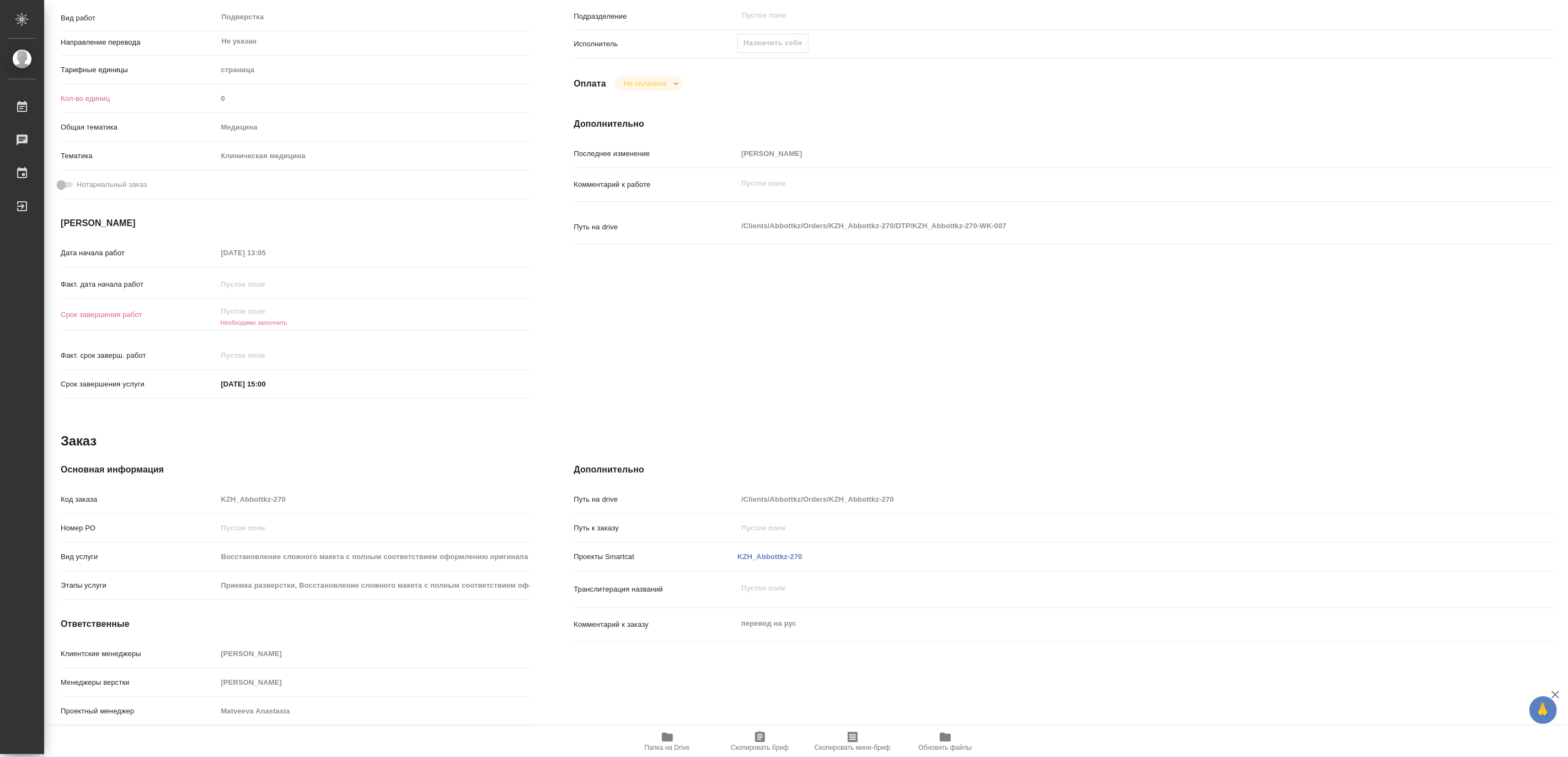
type textarea "x"
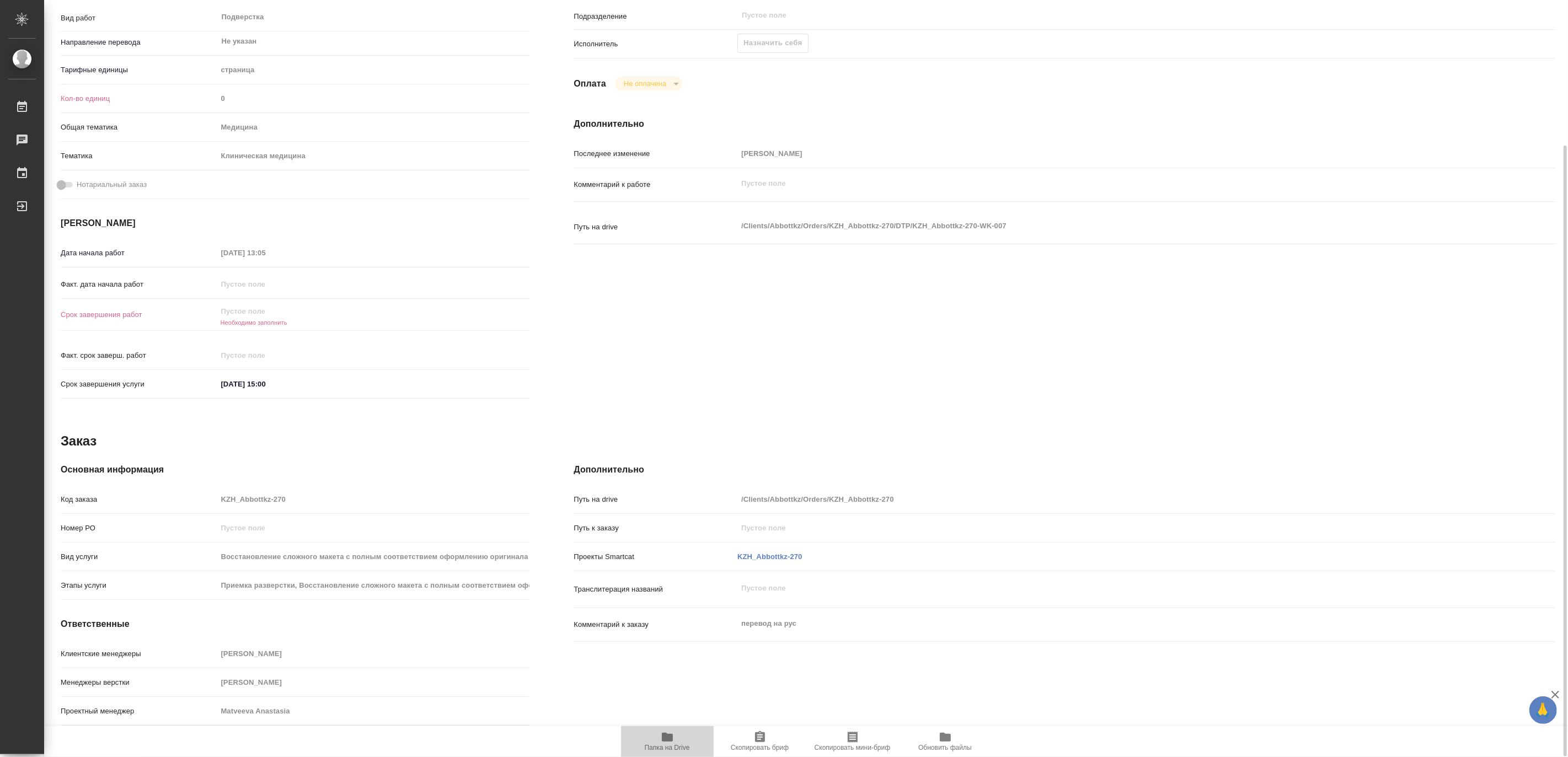
click at [662, 742] on icon "button" at bounding box center [668, 738] width 13 height 13
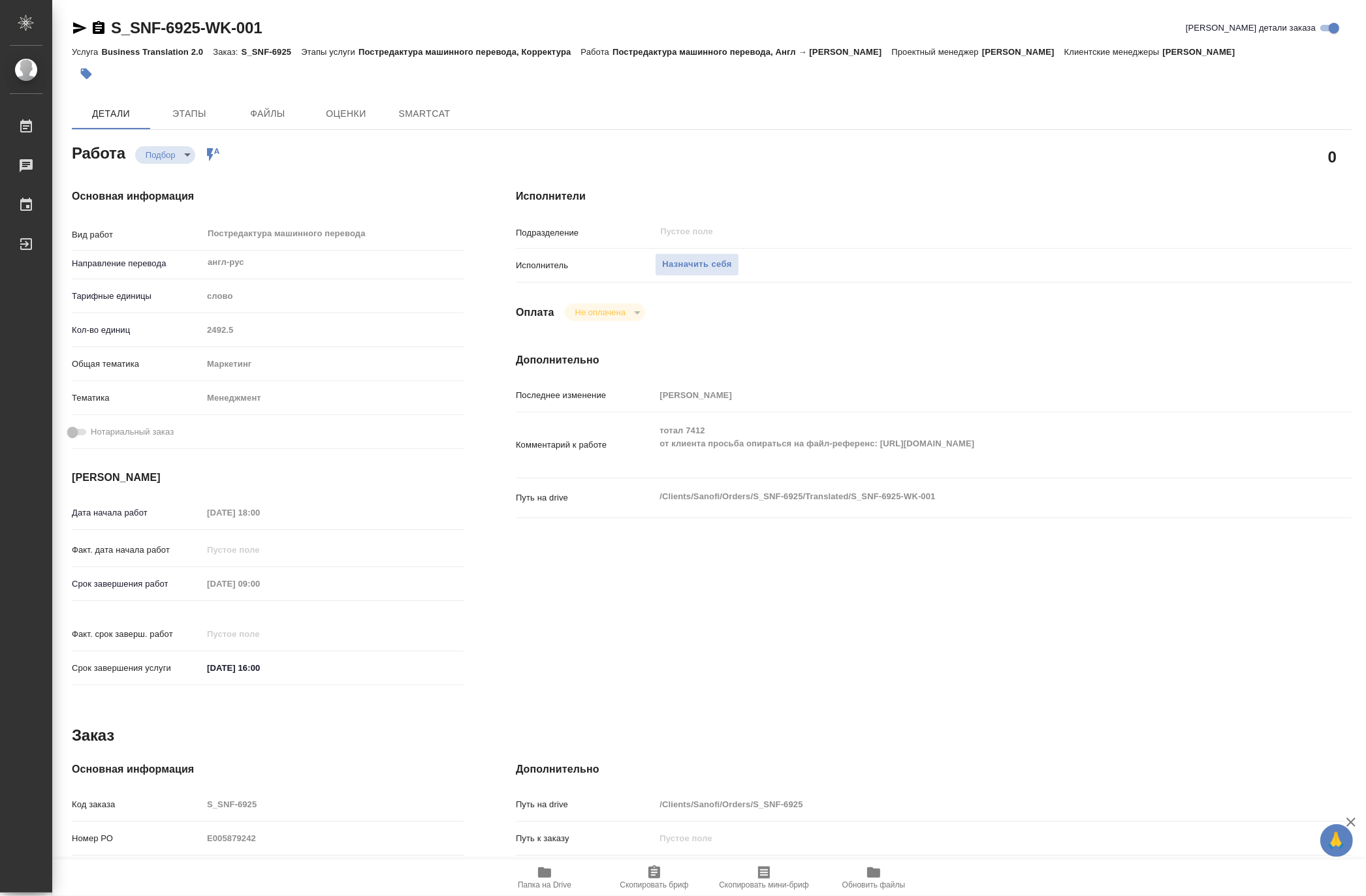
type textarea "x"
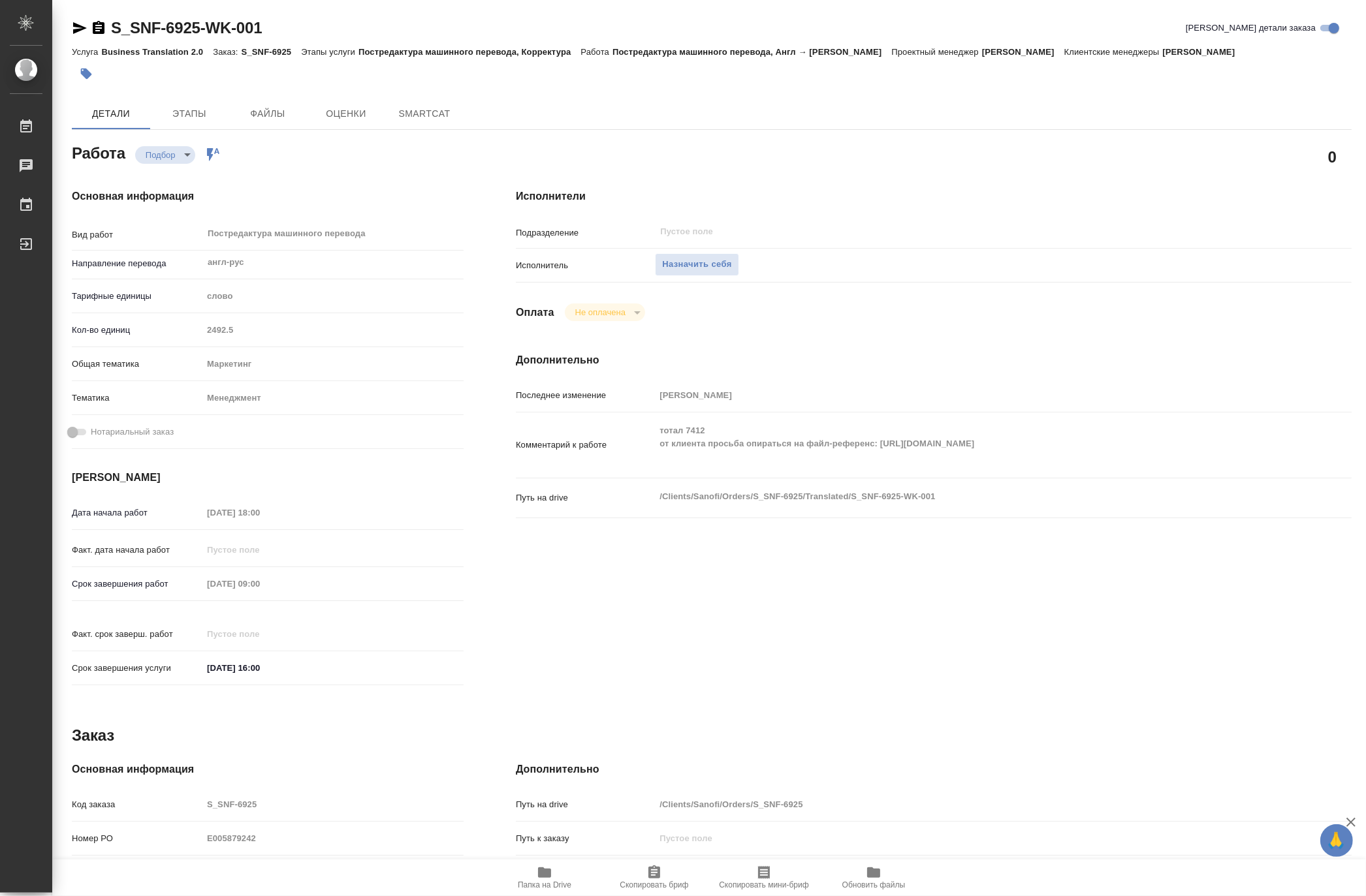
type textarea "x"
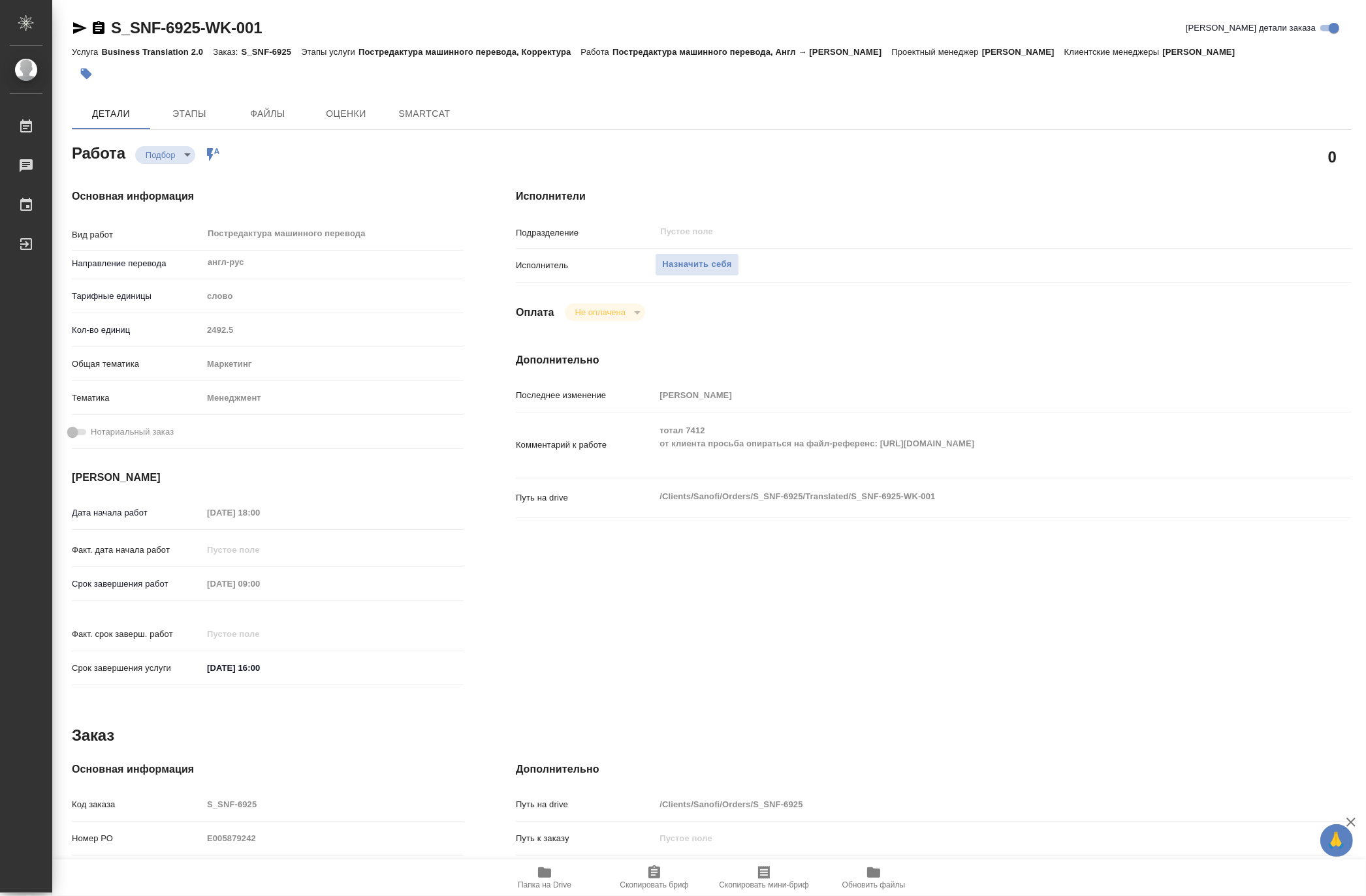
type textarea "x"
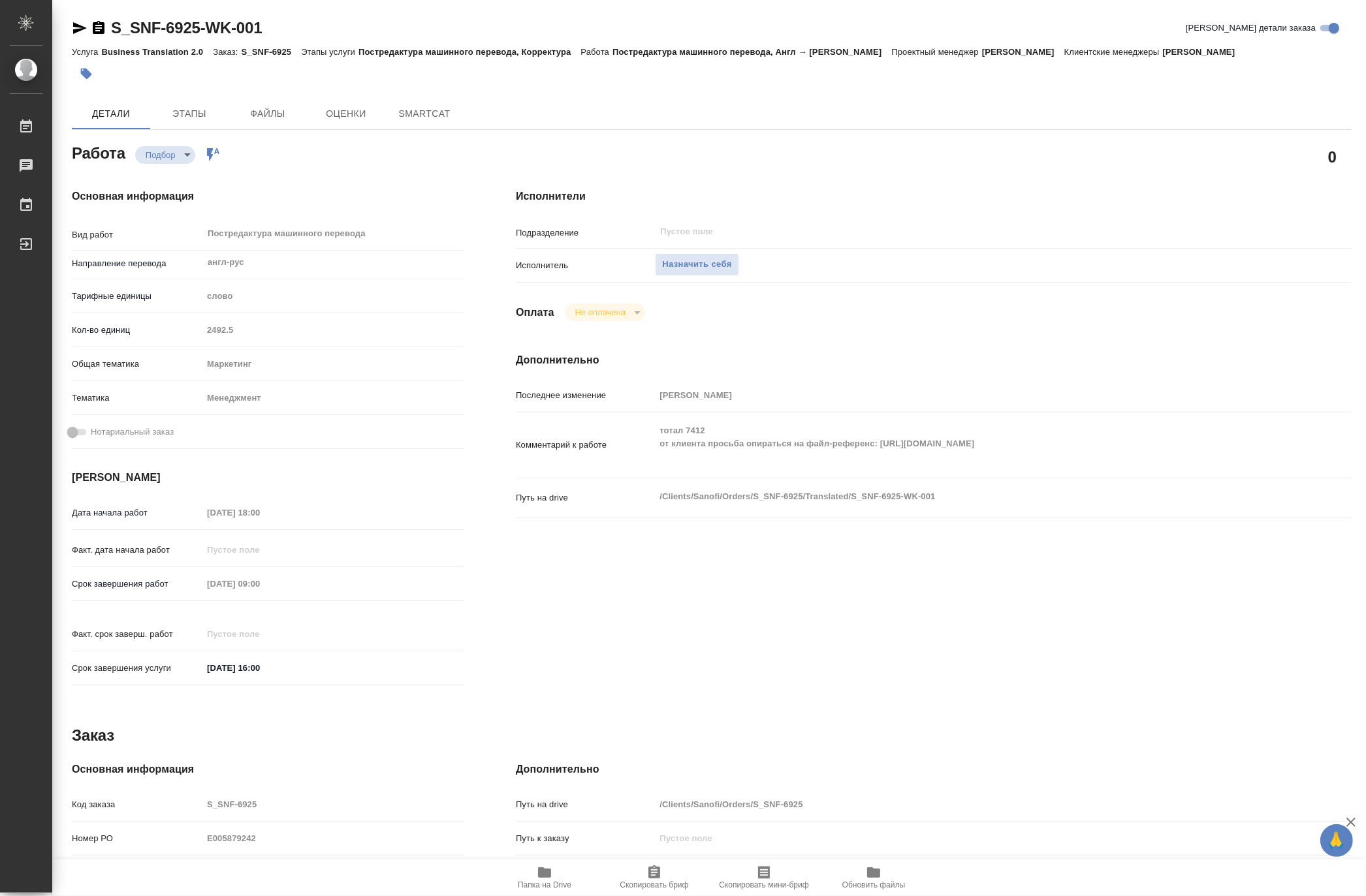
type textarea "x"
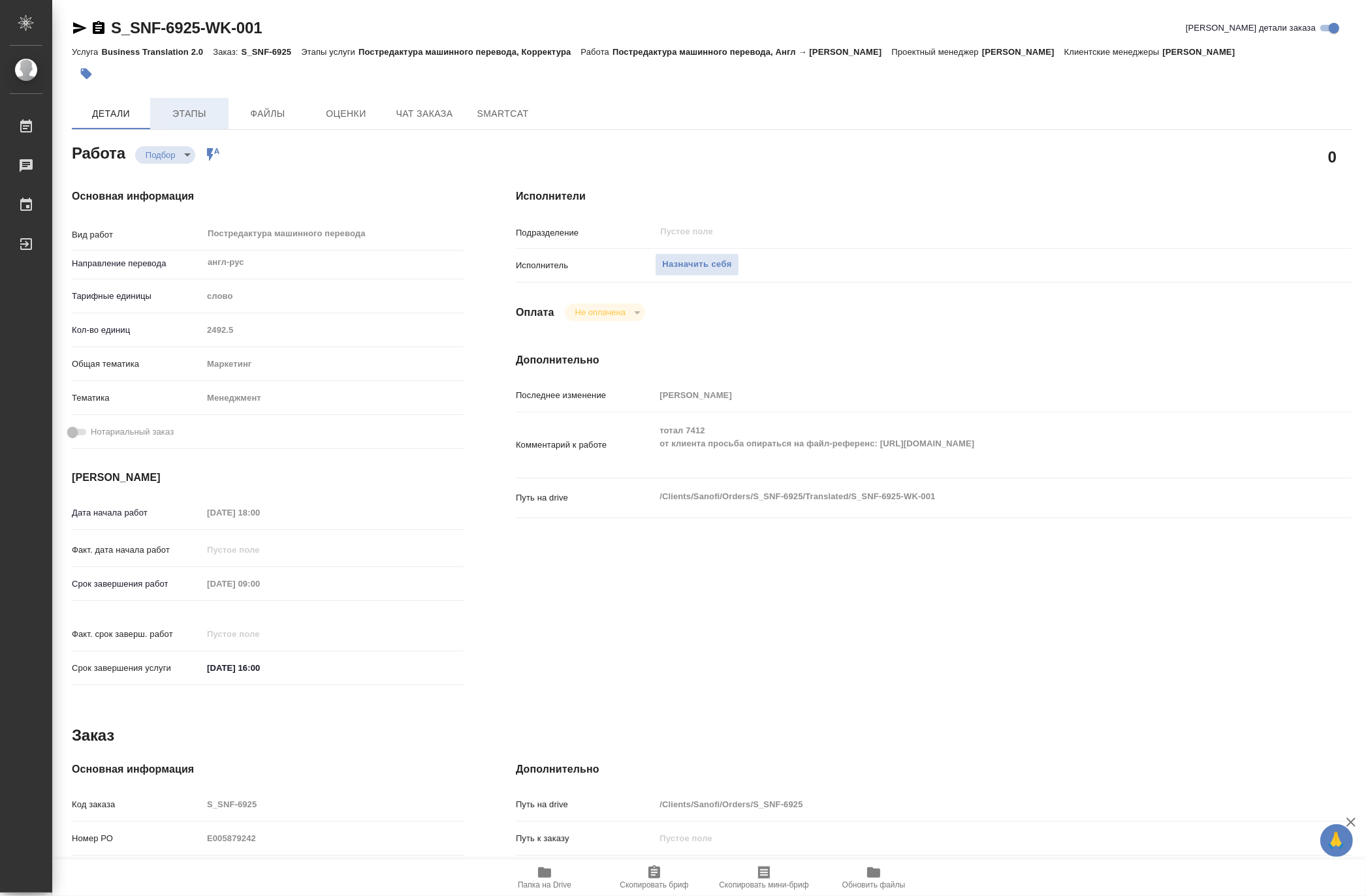
type textarea "x"
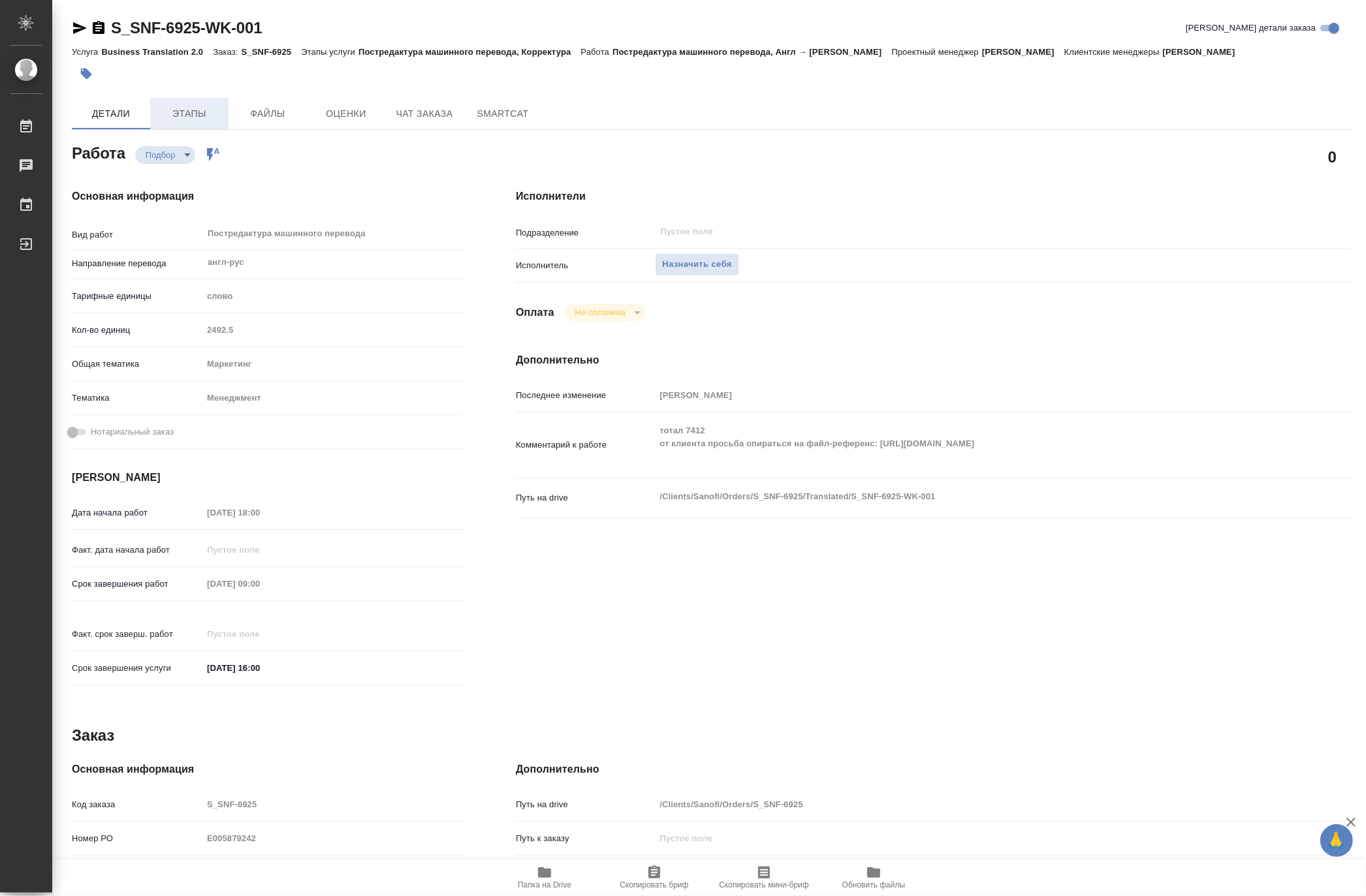
type textarea "x"
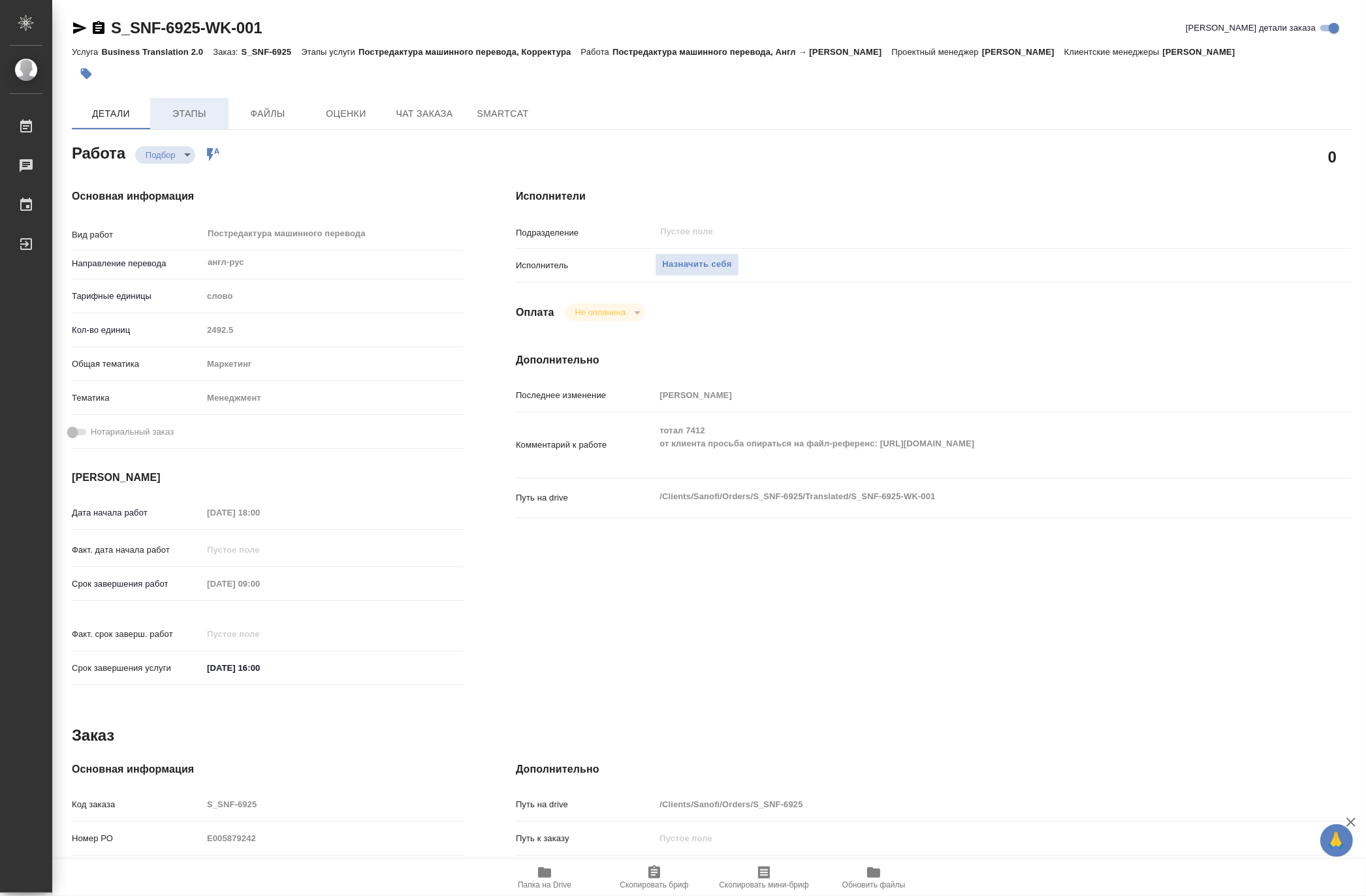
click at [193, 111] on span "Этапы" at bounding box center [189, 114] width 62 height 17
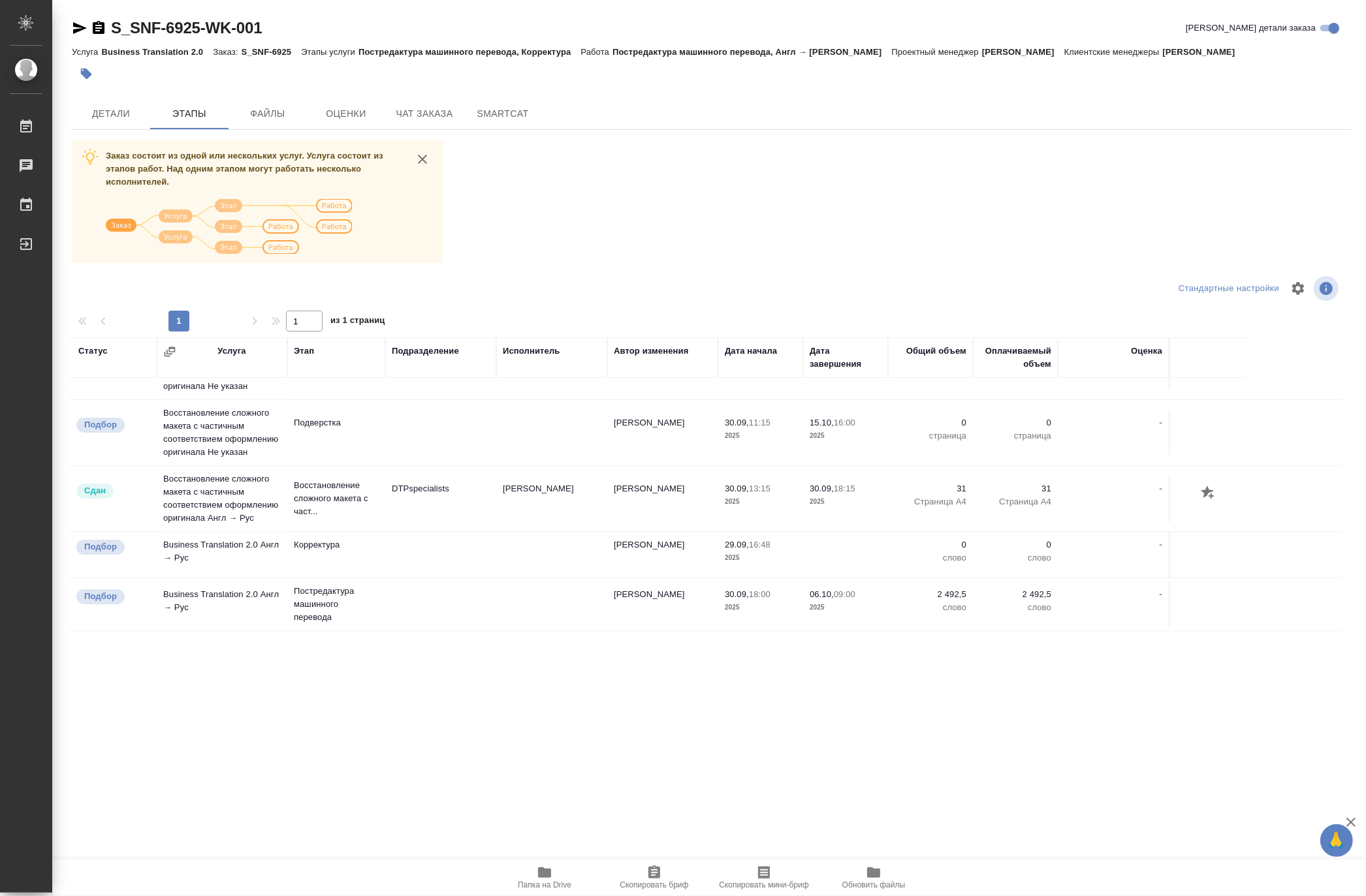
scroll to position [84, 0]
click at [557, 869] on span "Папка на Drive" at bounding box center [545, 877] width 94 height 24
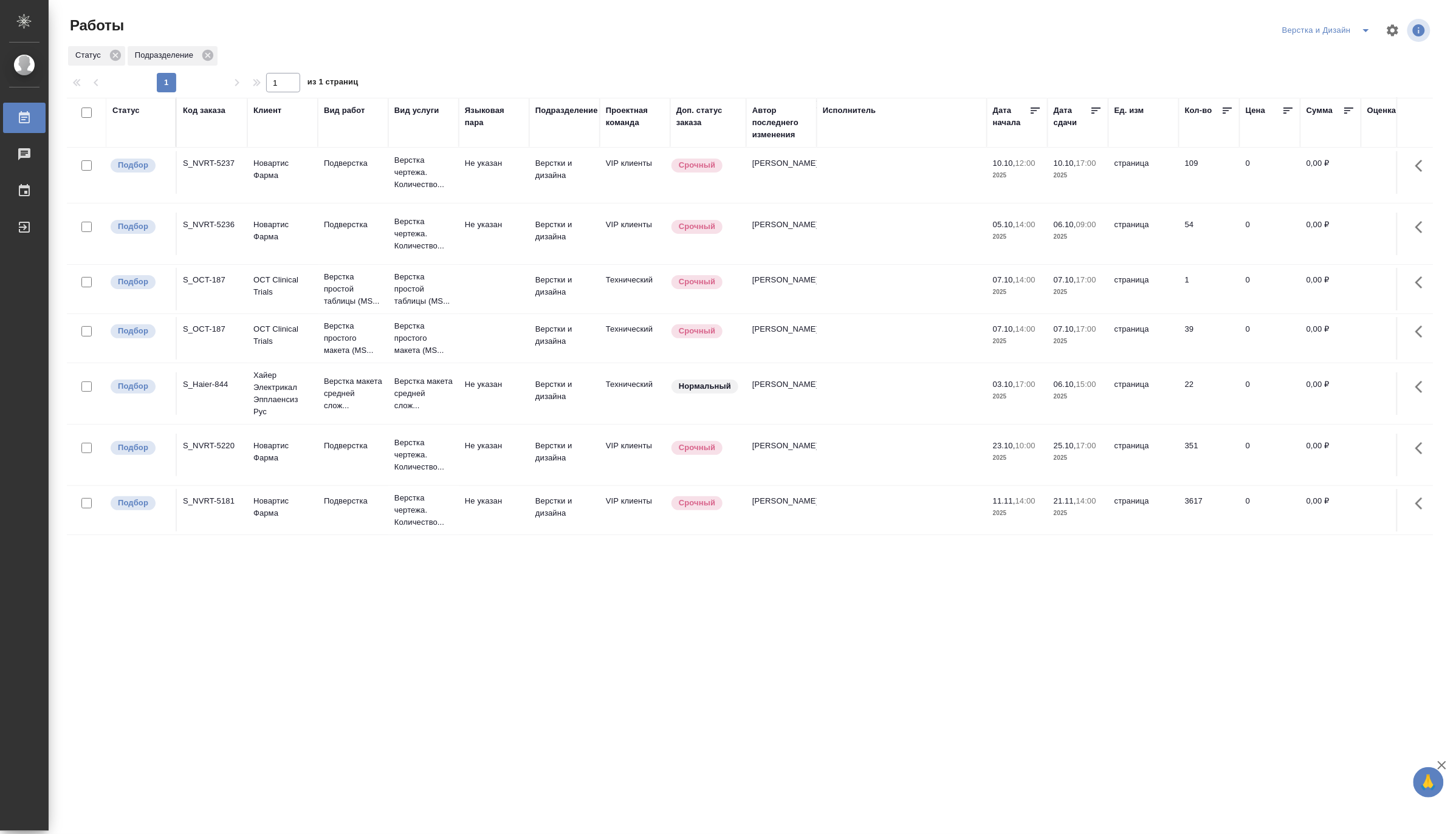
scroll to position [90, 0]
click at [1271, 24] on icon "split button" at bounding box center [1366, 30] width 15 height 15
click at [1271, 93] on li "[PERSON_NAME]" at bounding box center [1334, 93] width 117 height 19
